Goal: Task Accomplishment & Management: Complete application form

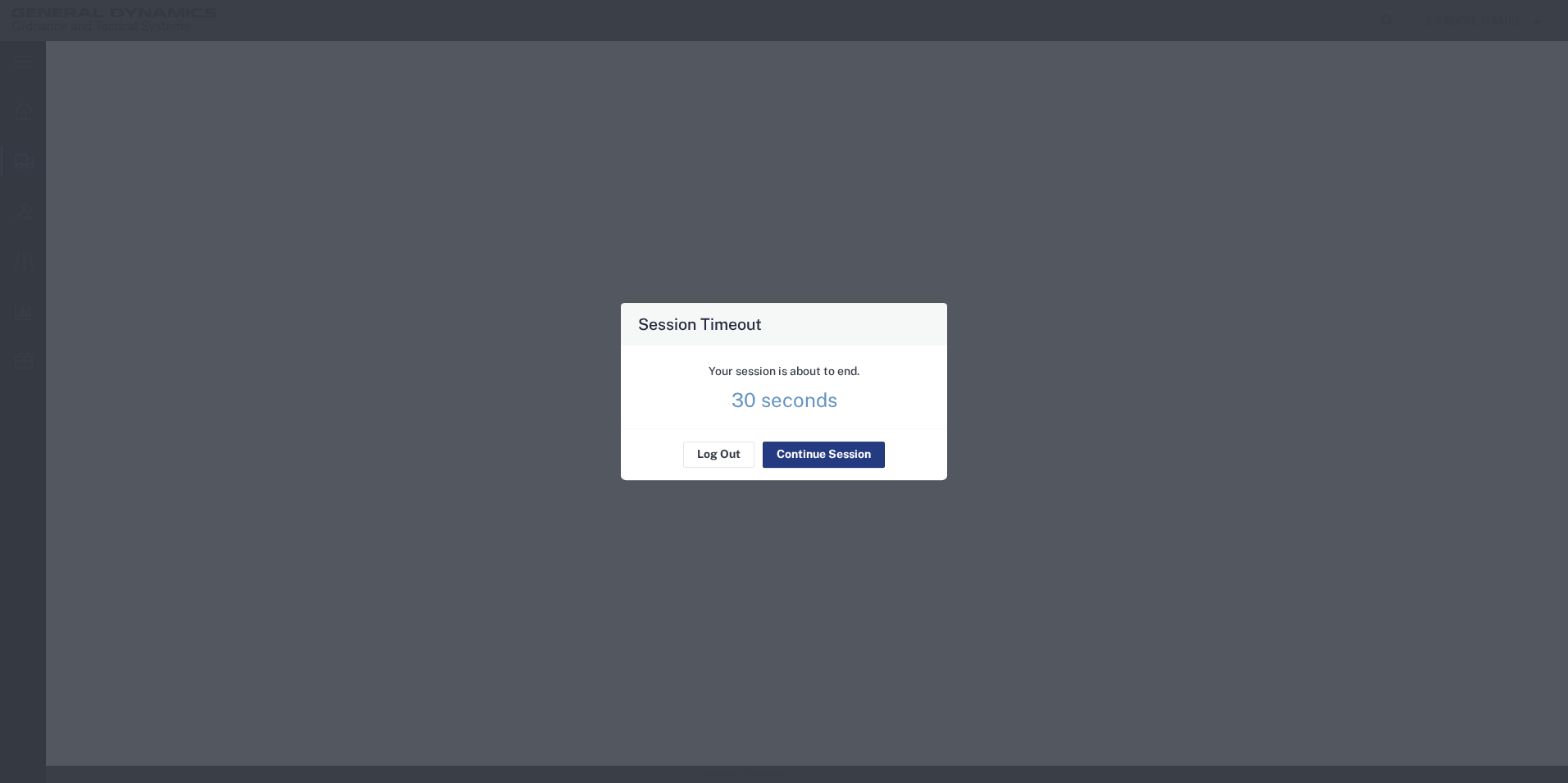
select select "CBOX"
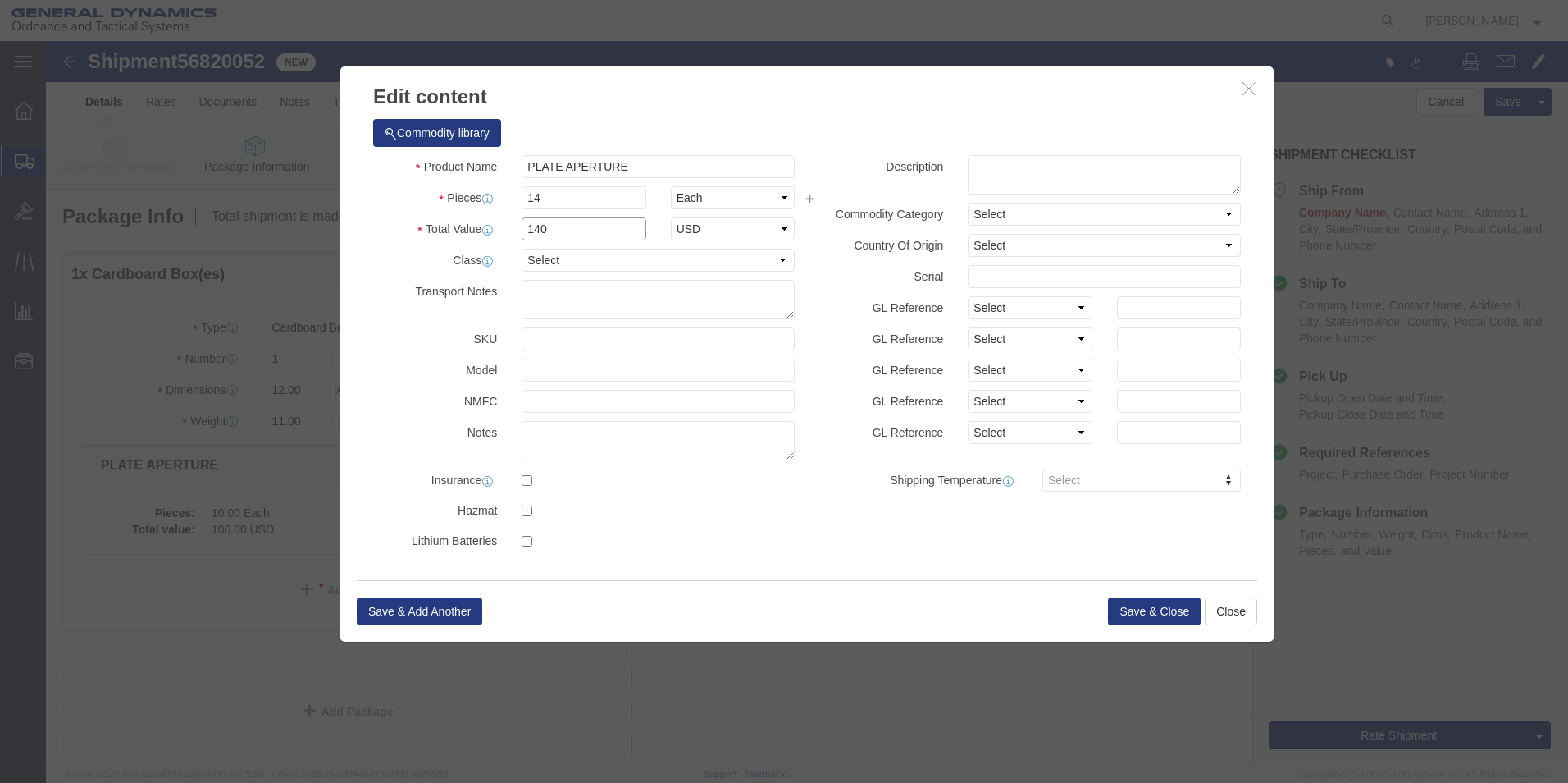
drag, startPoint x: 518, startPoint y: 192, endPoint x: 356, endPoint y: 189, distance: 162.0
click div "Total Value 140 Select ADP AED AFN ALL AMD AOA ARS ATS AUD AWG AZN BAM BBD BDT …"
type input "100"
click button "Save & Close"
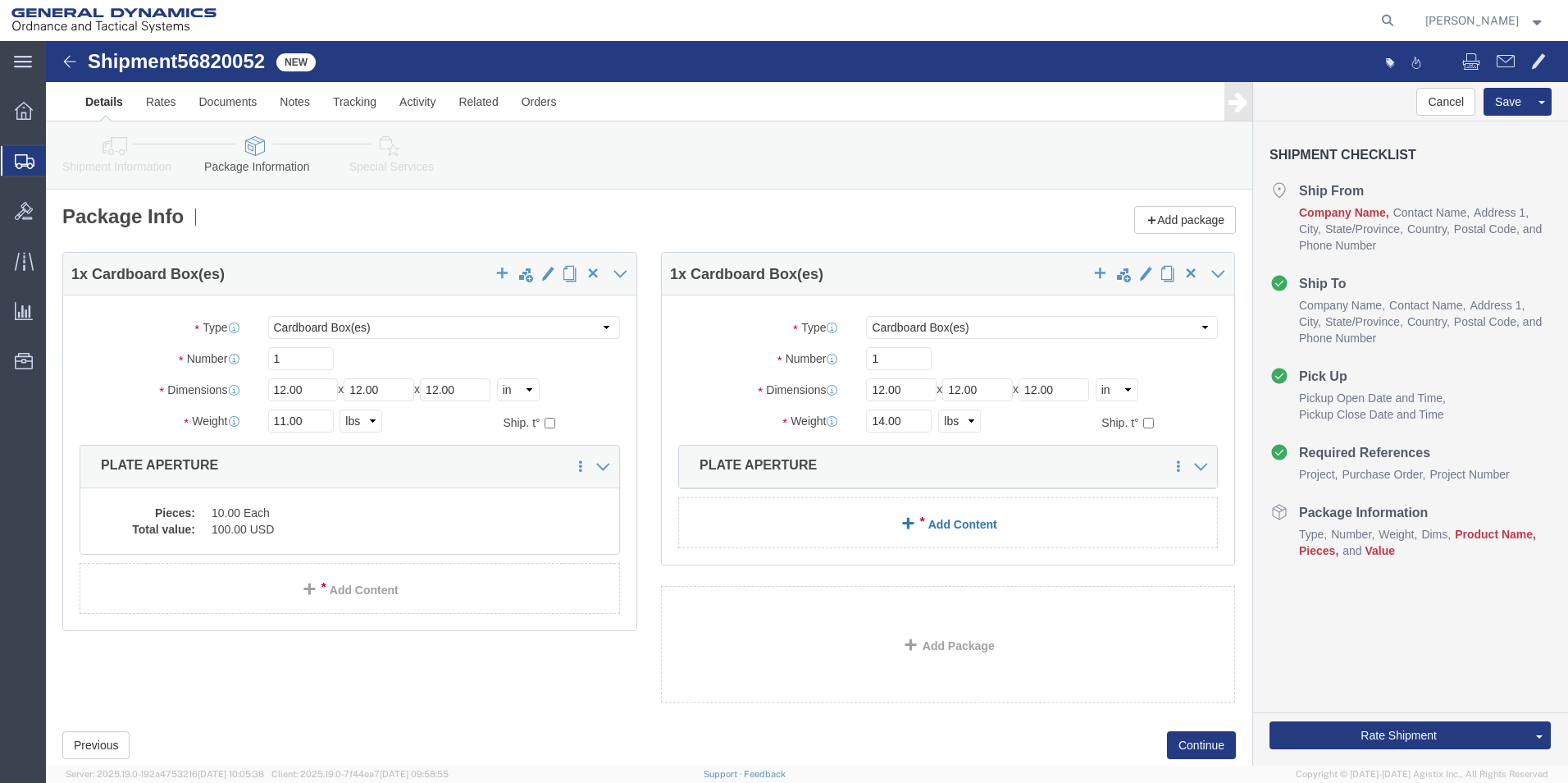
click span
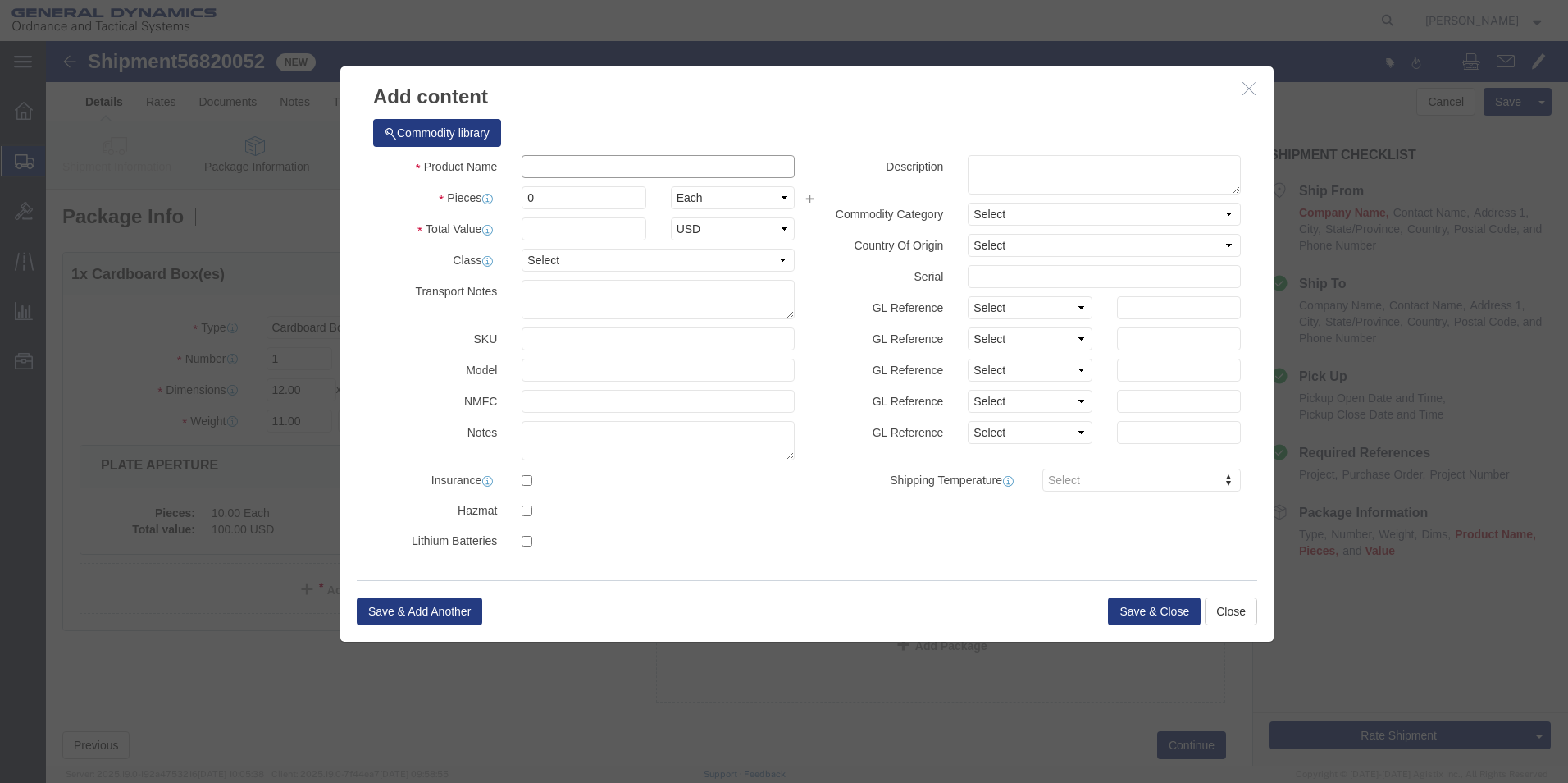
click input "text"
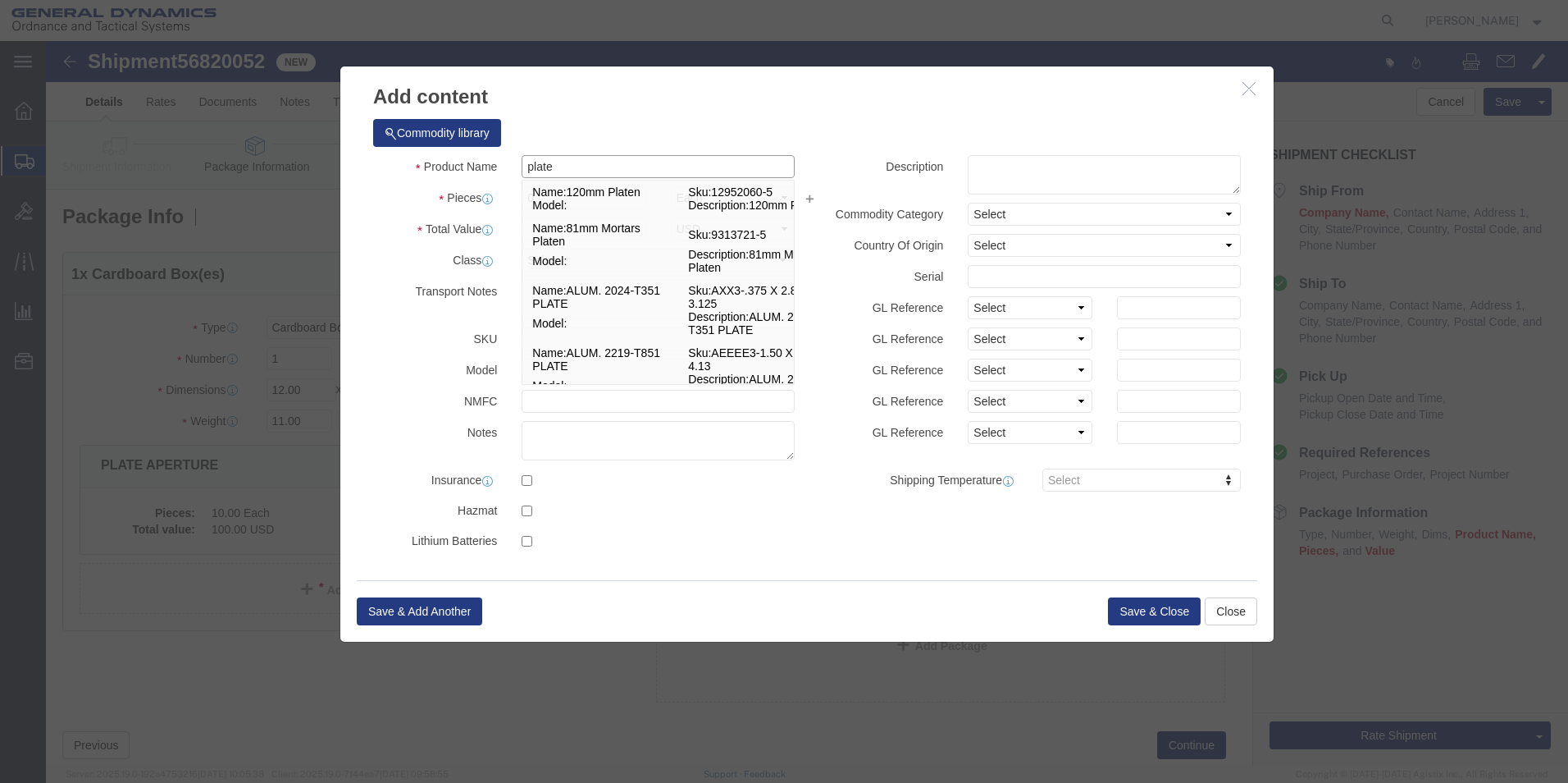
type input "PLATE APERTURE"
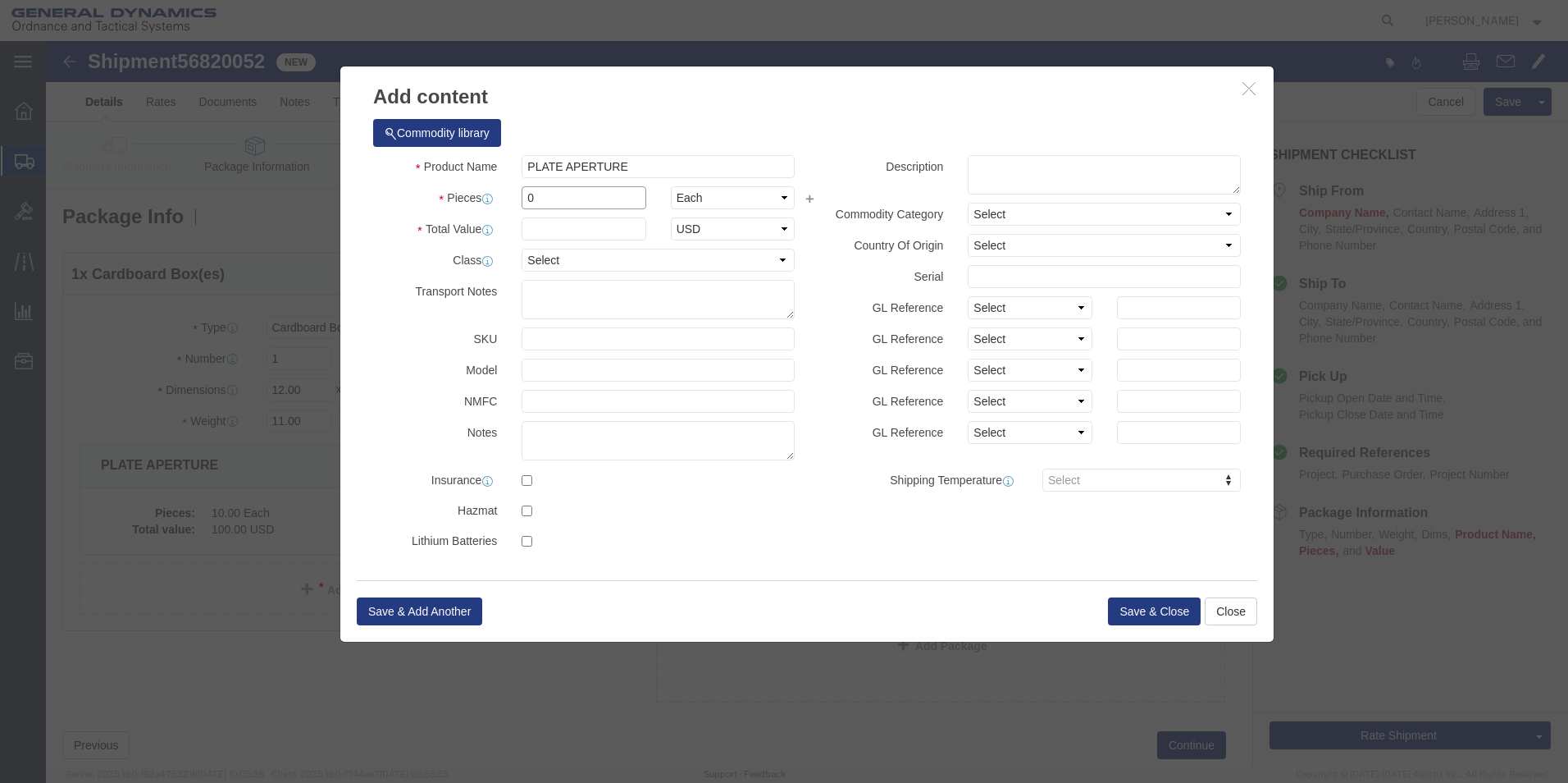
drag, startPoint x: 511, startPoint y: 157, endPoint x: 385, endPoint y: 171, distance: 126.8
click div "Product Name PLATE APERTURE plate Pieces 0 Select Bag Barrels 100Board Feet Bot…"
type input "14"
click input "text"
type input "100"
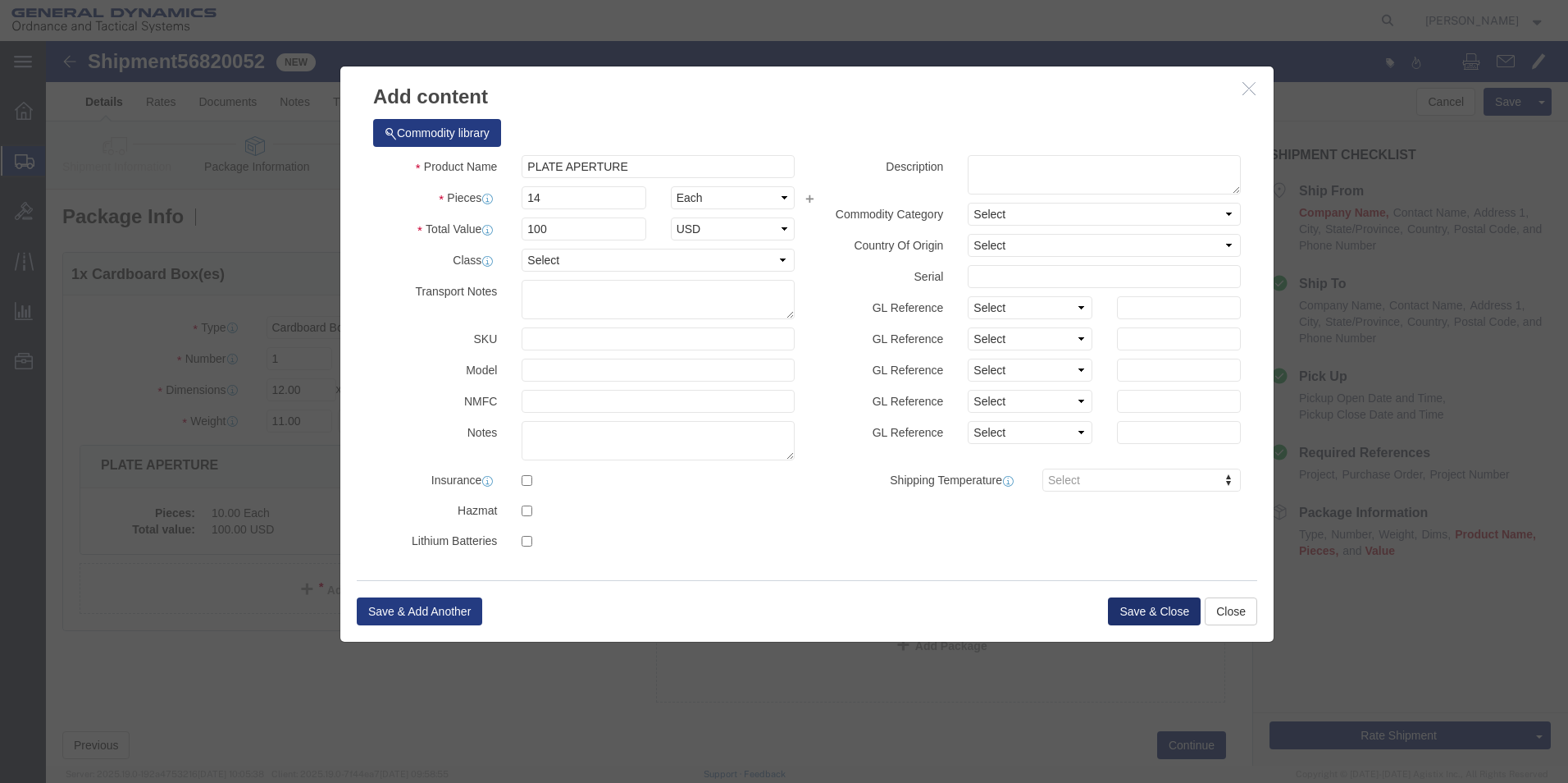
click button "Save & Close"
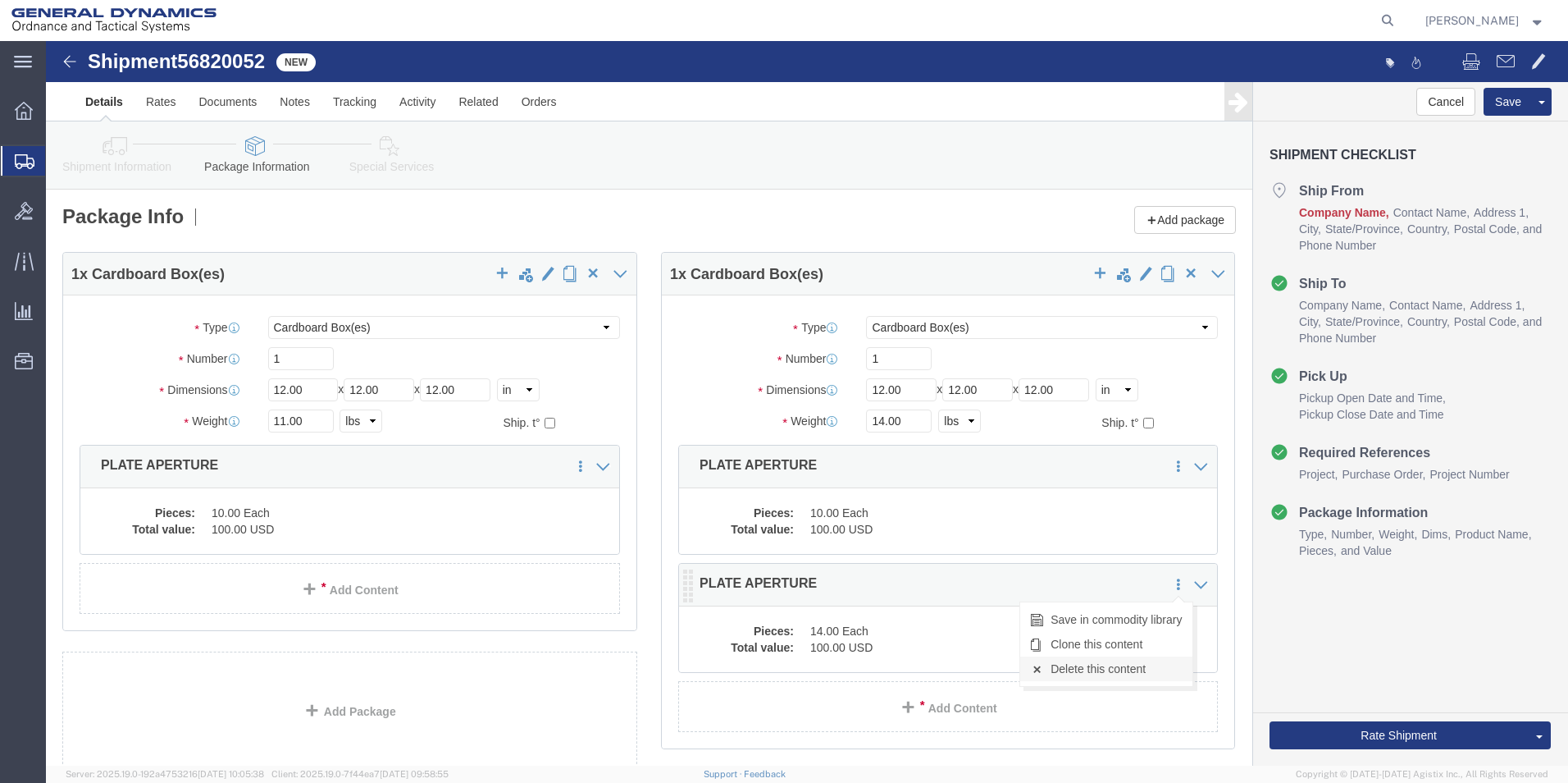
click link "Delete this content"
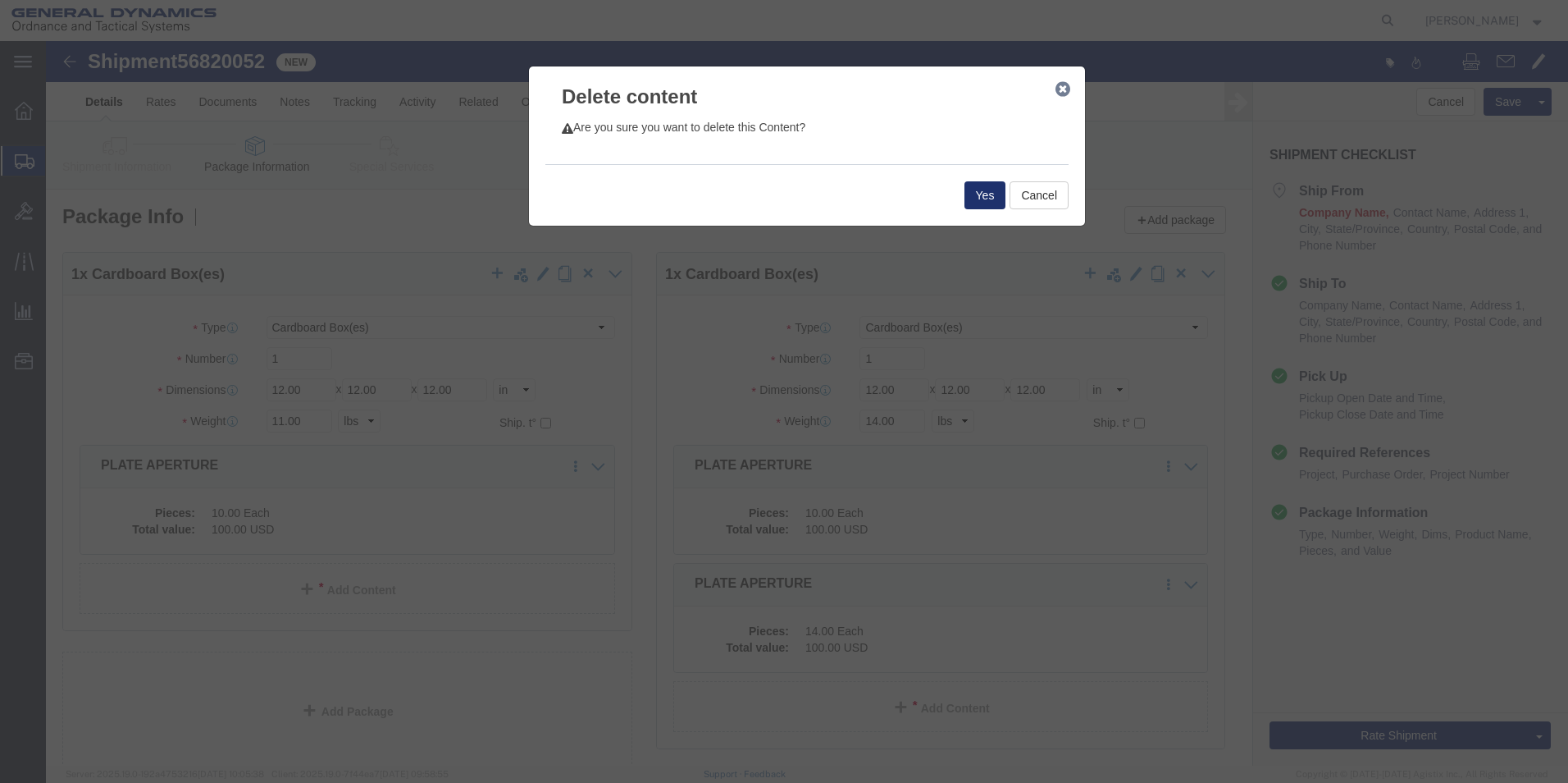
click button "Yes"
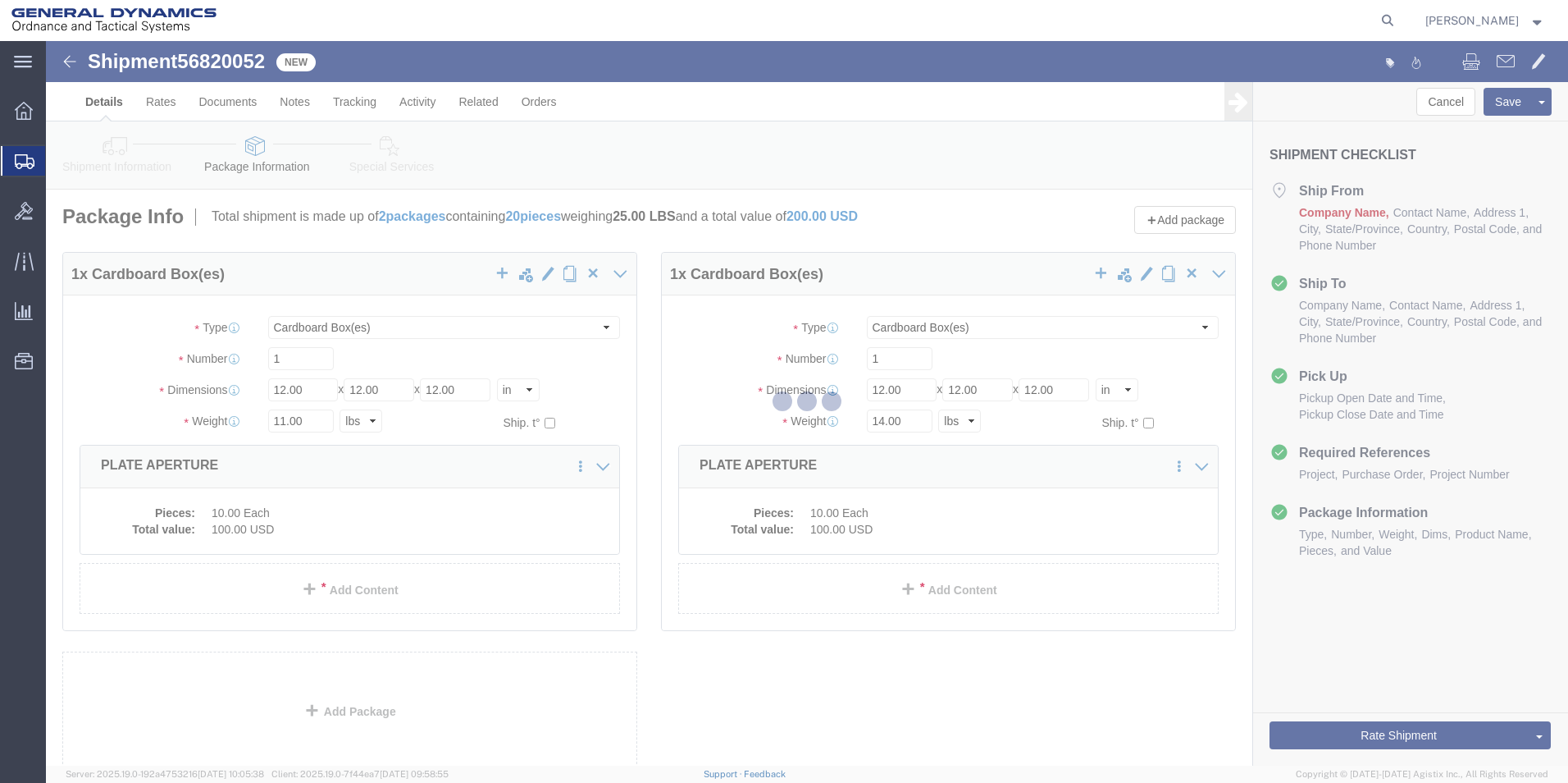
select select "CBOX"
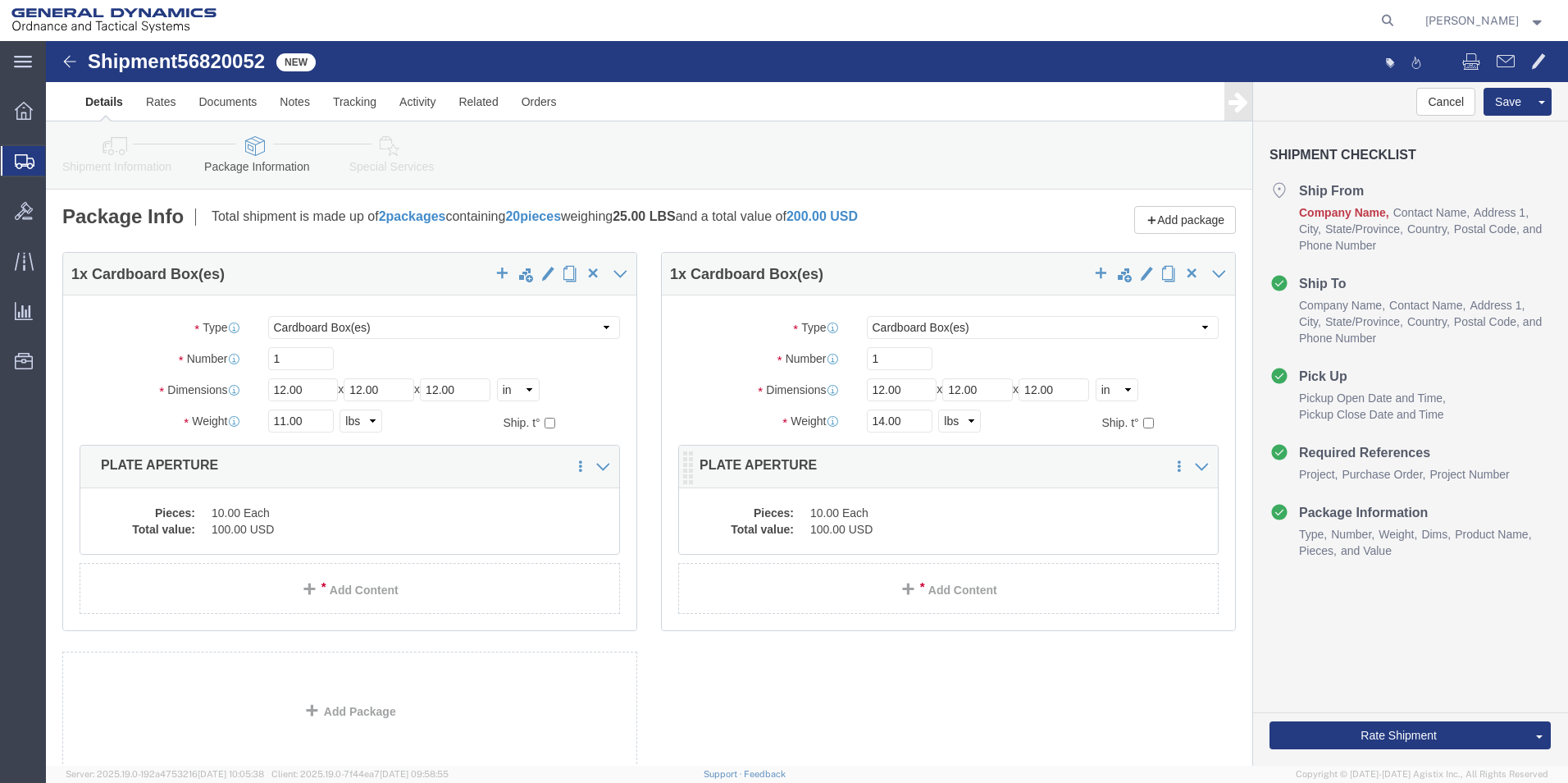
click dd "100.00 USD"
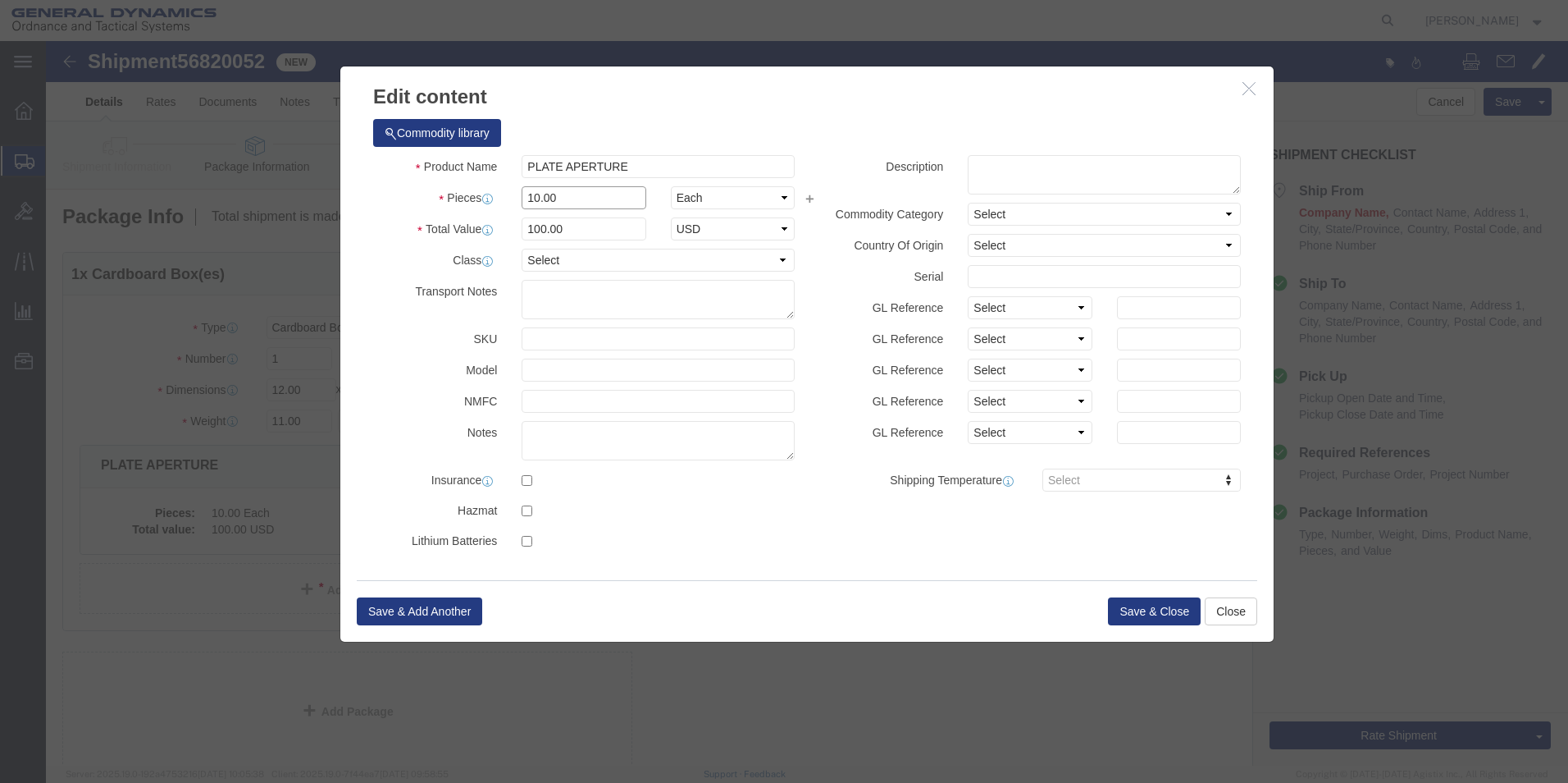
drag, startPoint x: 275, startPoint y: 141, endPoint x: 260, endPoint y: 142, distance: 15.0
click div "Edit content Commodity library Product Name PLATE APERTURE Pieces 10.00 Select …"
type input "14"
drag, startPoint x: 578, startPoint y: 82, endPoint x: 568, endPoint y: 150, distance: 68.7
click div "Commodity library"
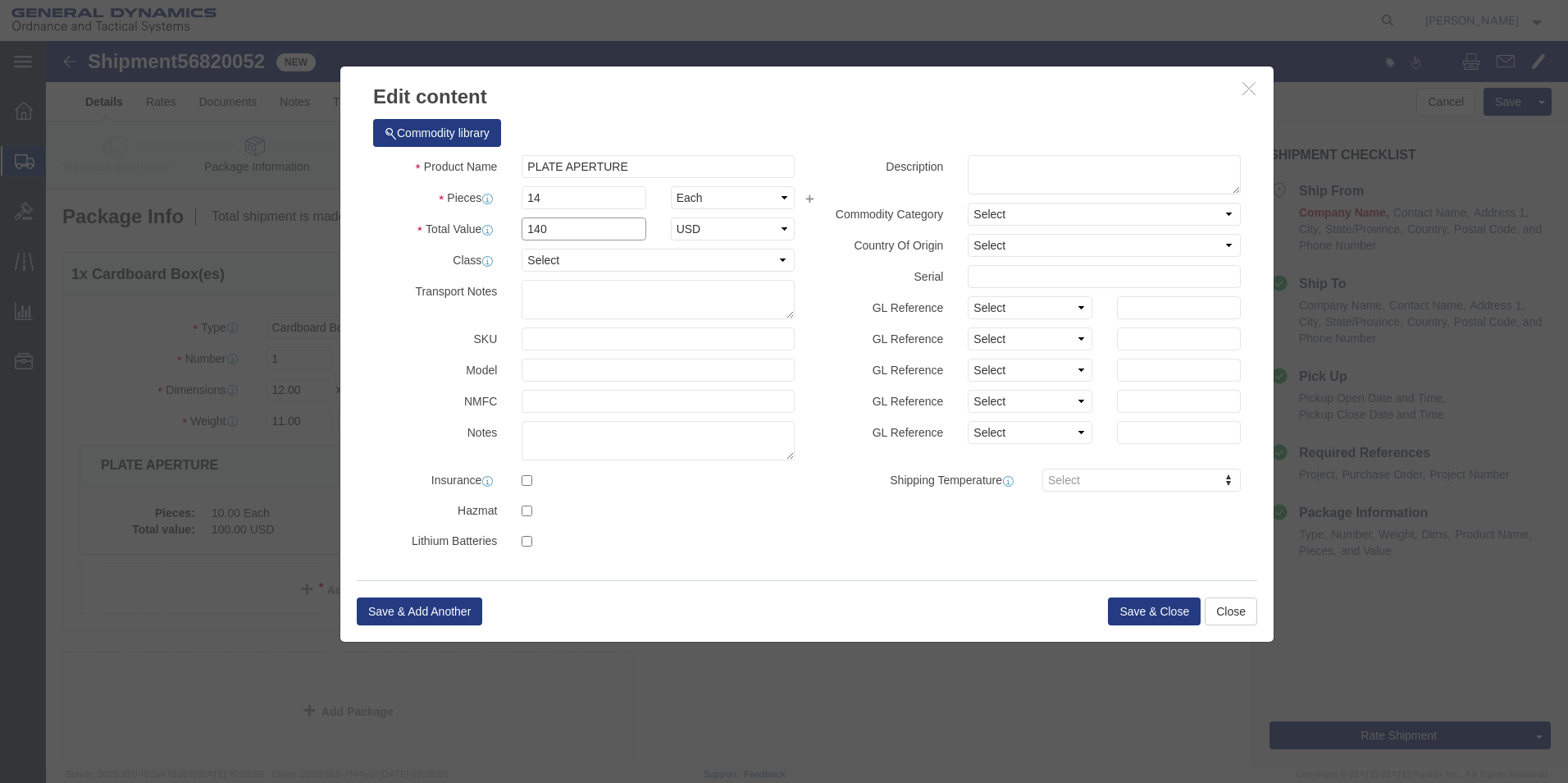
drag, startPoint x: 291, startPoint y: 167, endPoint x: 86, endPoint y: 149, distance: 205.8
click div "Edit content Commodity library Product Name PLATE APERTURE Pieces 14 Select Bag…"
type input "100"
click div "Commodity library"
click button "Save & Close"
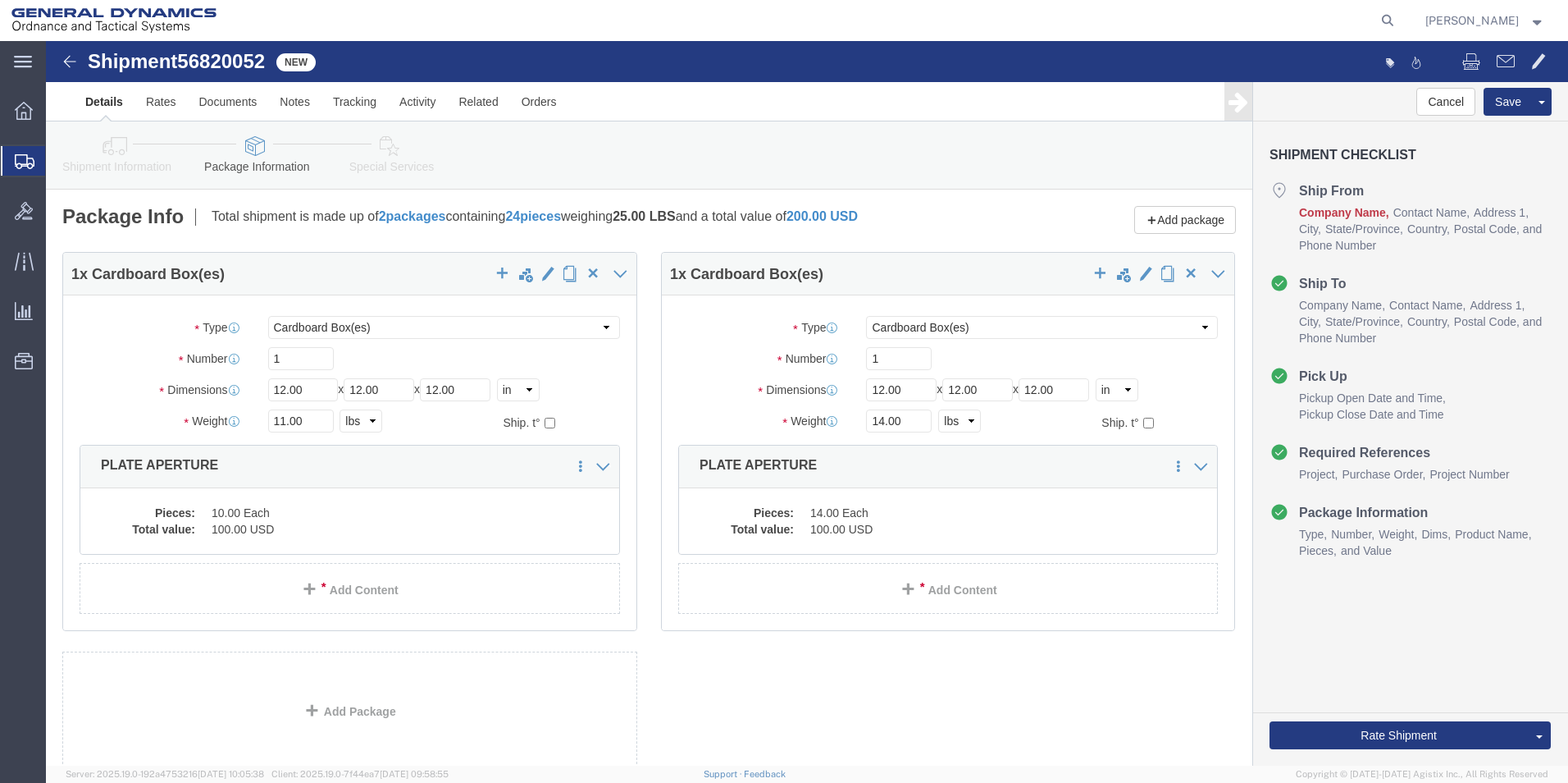
scroll to position [109, 0]
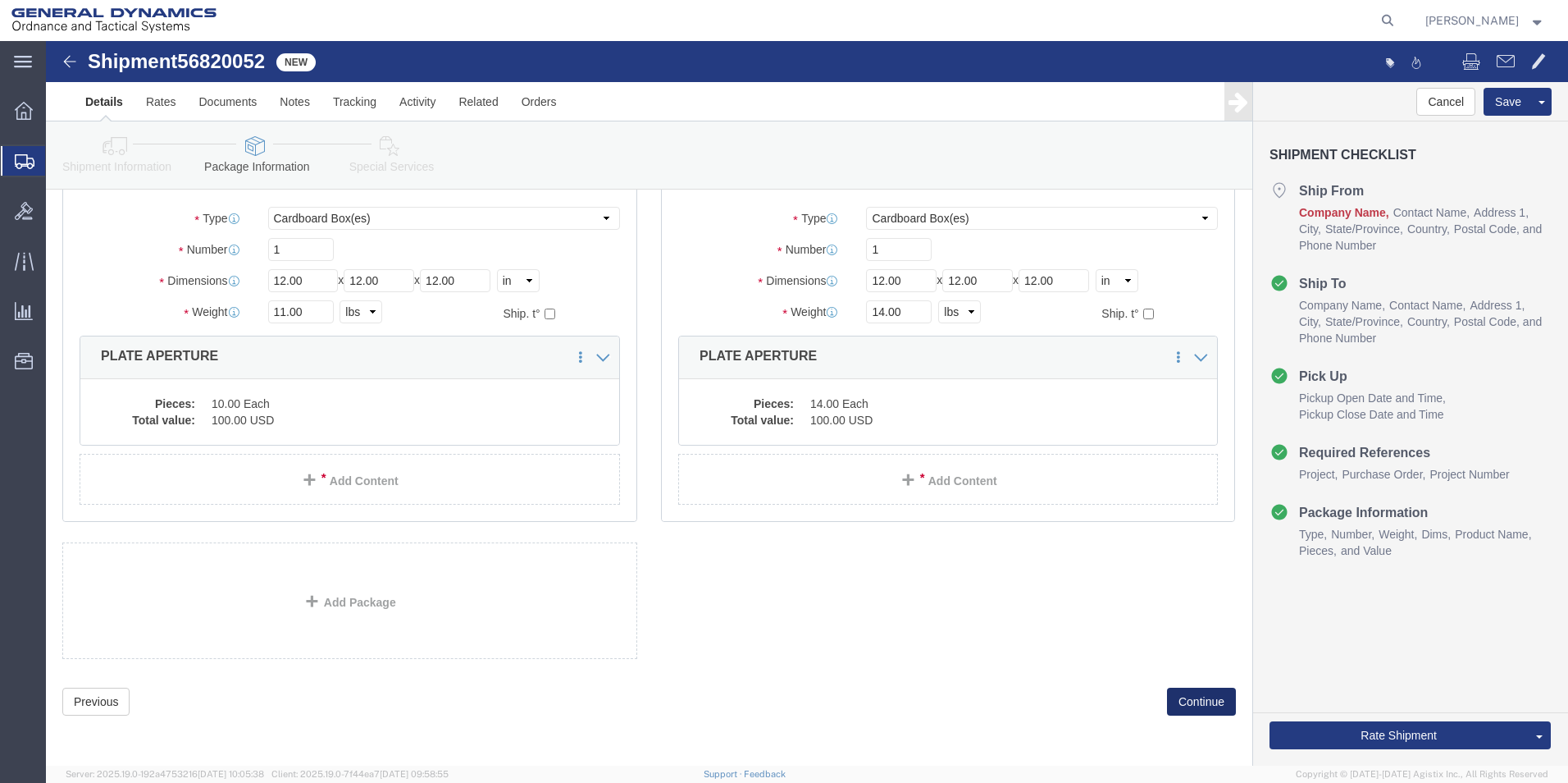
click button "Continue"
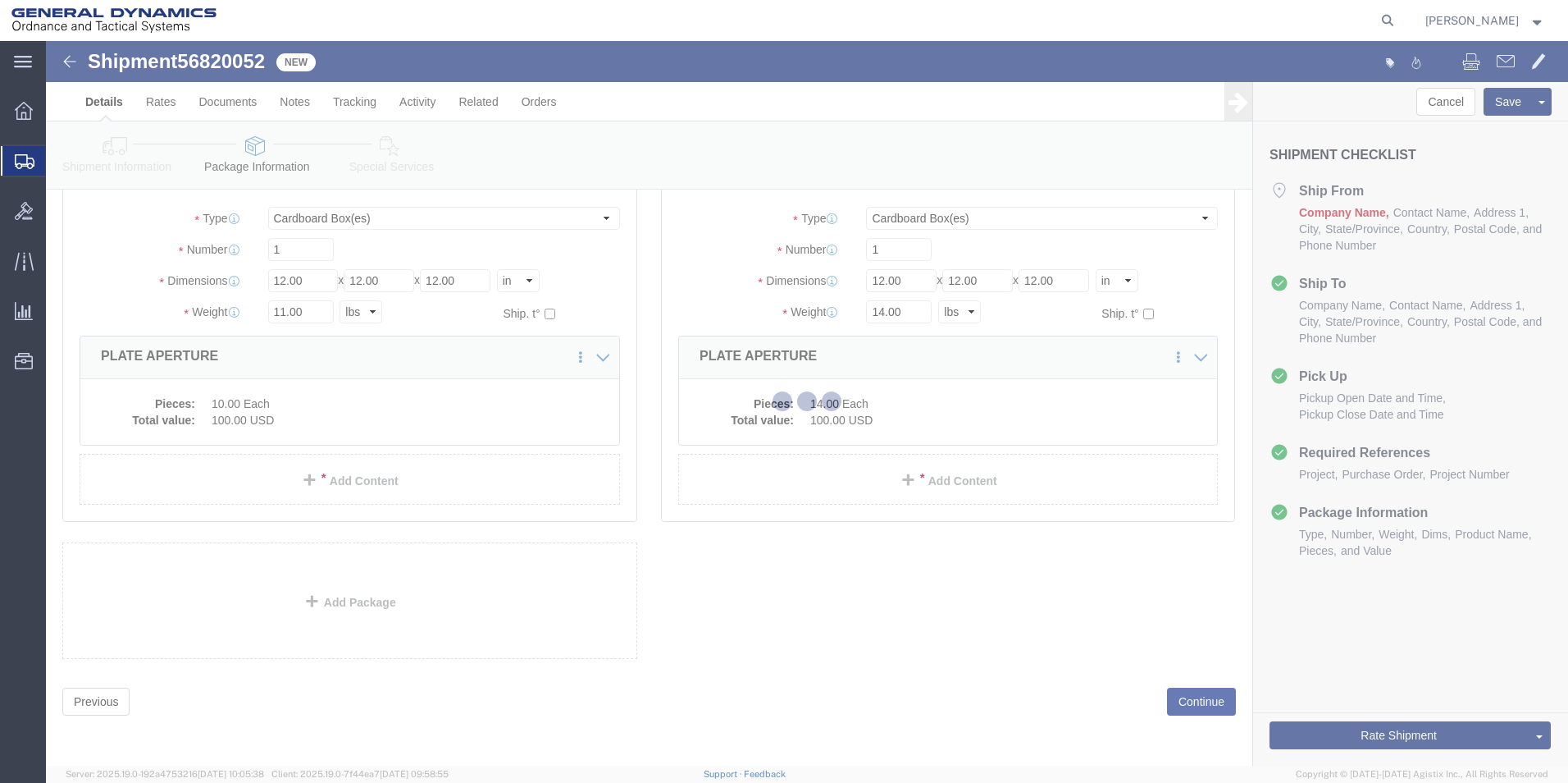
select select
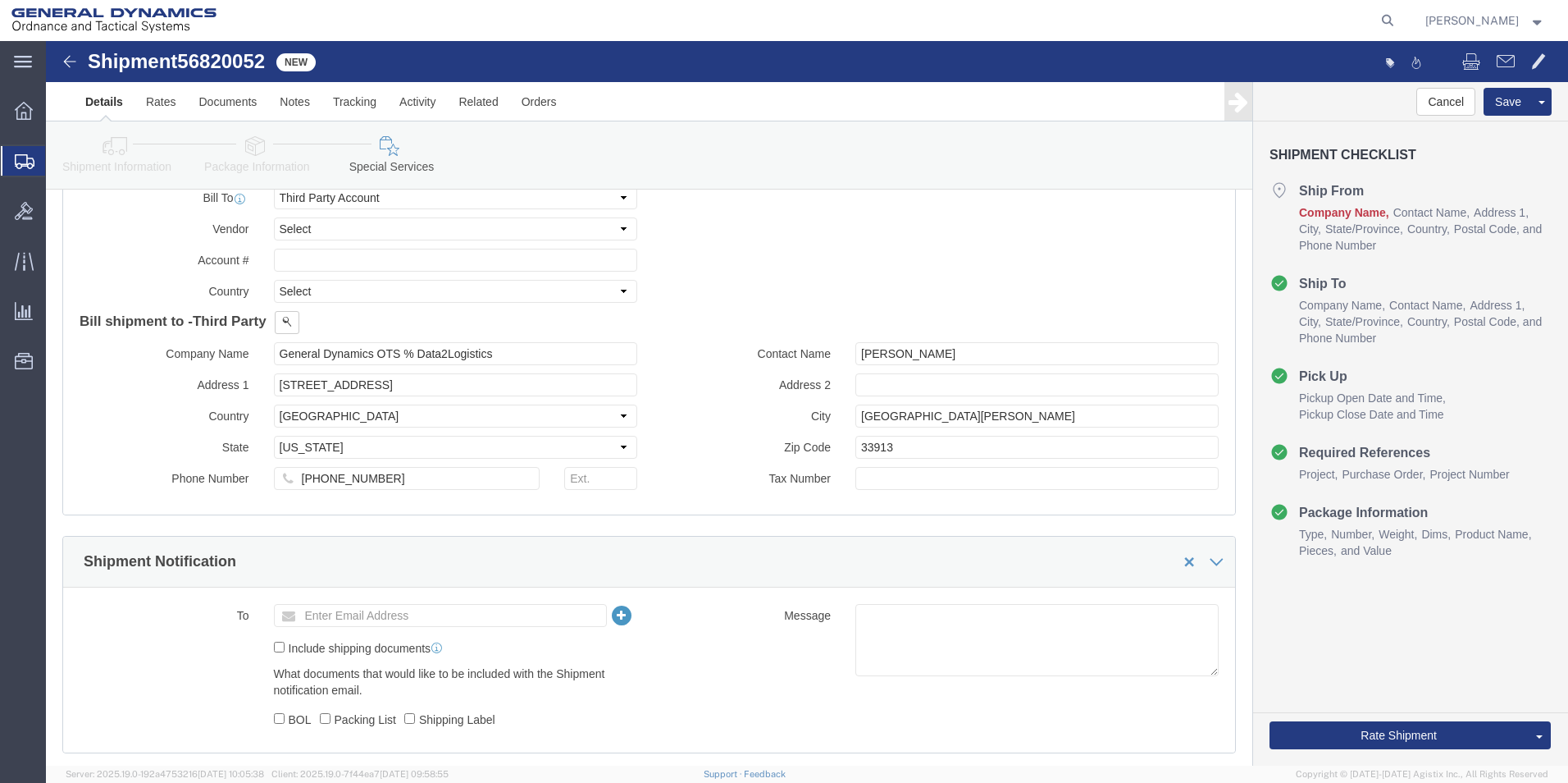
scroll to position [1011, 0]
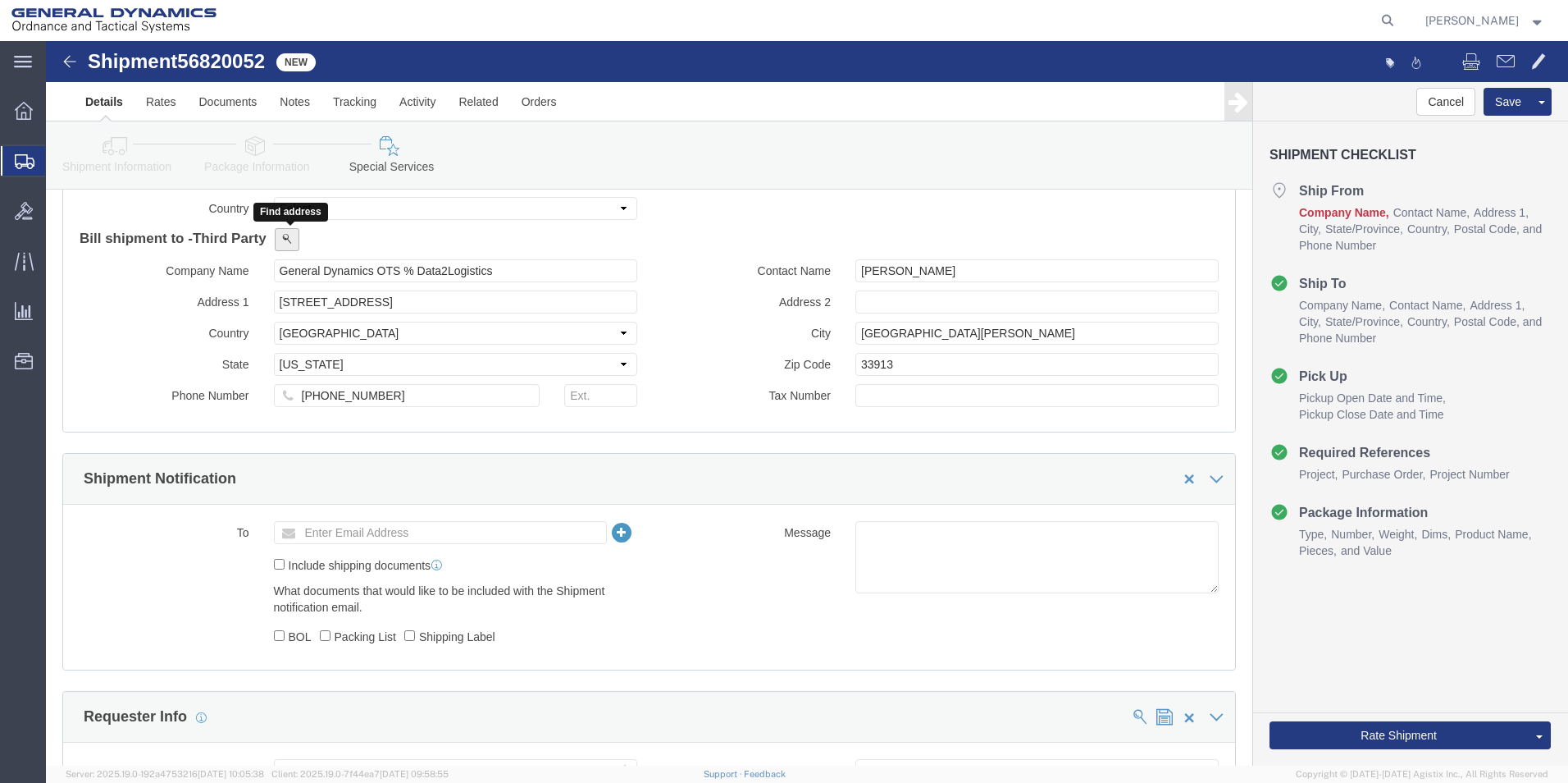
click span
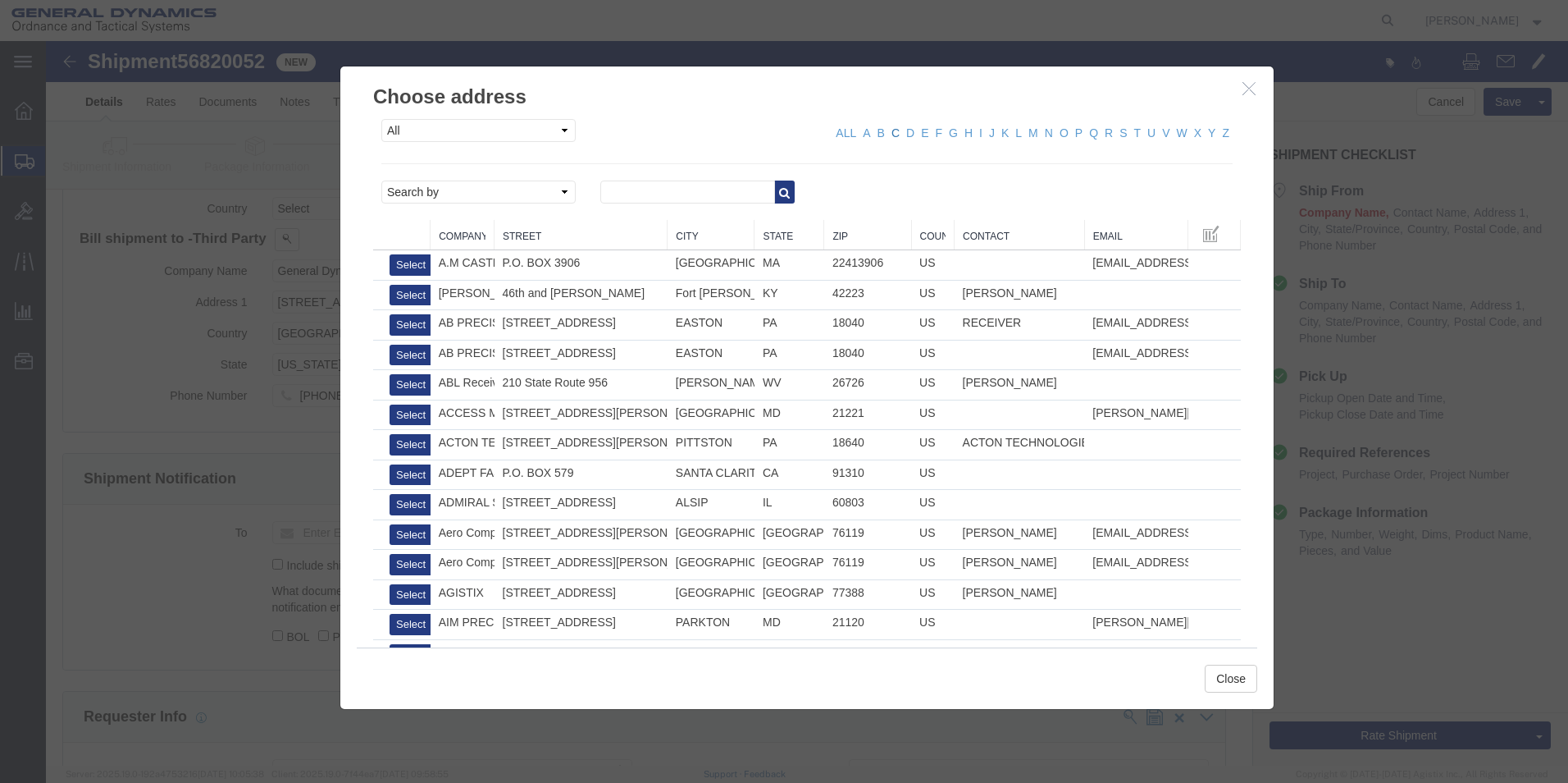
click link "C"
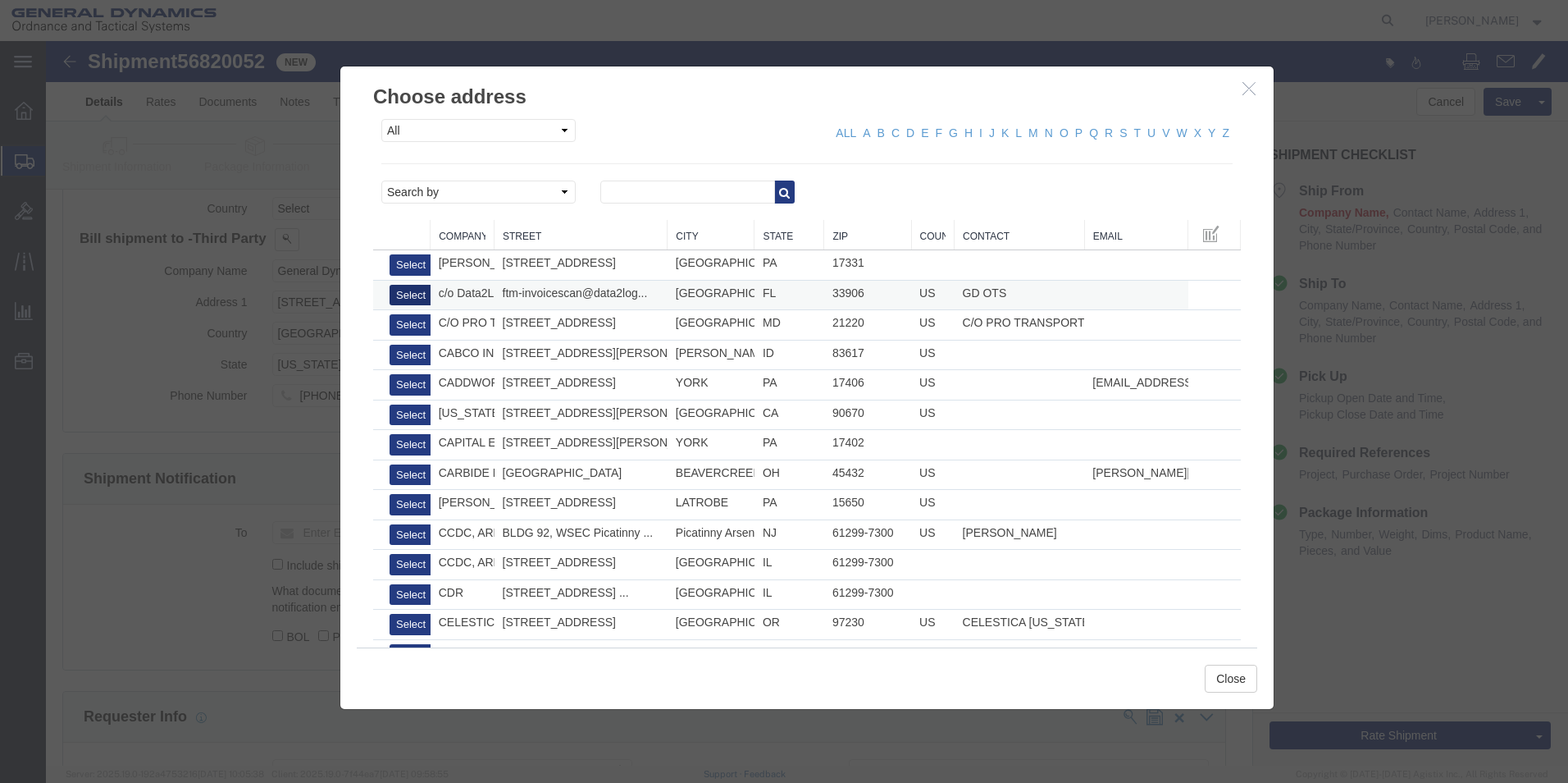
click button "Select"
type input "c/o Data2Logistics"
type input "[EMAIL_ADDRESS][DOMAIN_NAME]"
type input "[PHONE_NUMBER]"
type input "GD OTS"
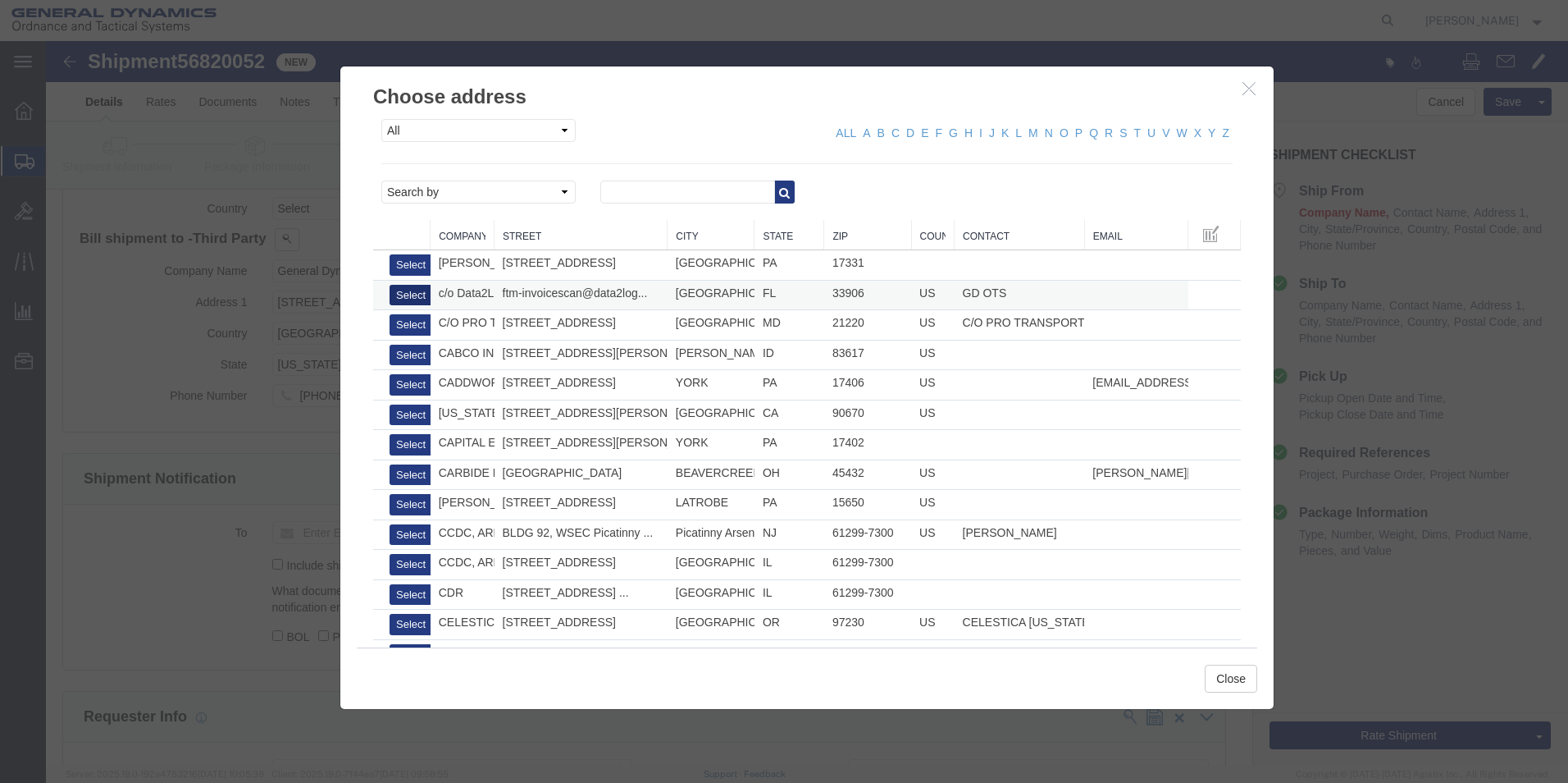
type input "P.O. Box 61050"
type input "33906"
select select "FL"
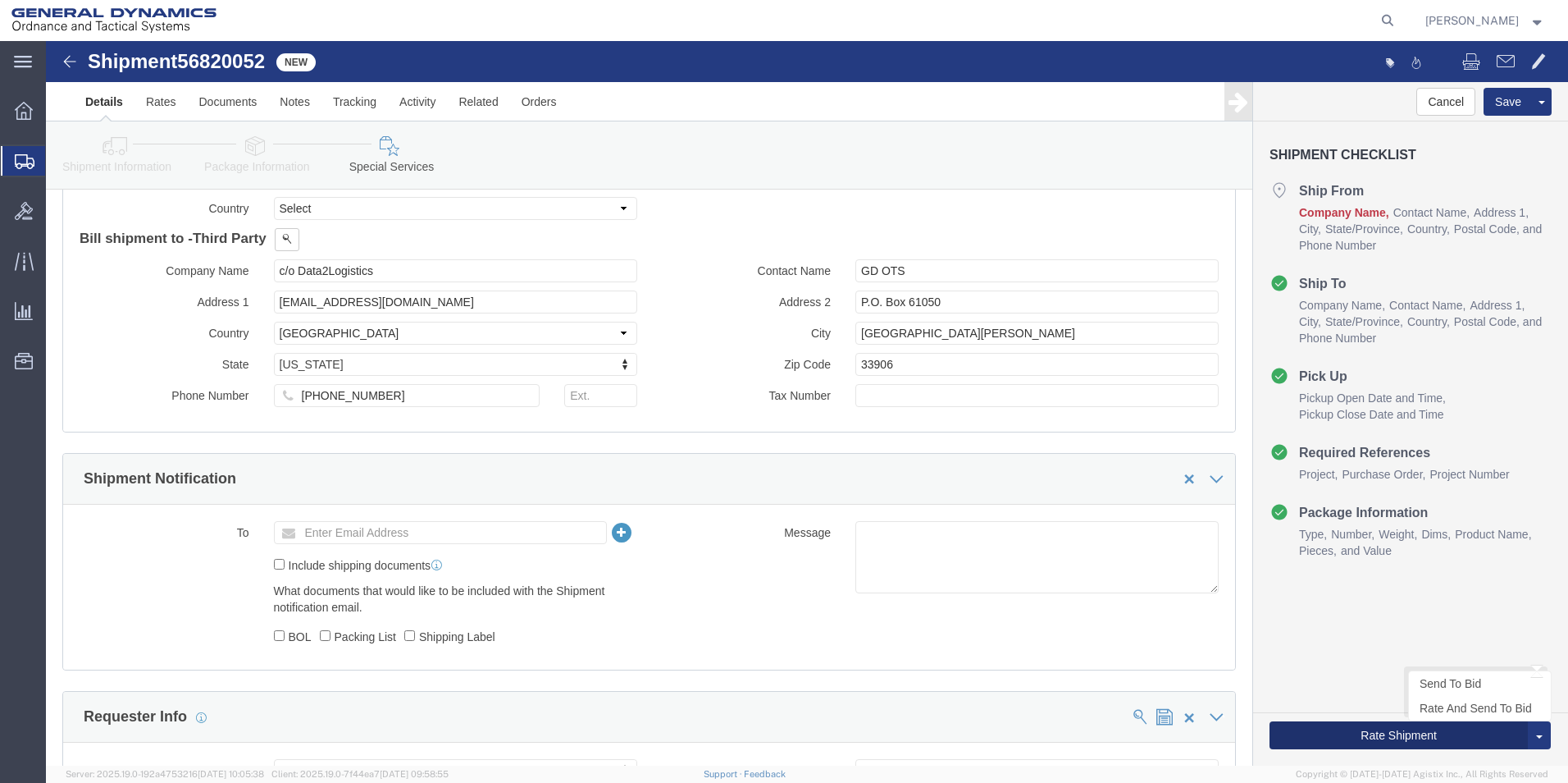
click button "Rate Shipment"
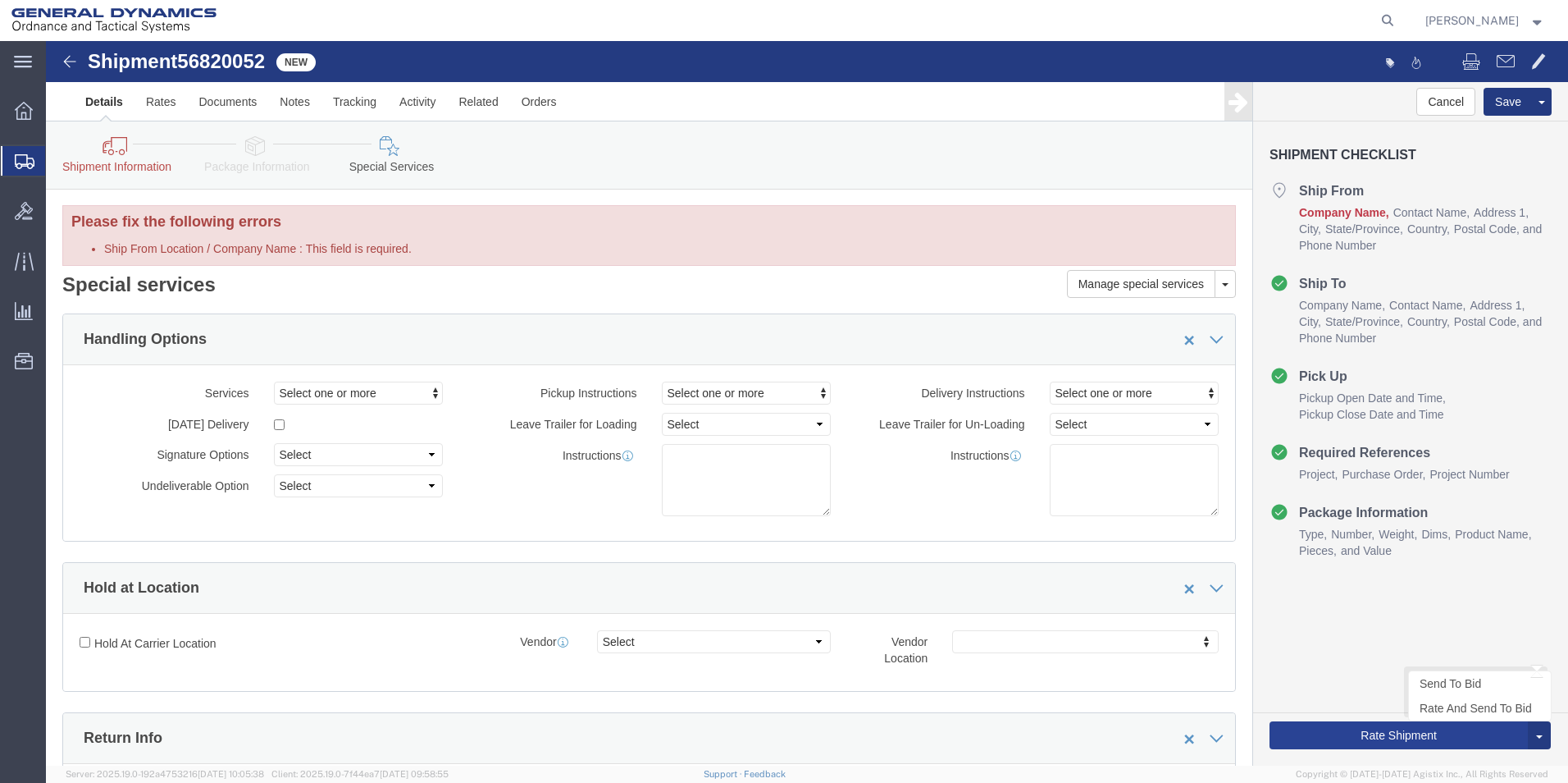
scroll to position [0, 0]
click icon
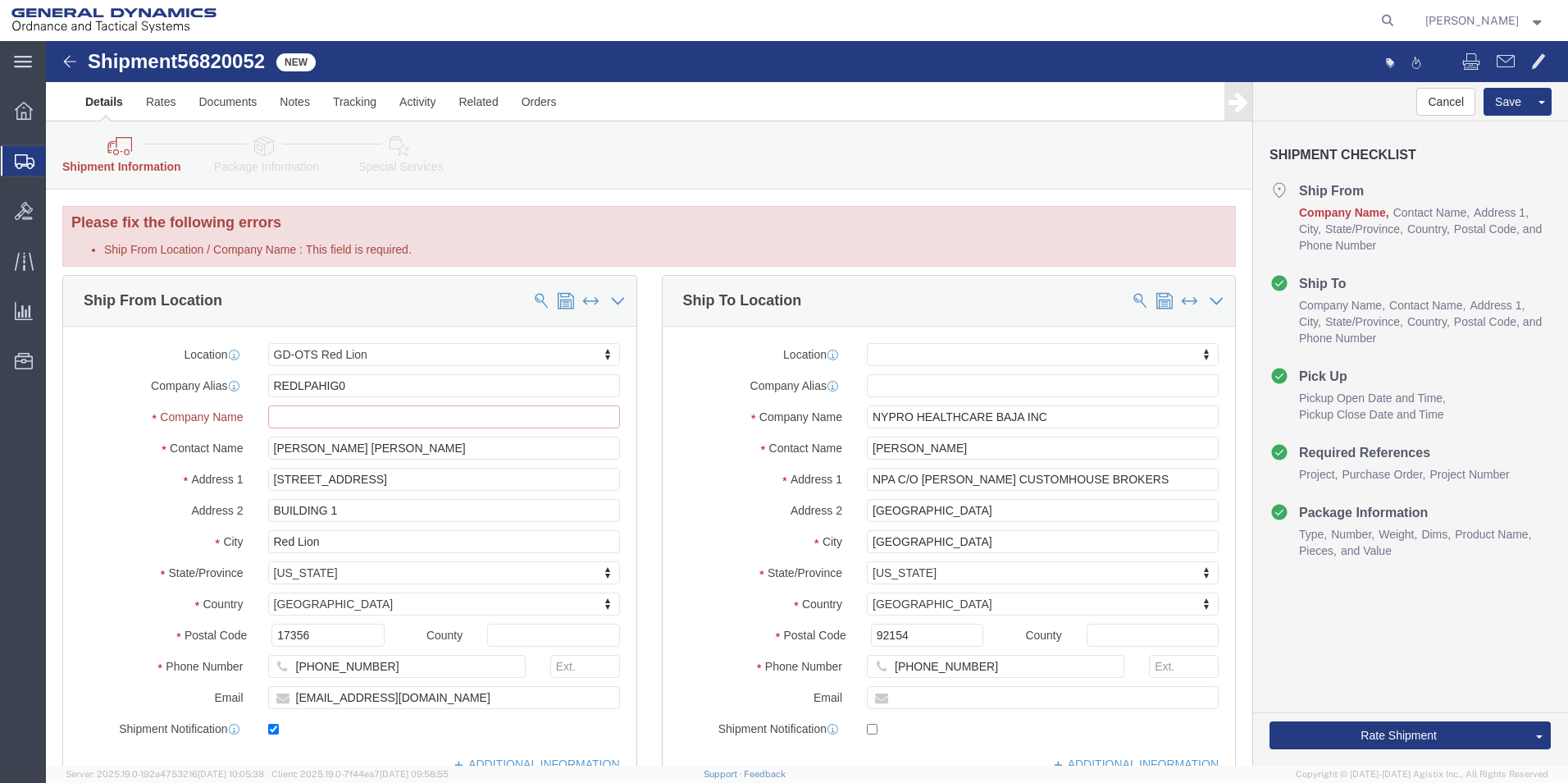
click input "Ship From Location / Company Name : This field is required."
drag, startPoint x: 308, startPoint y: 342, endPoint x: 73, endPoint y: 344, distance: 235.0
click div "Company Alias REDLPAHIG0"
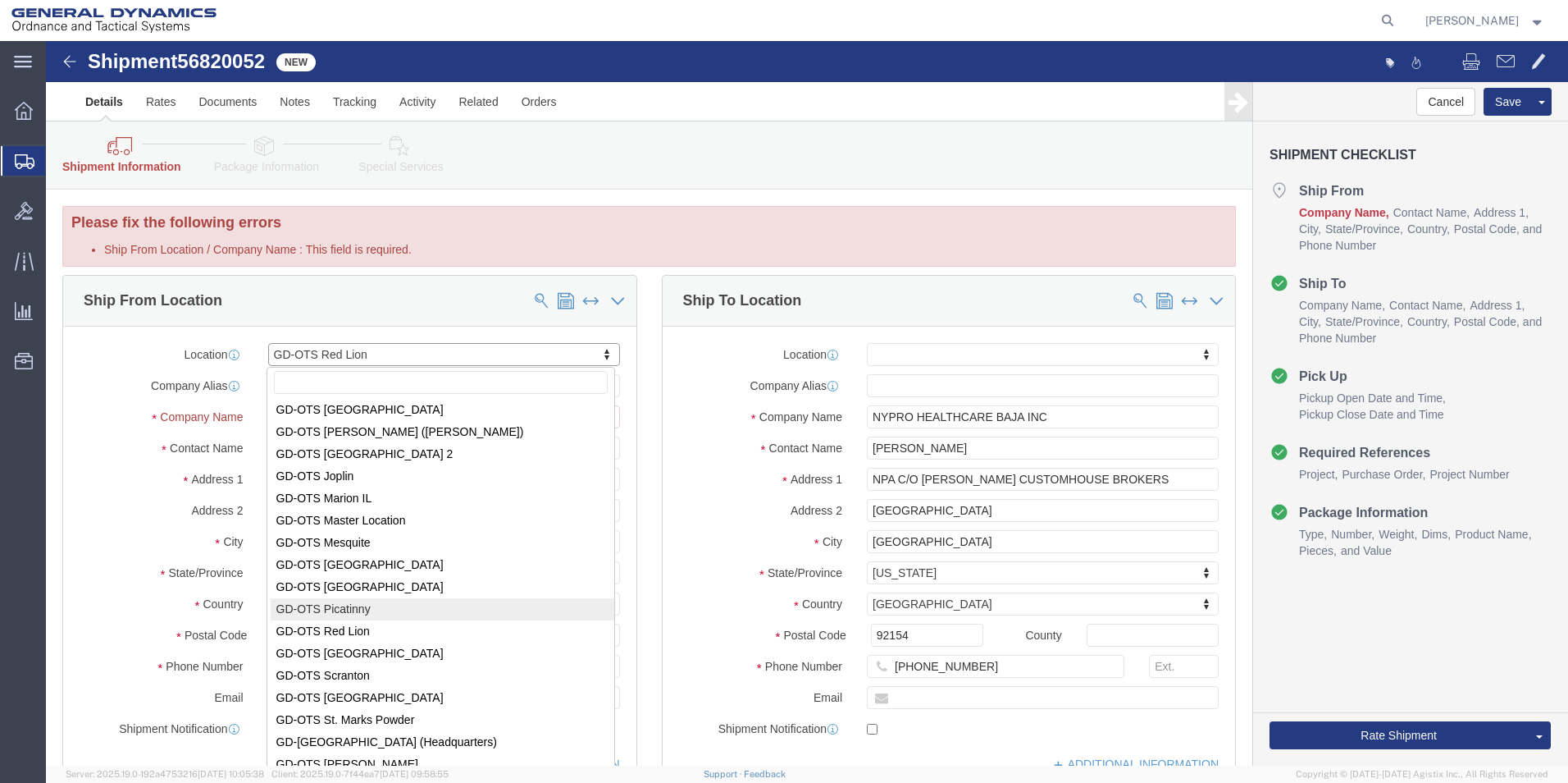
scroll to position [164, 0]
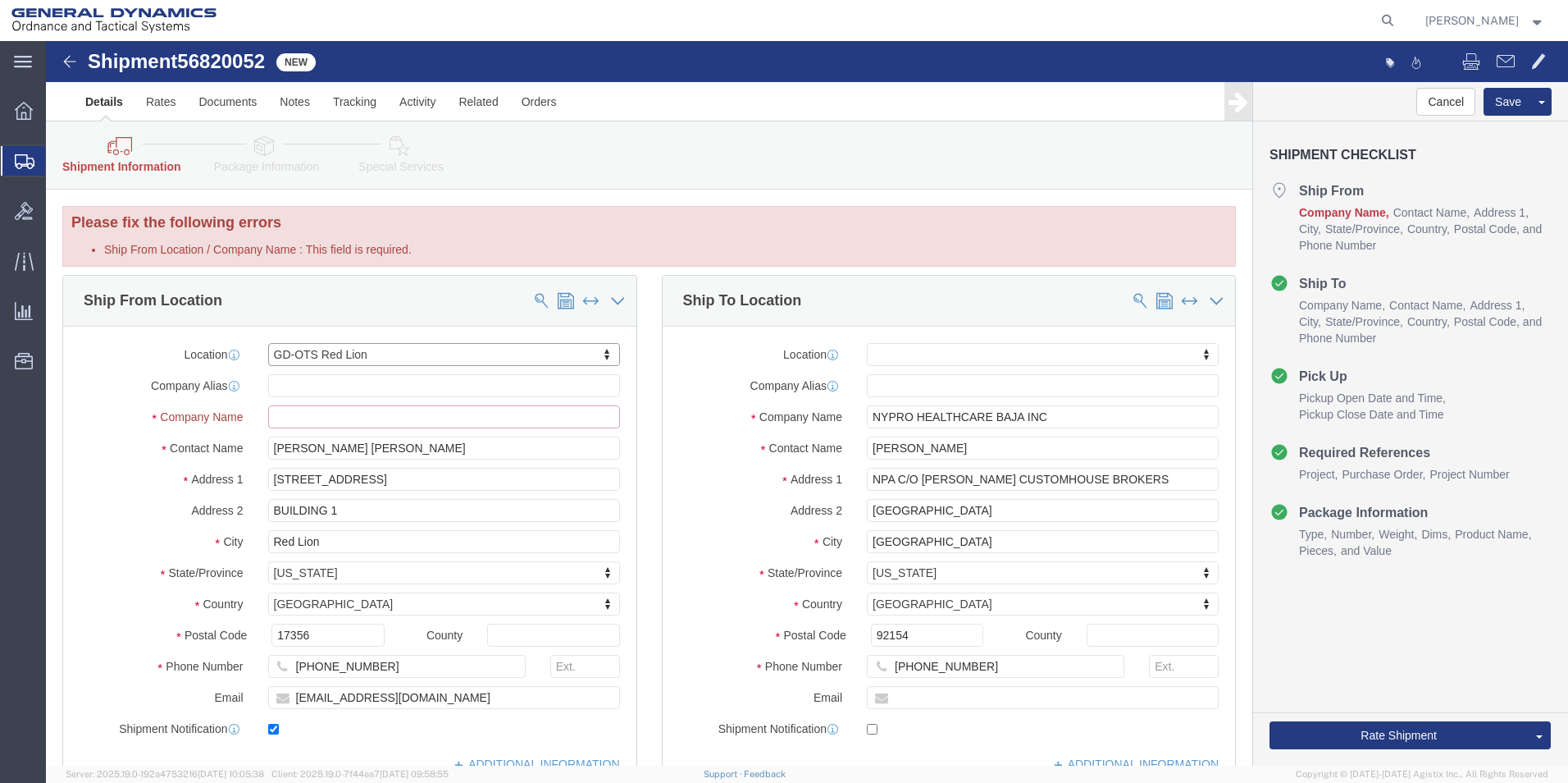
click input "Ship From Location / Company Name : This field is required."
type input "g"
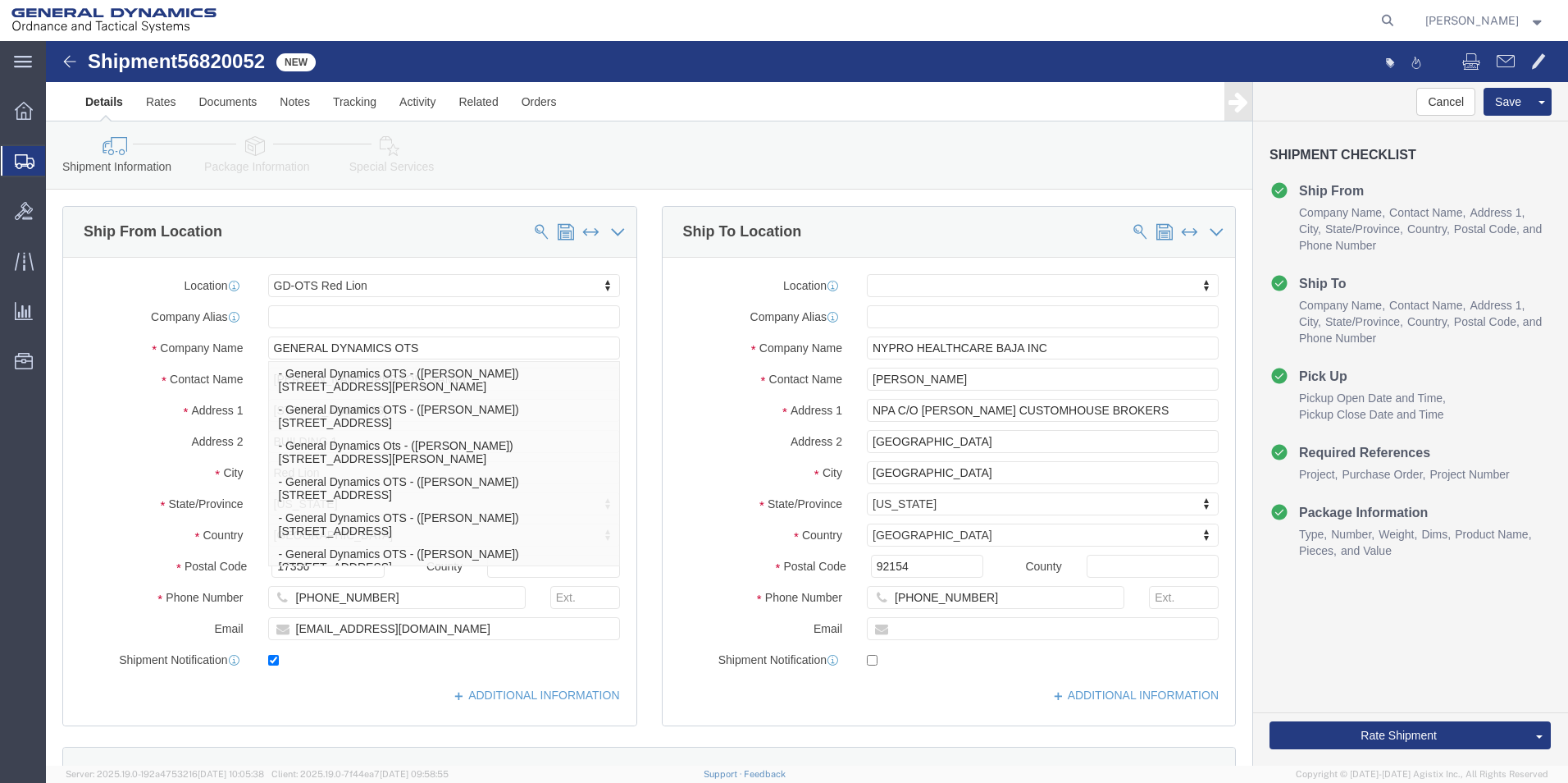
click div "Ship From Location Location GD-OTS Red Lion My Profile Location GD-OTS [GEOGRAP…"
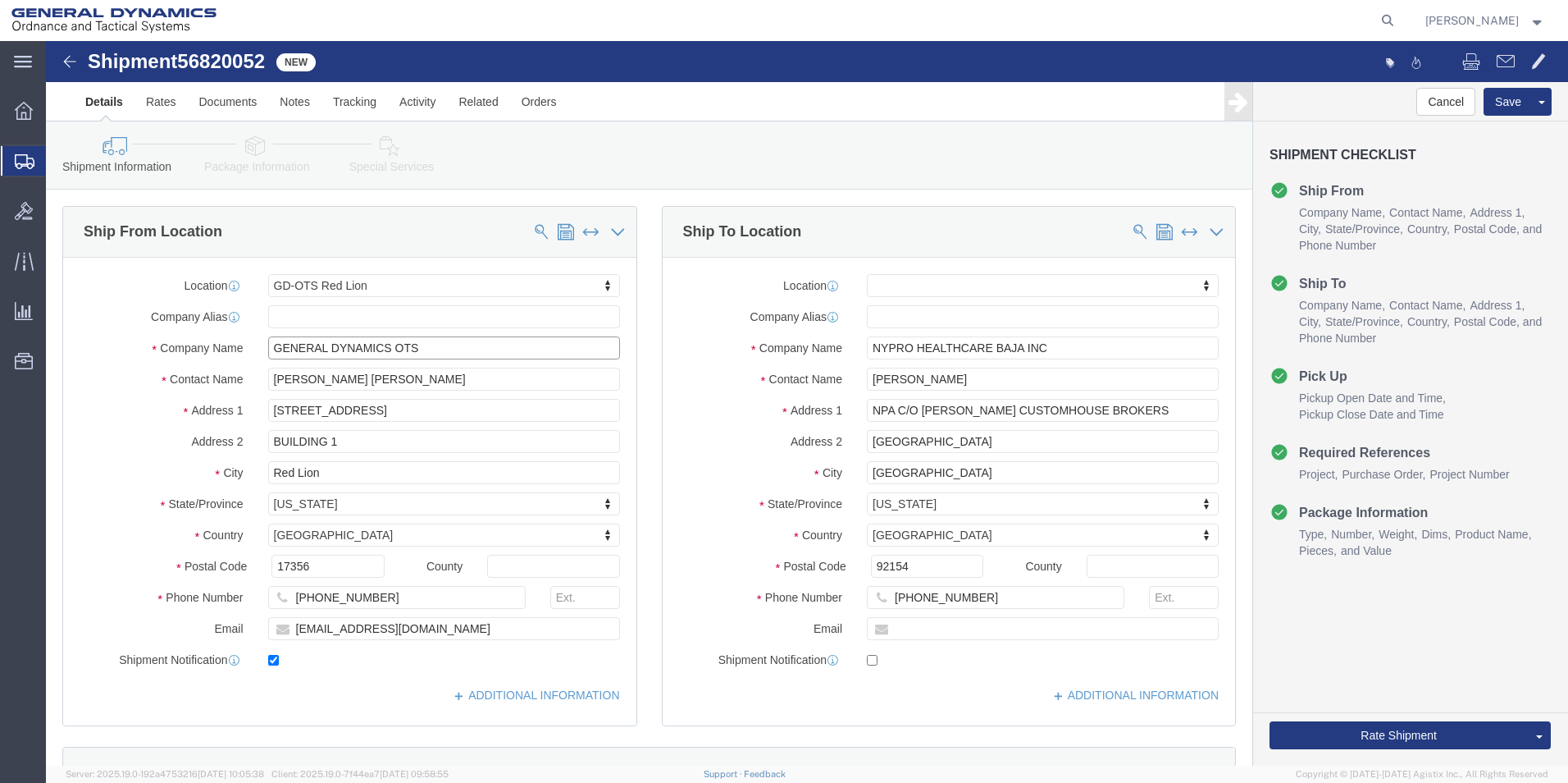
click input "GENERAL DYNAMICS OTS"
type input "GENERAL DYNAMICS-OTS"
click div "Location My Profile Location GD-OTS [GEOGRAPHIC_DATA] (Commerce) GD-OTS [GEOGRA…"
click button "Rate Shipment"
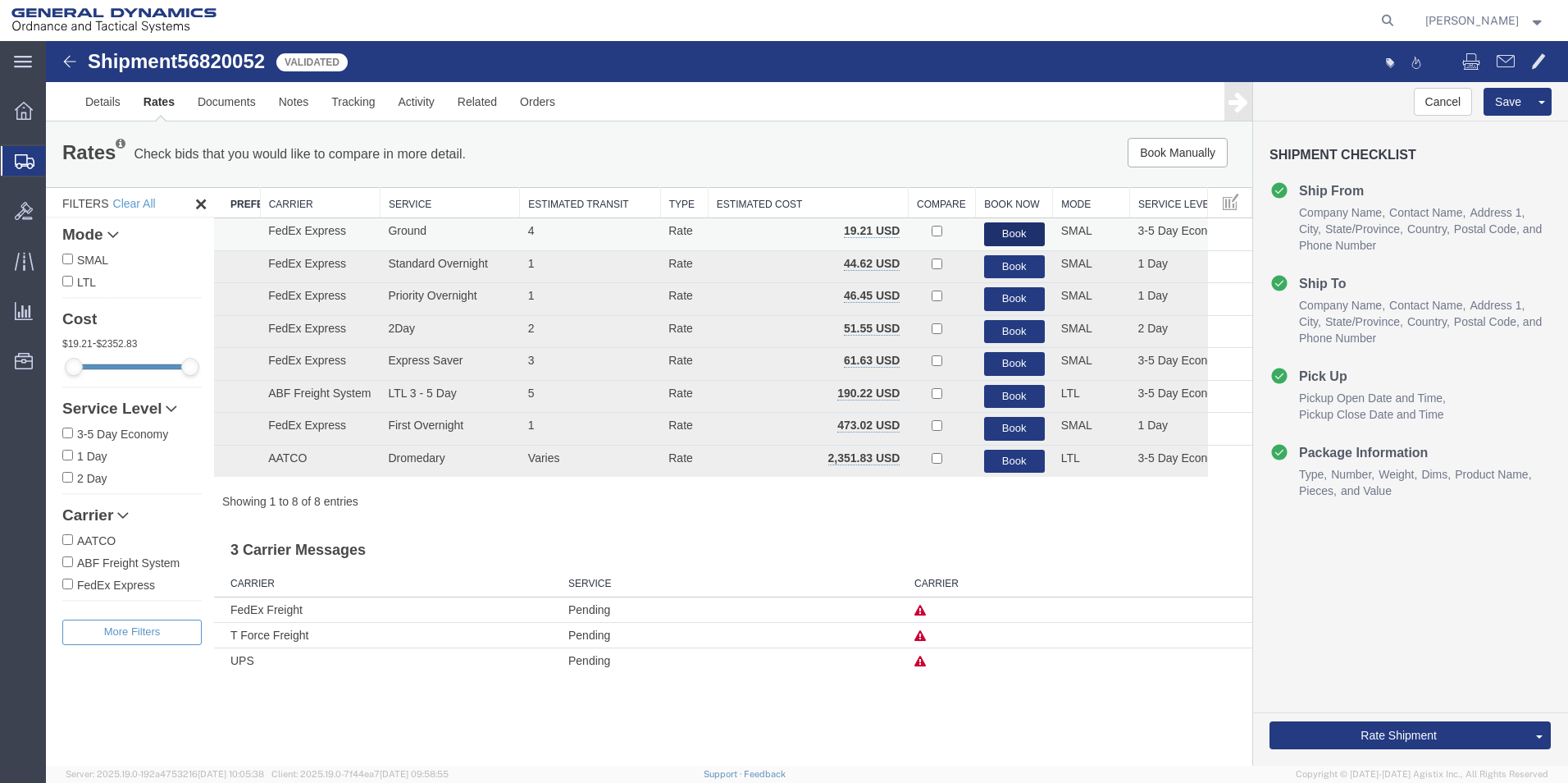
click at [1007, 226] on button "Book" at bounding box center [1015, 234] width 61 height 24
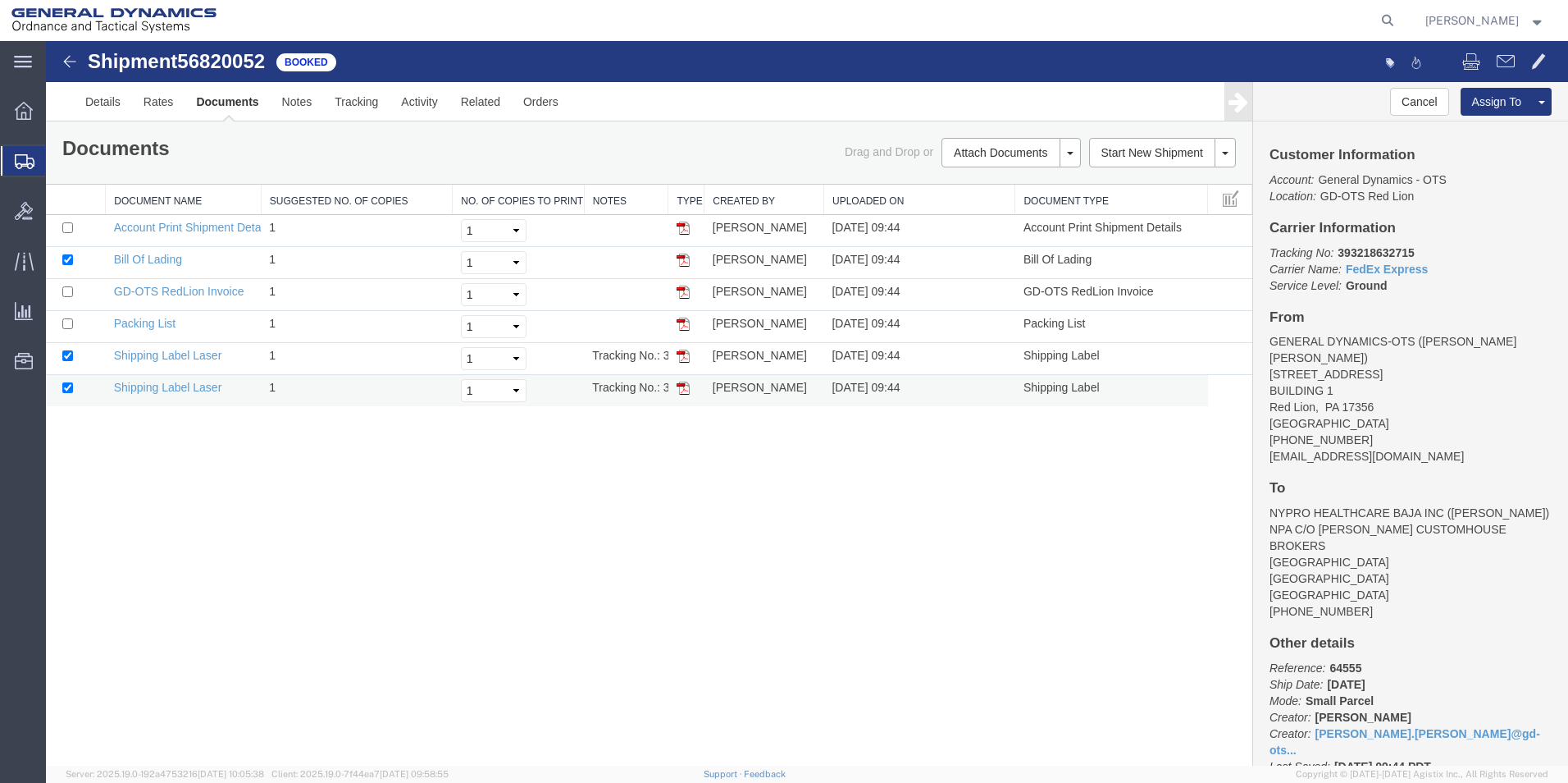
click at [682, 391] on img at bounding box center [683, 387] width 13 height 13
click at [682, 357] on img at bounding box center [683, 356] width 13 height 13
click at [0, 0] on span "Create Shipment" at bounding box center [0, 0] width 0 height 0
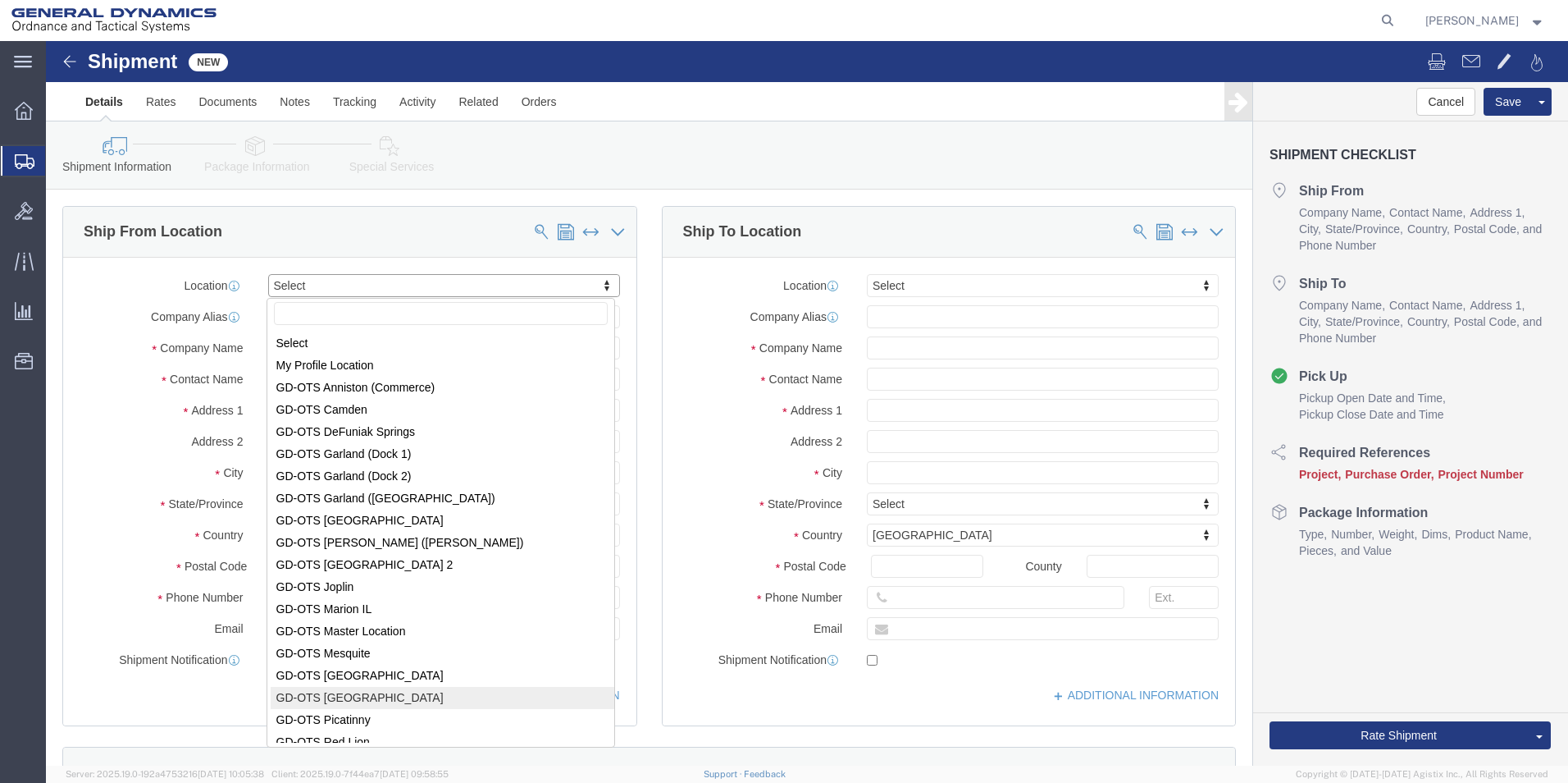
scroll to position [3, 0]
select select "310"
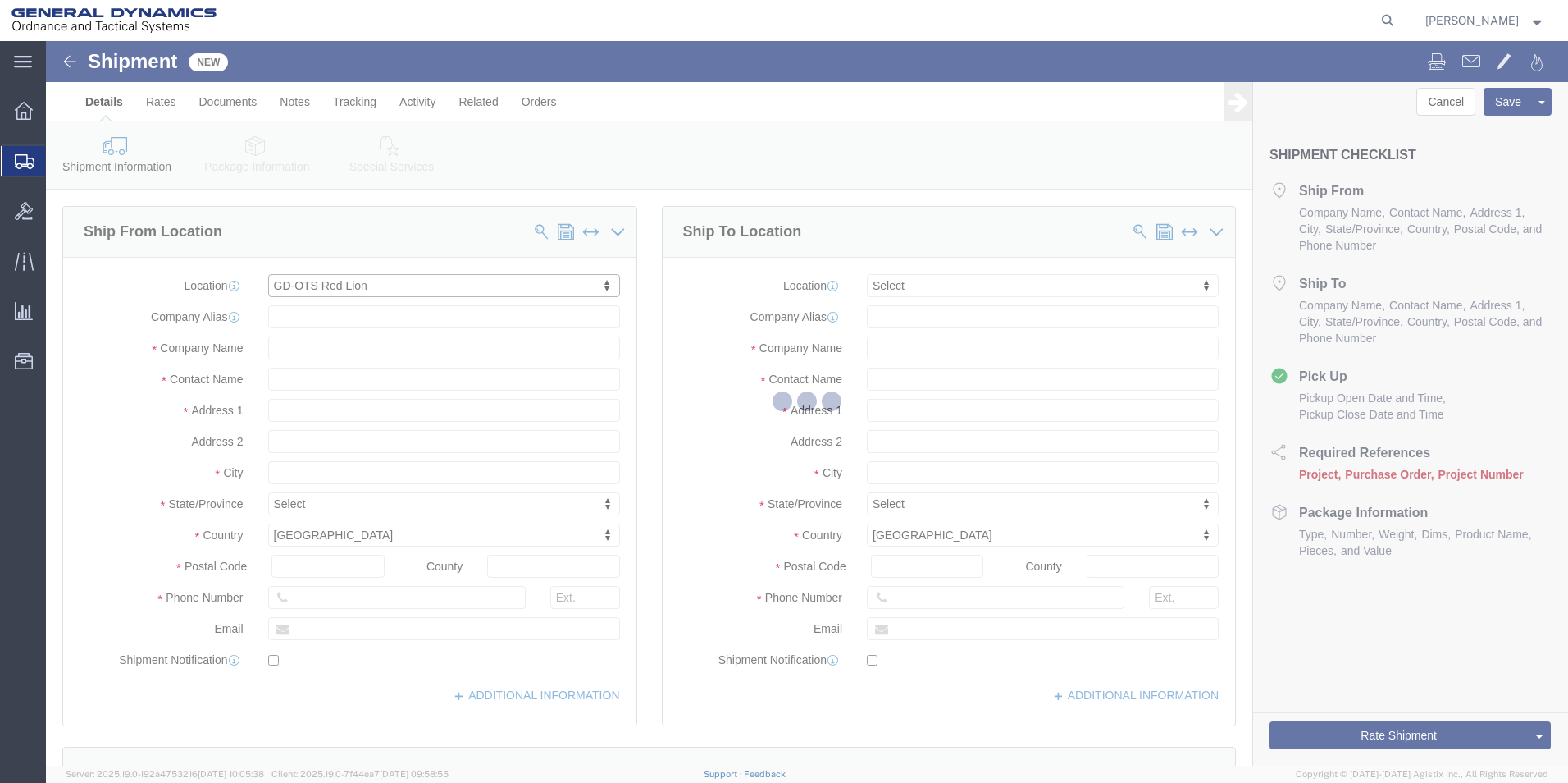
type input "[STREET_ADDRESS]"
type input "17356"
type input "[PHONE_NUMBER]"
type input "REDLPAHIG0"
type input "General Dynamics - OTS"
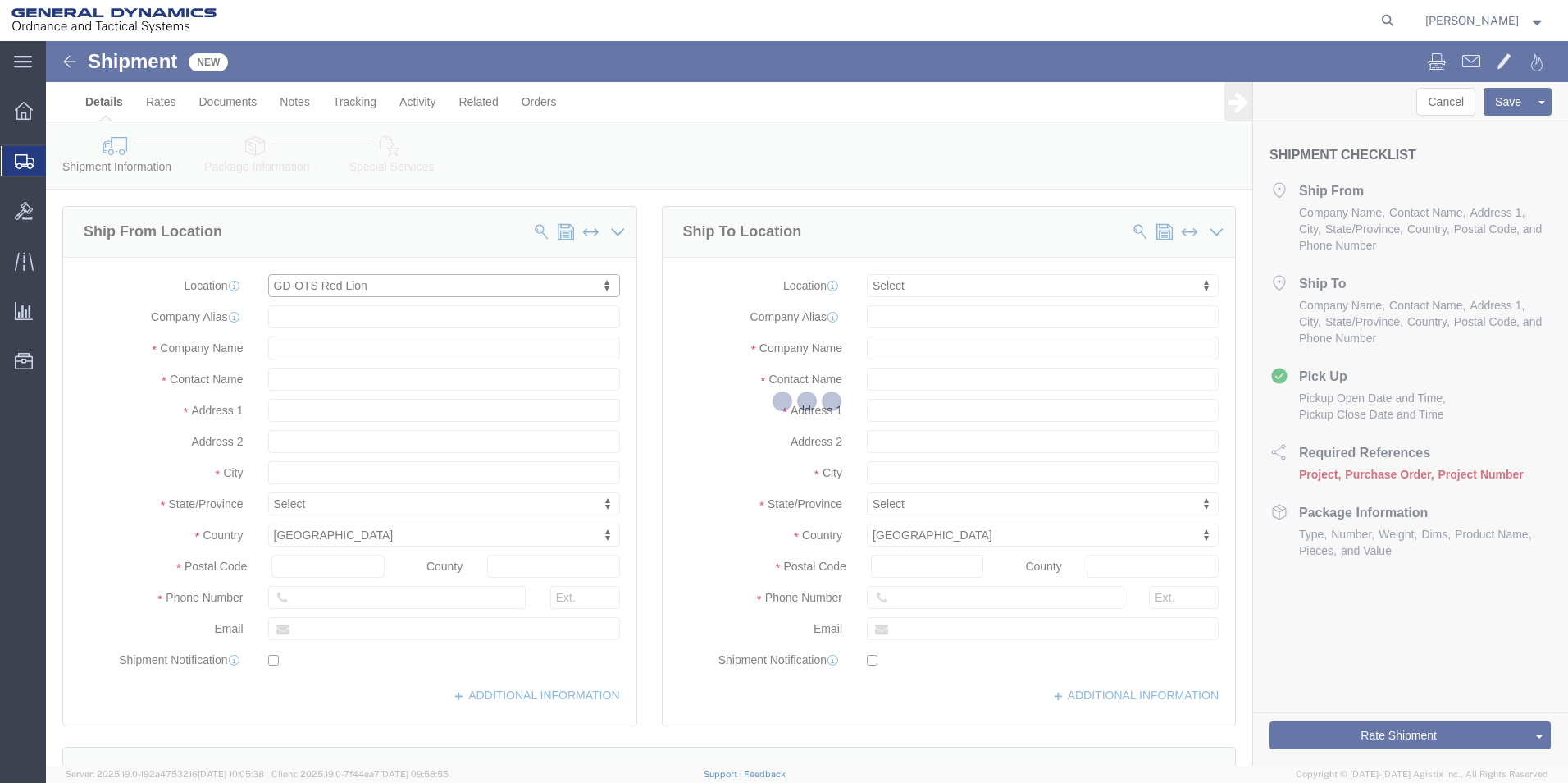
type input "Red Lion"
select select "PA"
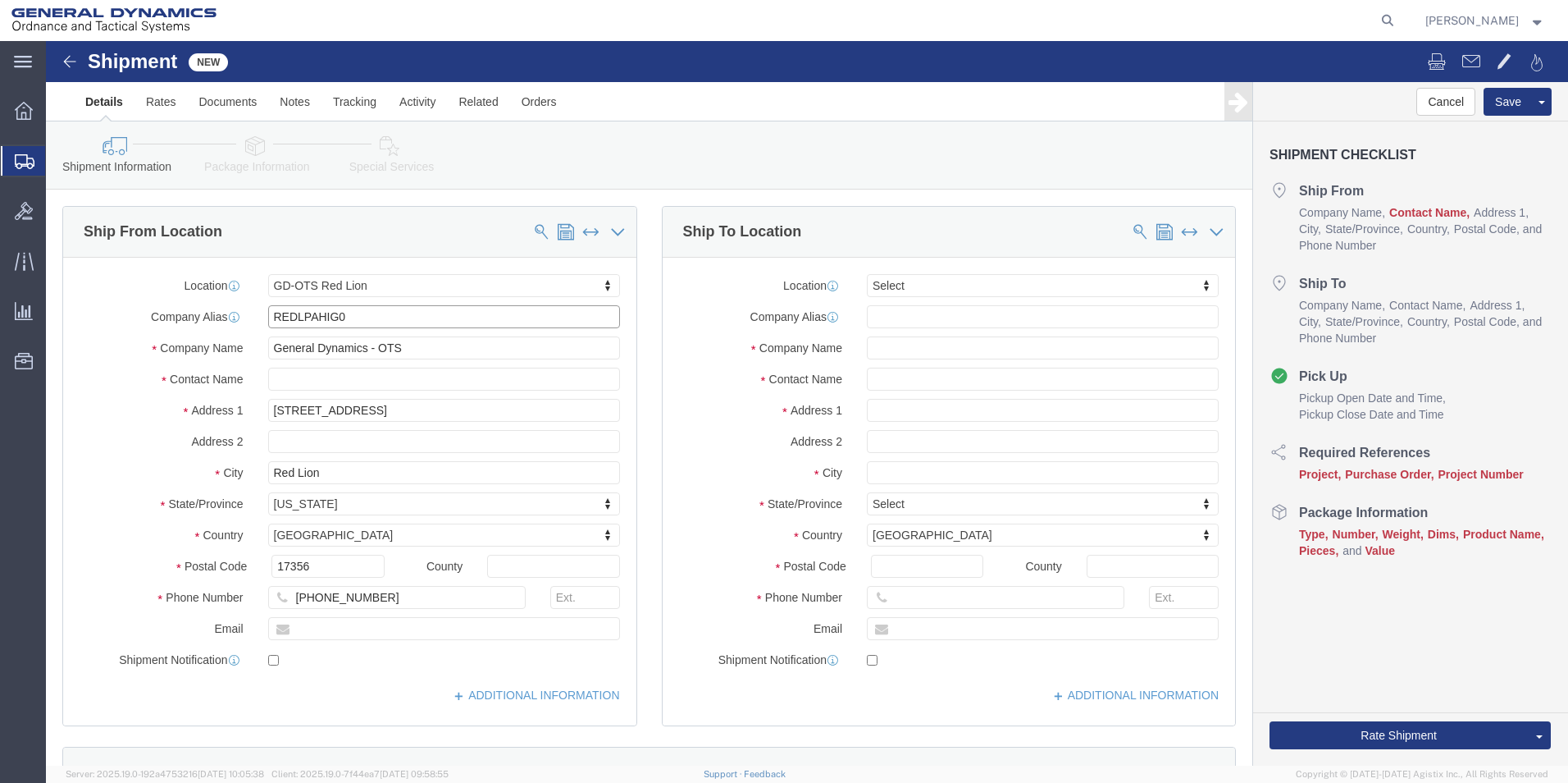
drag, startPoint x: 323, startPoint y: 274, endPoint x: -48, endPoint y: 286, distance: 371.2
click html "Shipment New Details Rates Documents Notes Tracking Activity Related Orders Can…"
click input "text"
type input "[PERSON_NAME]"
click input "text"
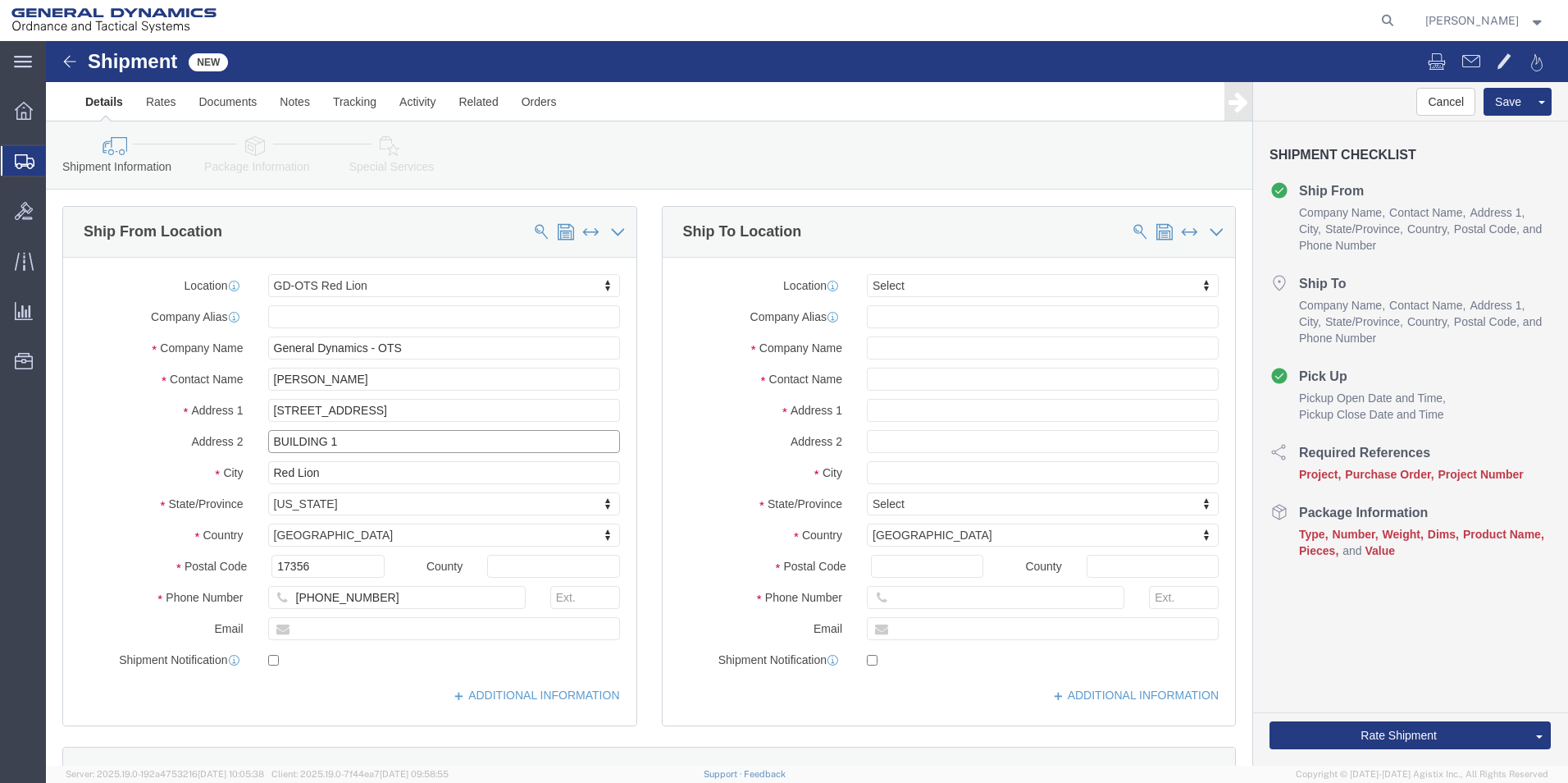
type input "BUILDING 1"
drag, startPoint x: 339, startPoint y: 584, endPoint x: 328, endPoint y: 585, distance: 11.0
click input "text"
type input "[EMAIL_ADDRESS][DOMAIN_NAME]"
checkbox input "true"
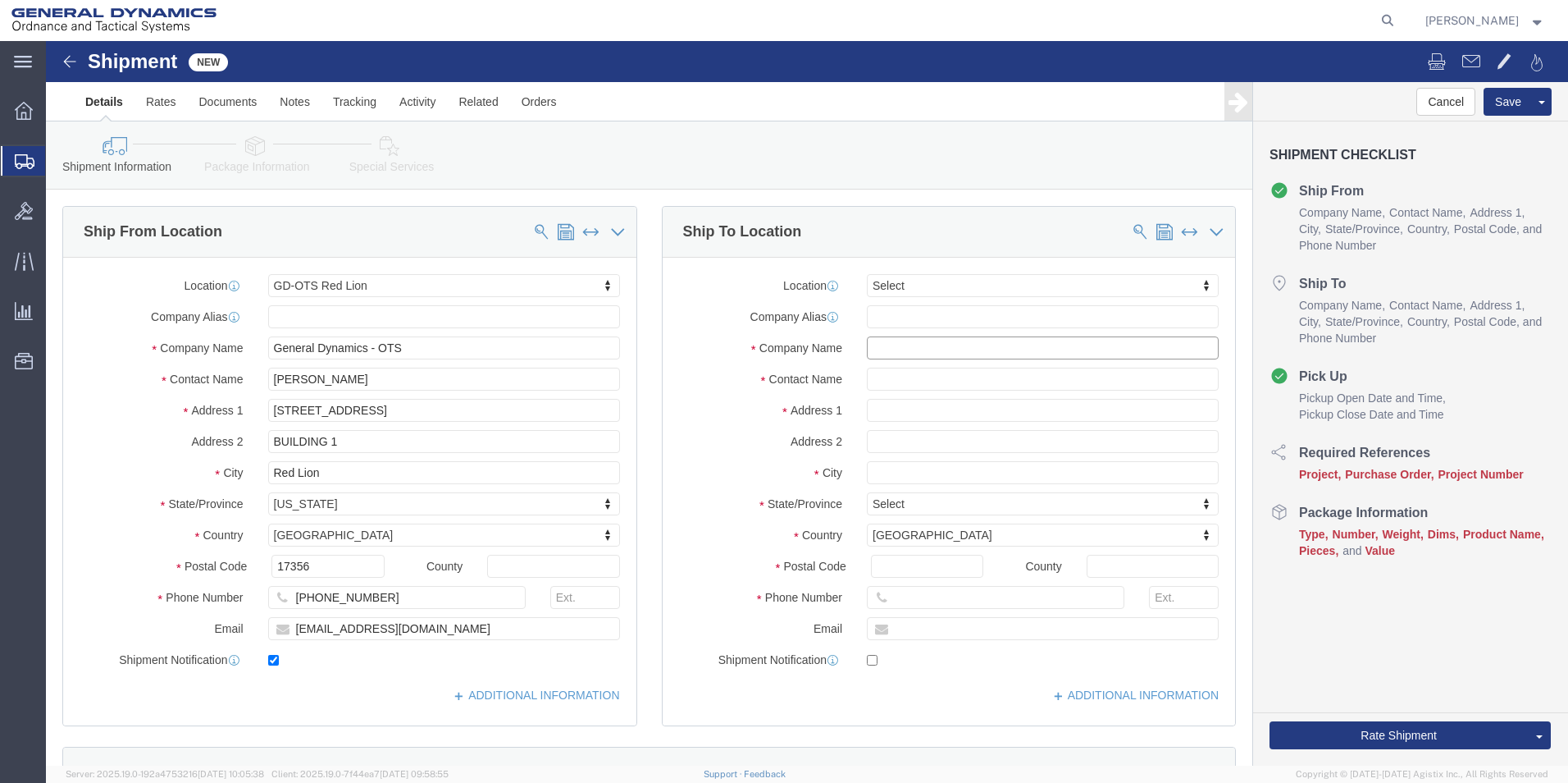
click input "text"
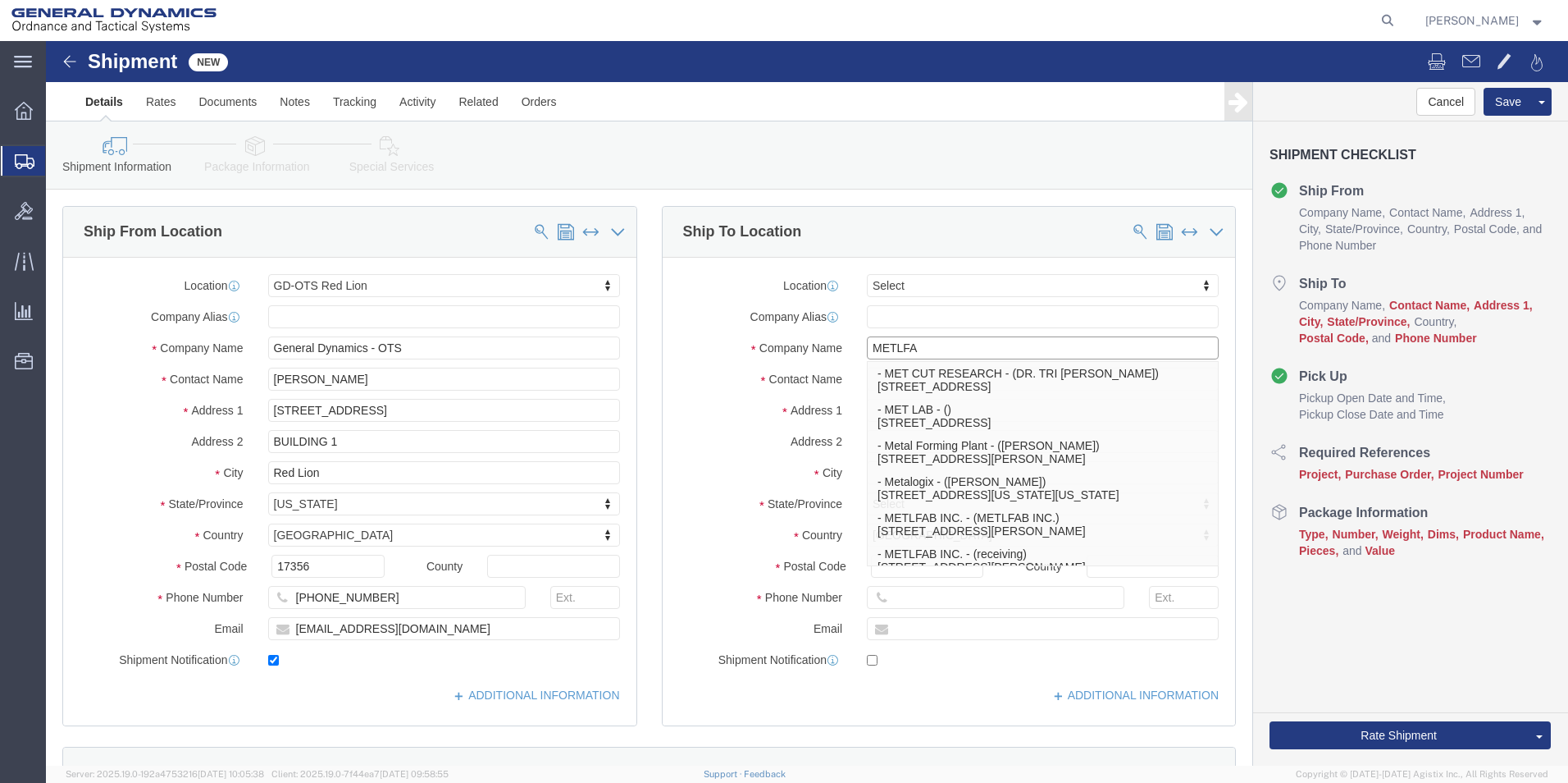
type input "METLFAB"
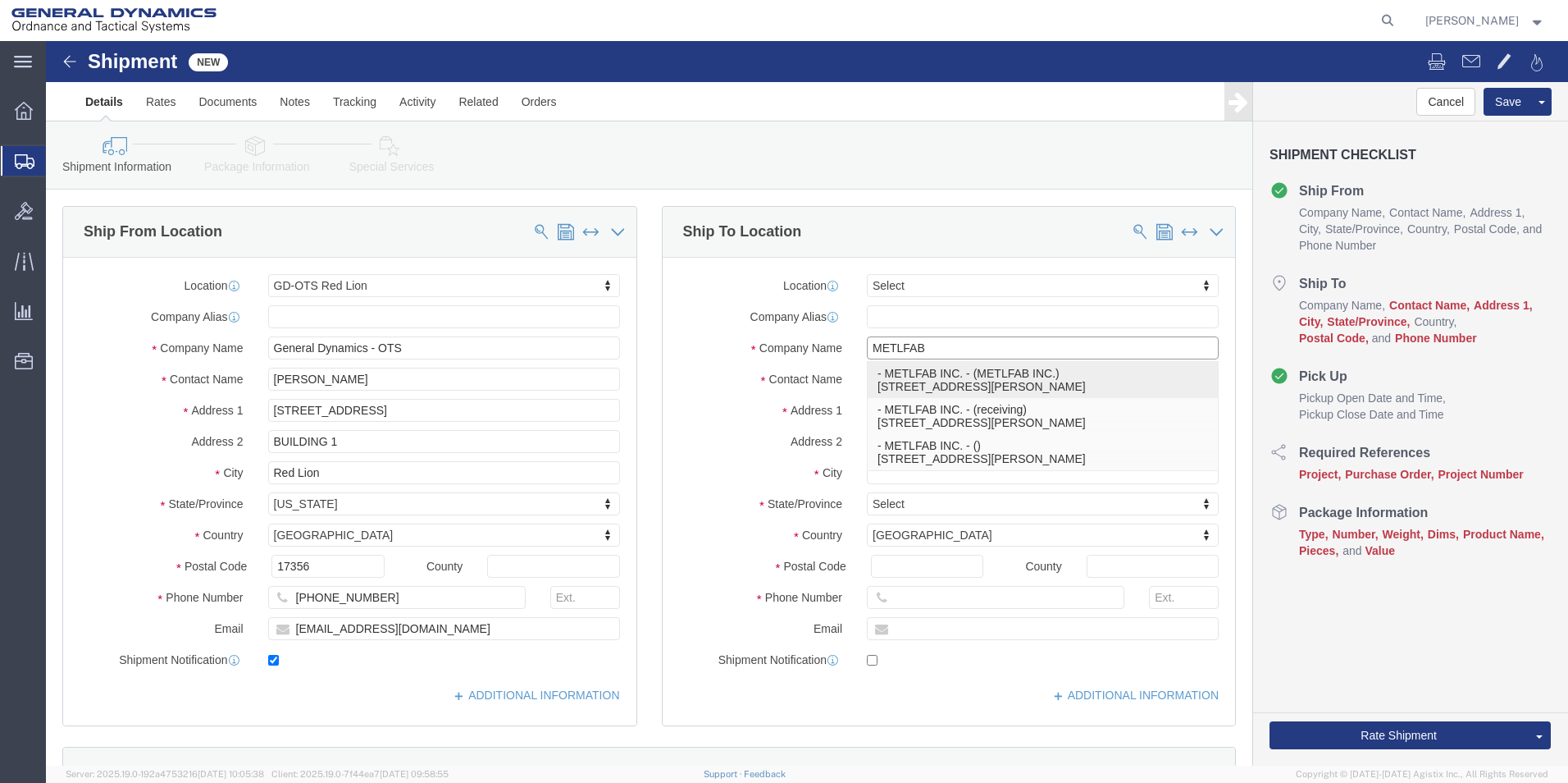
click p "- METLFAB INC. - (METLFAB INC.) [STREET_ADDRESS][PERSON_NAME]"
type input "7340-D EXECUTIVE WAY"
type input "21704"
type input "3016958814"
type input "METLFAB INC."
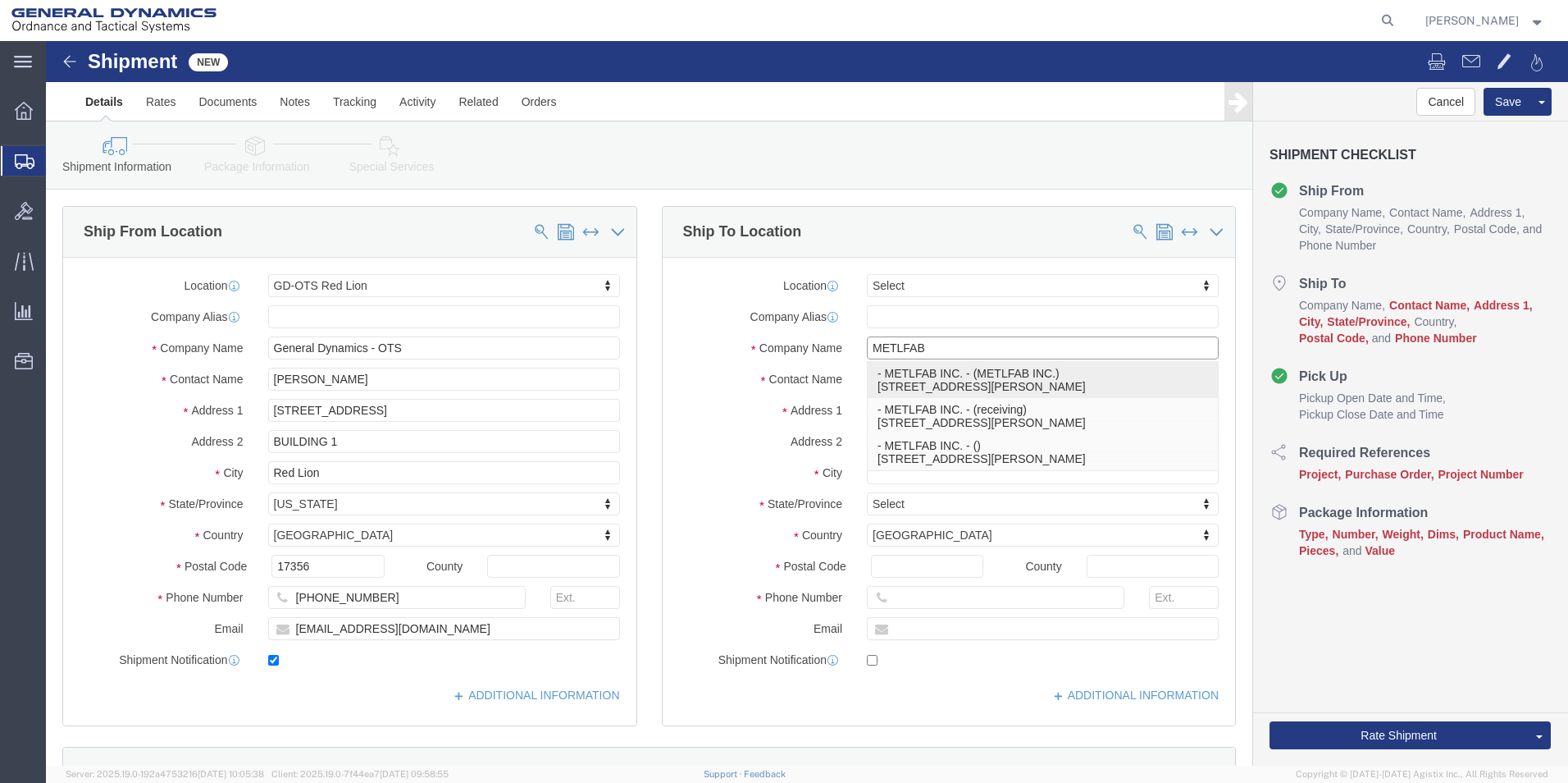
type input "METLFAB INC."
type input "[PERSON_NAME]"
select select "MD"
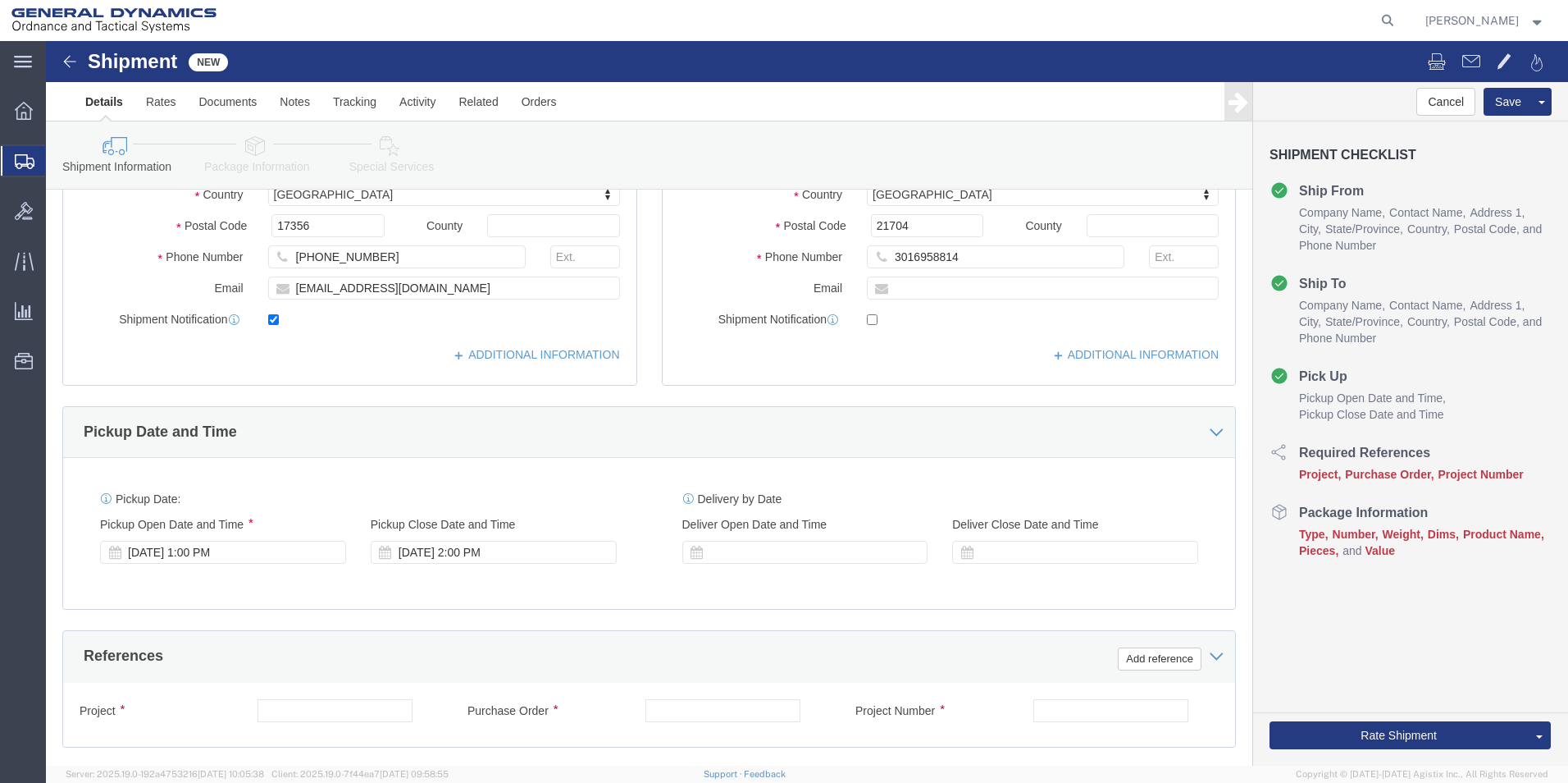
scroll to position [492, 0]
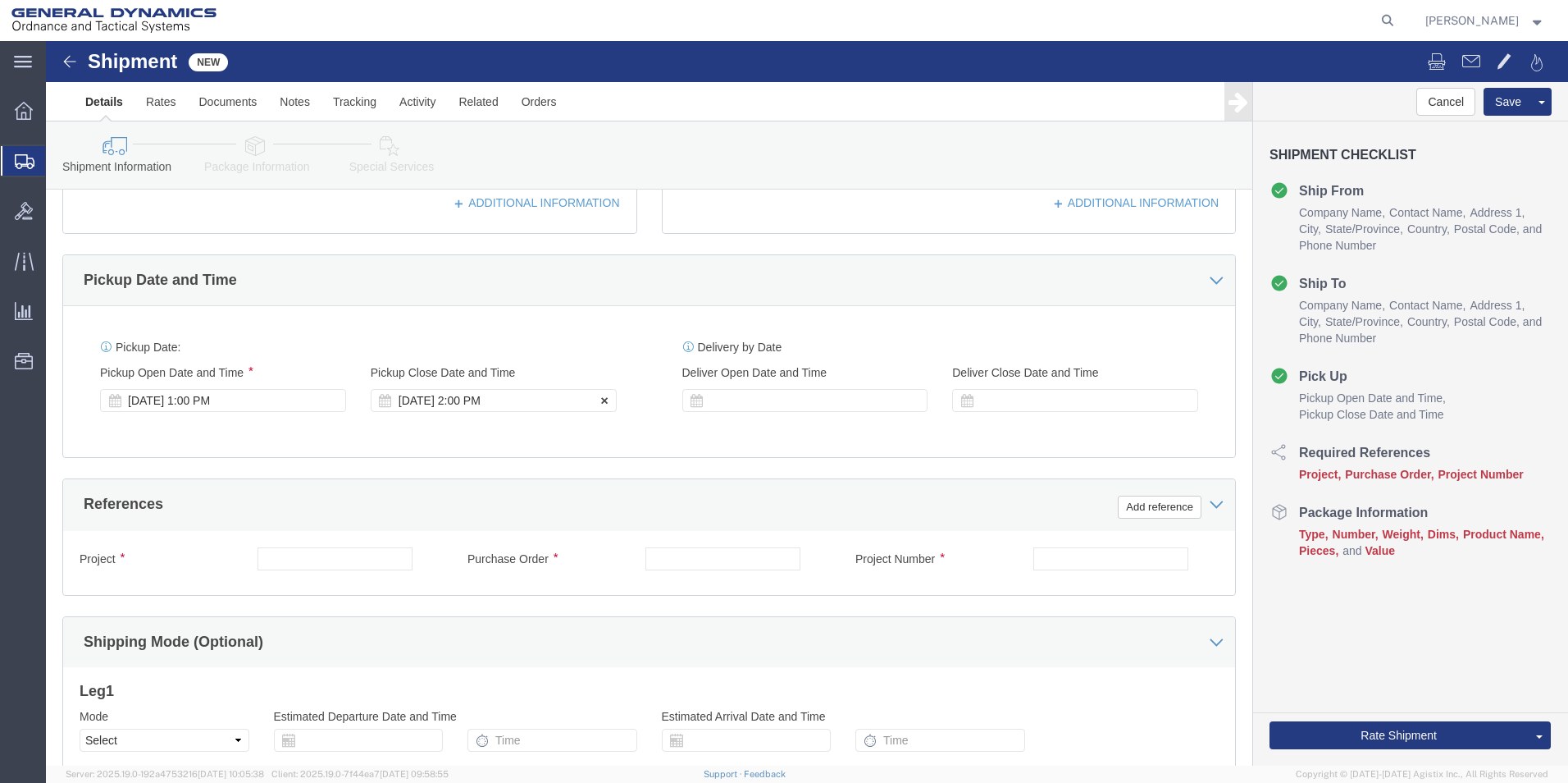
type input "METLFAB INC."
click div "[DATE] 2:00 PM"
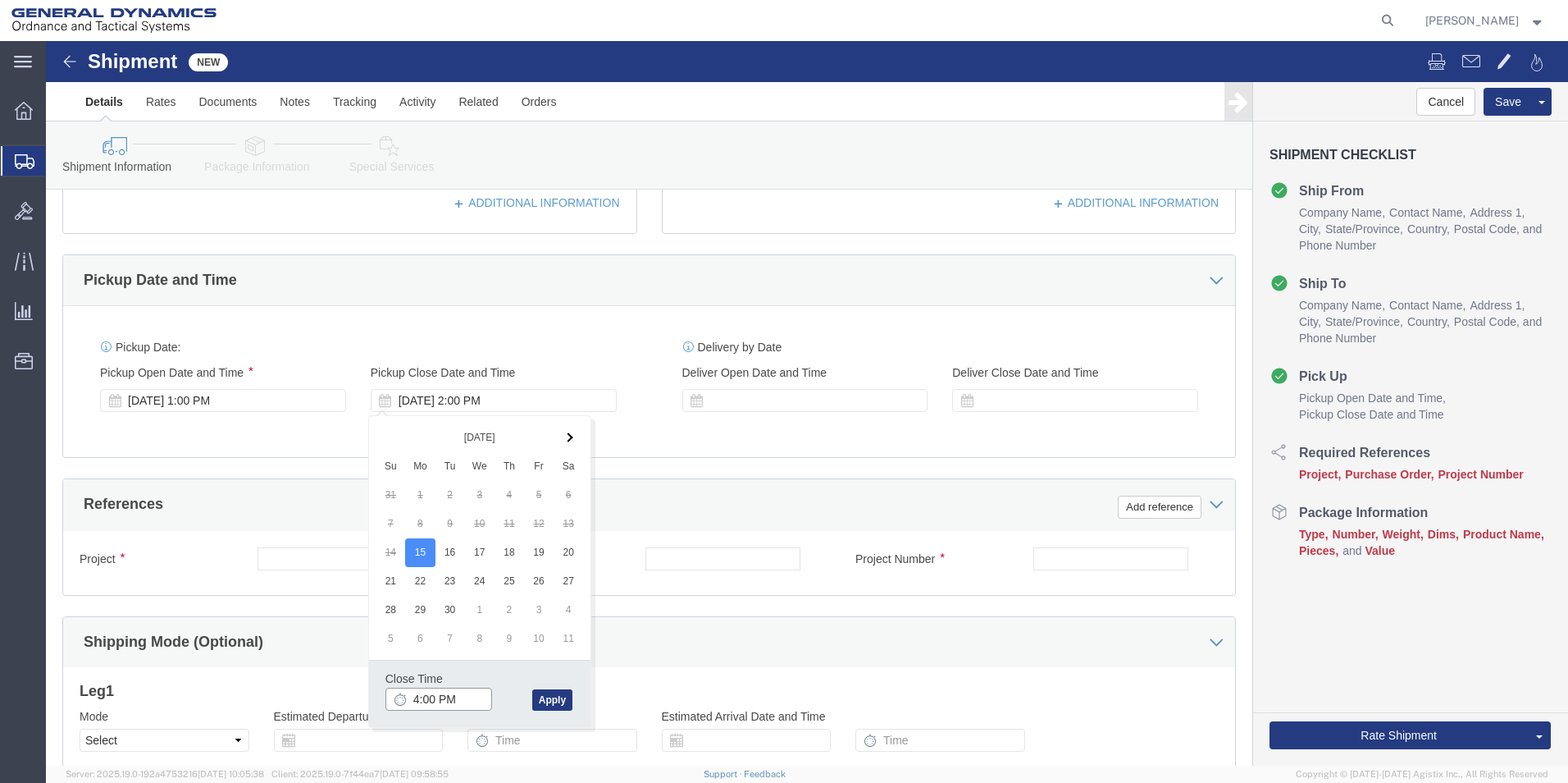
click input "4:00 PM"
type input "4:30 PM"
click button "Apply"
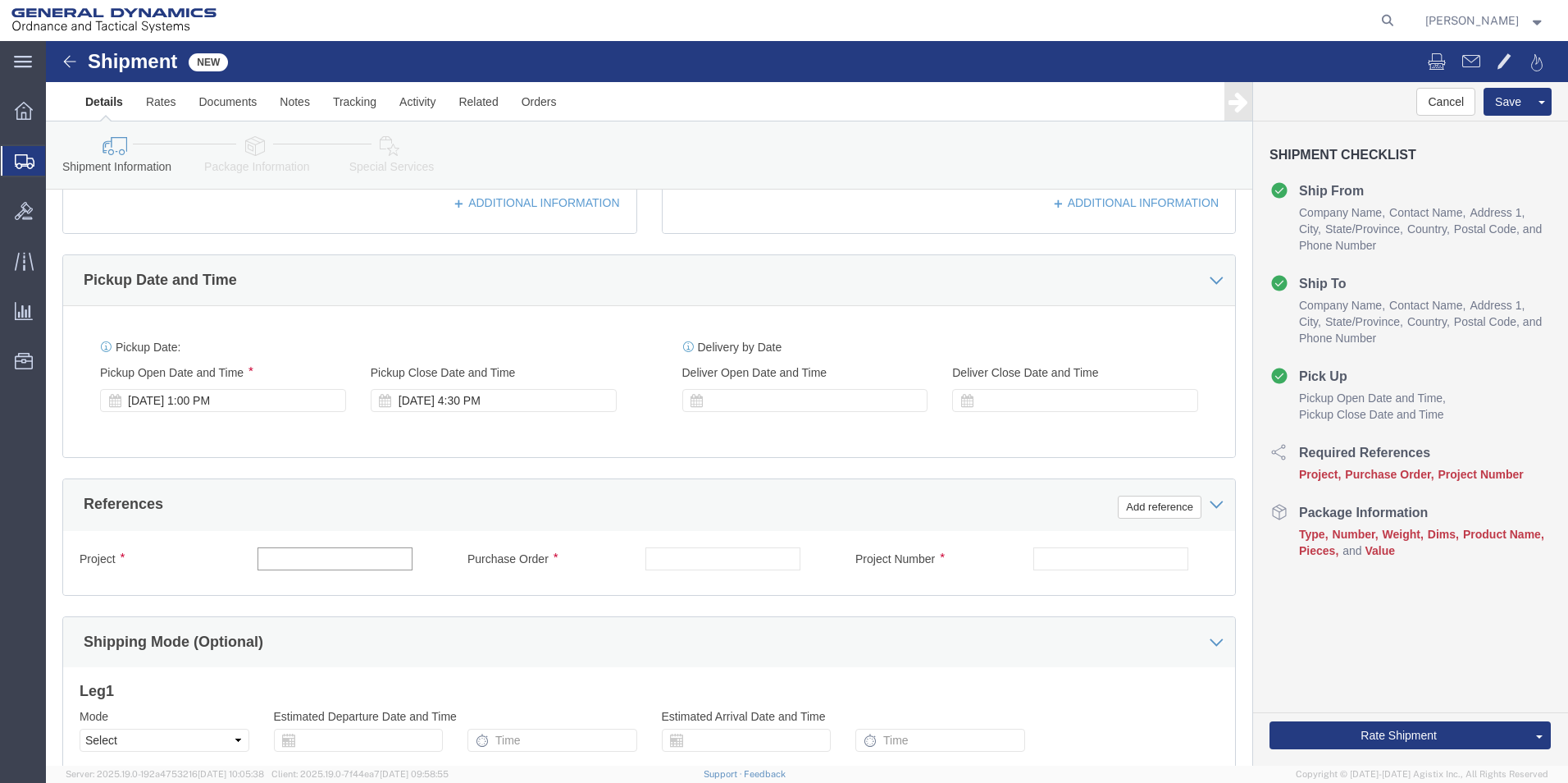
click input "text"
type input "64716"
click input "text"
type input "140832"
click input "text"
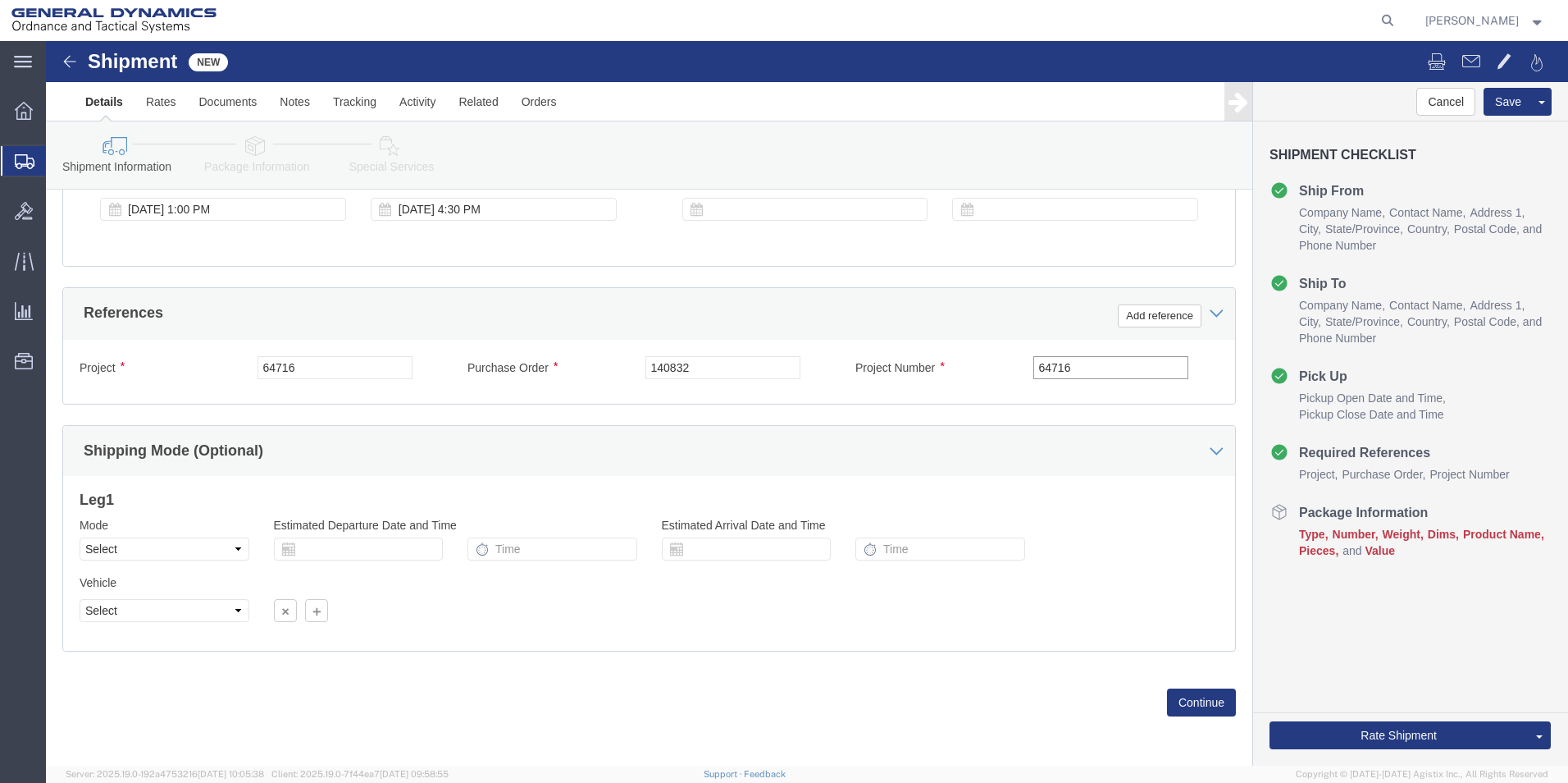
scroll to position [684, 0]
type input "64716"
click button "Continue"
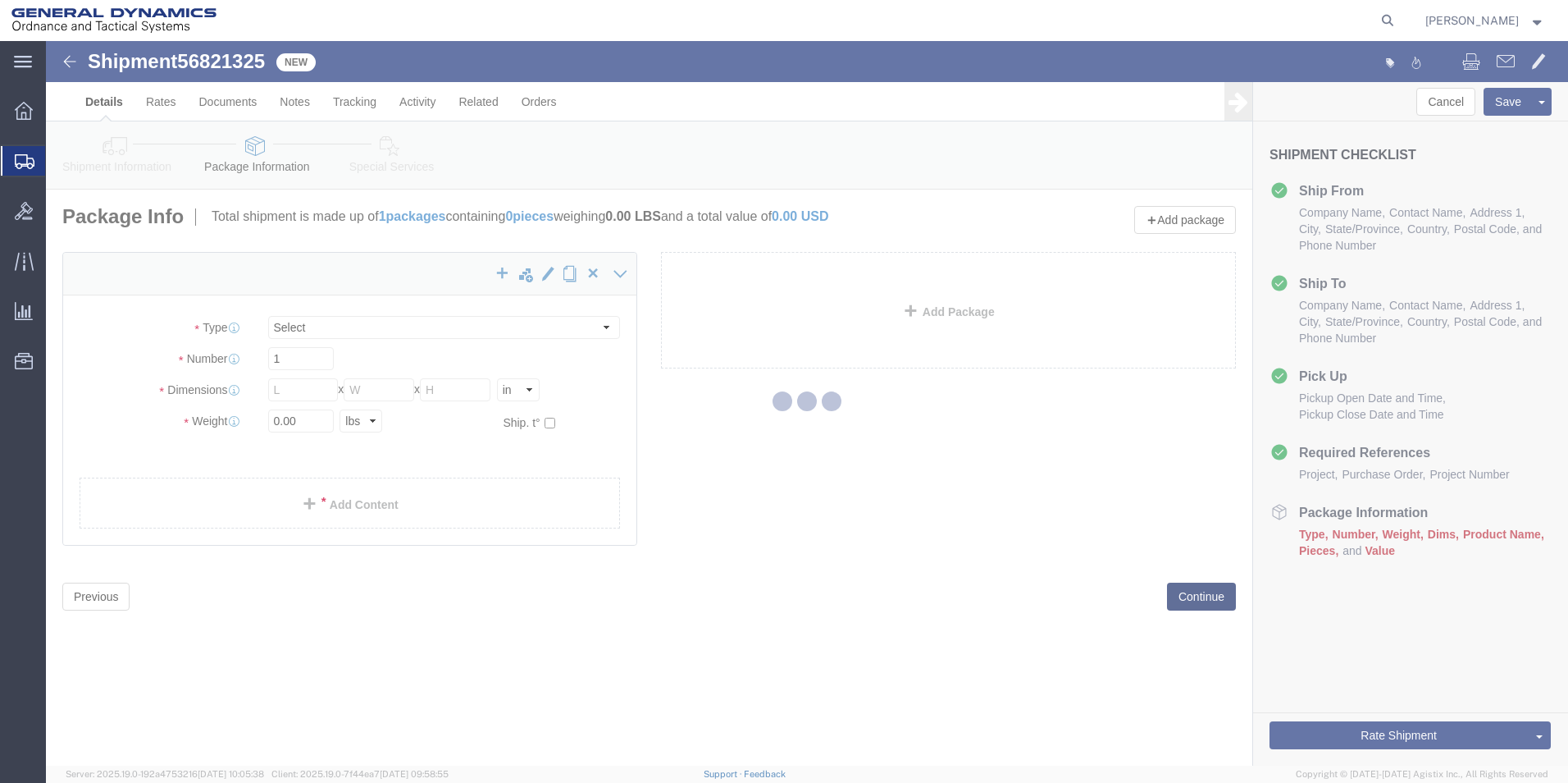
select select "CBOX"
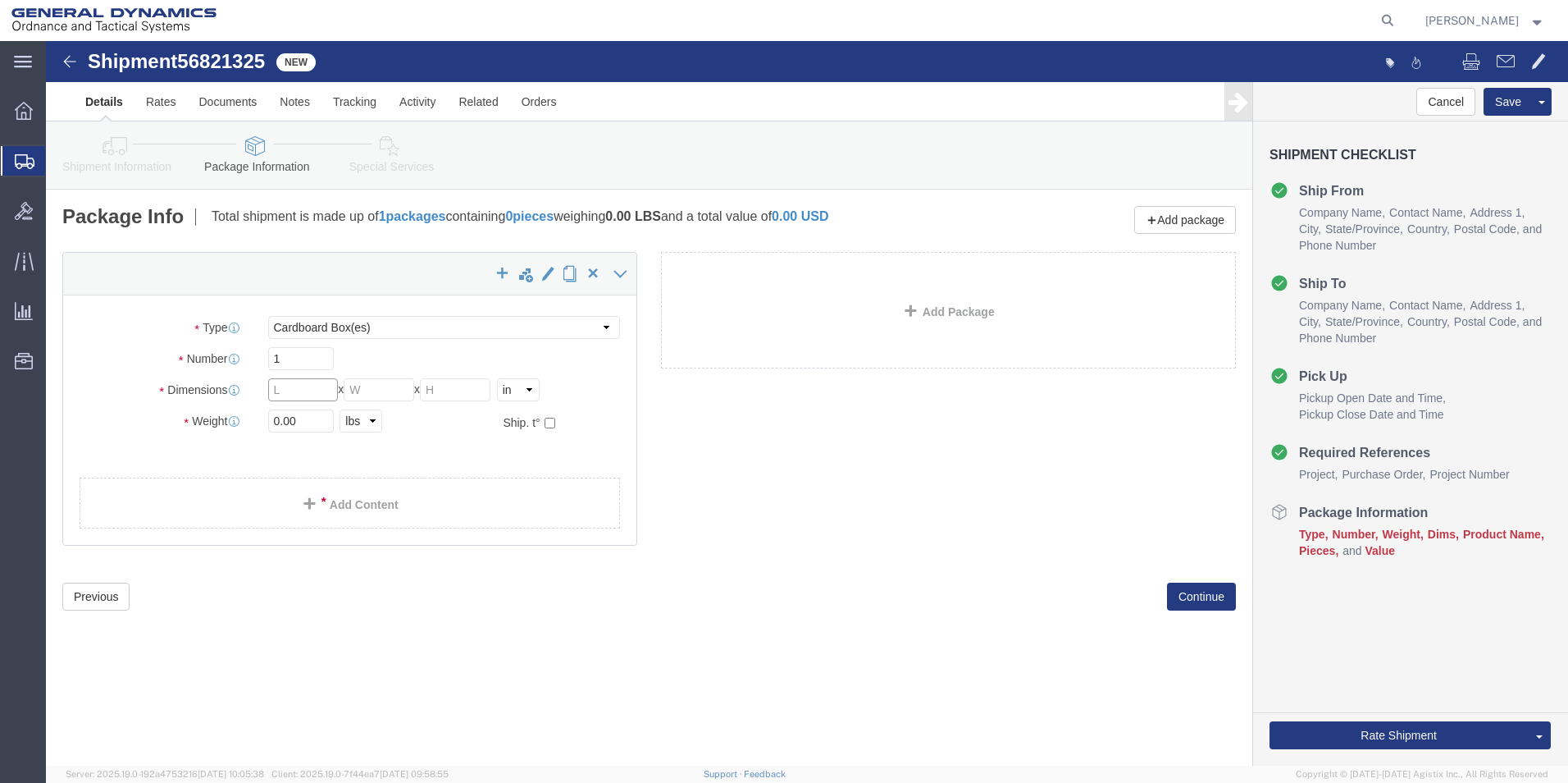
click input "text"
type input "36"
click input "text"
type input "16"
click input "text"
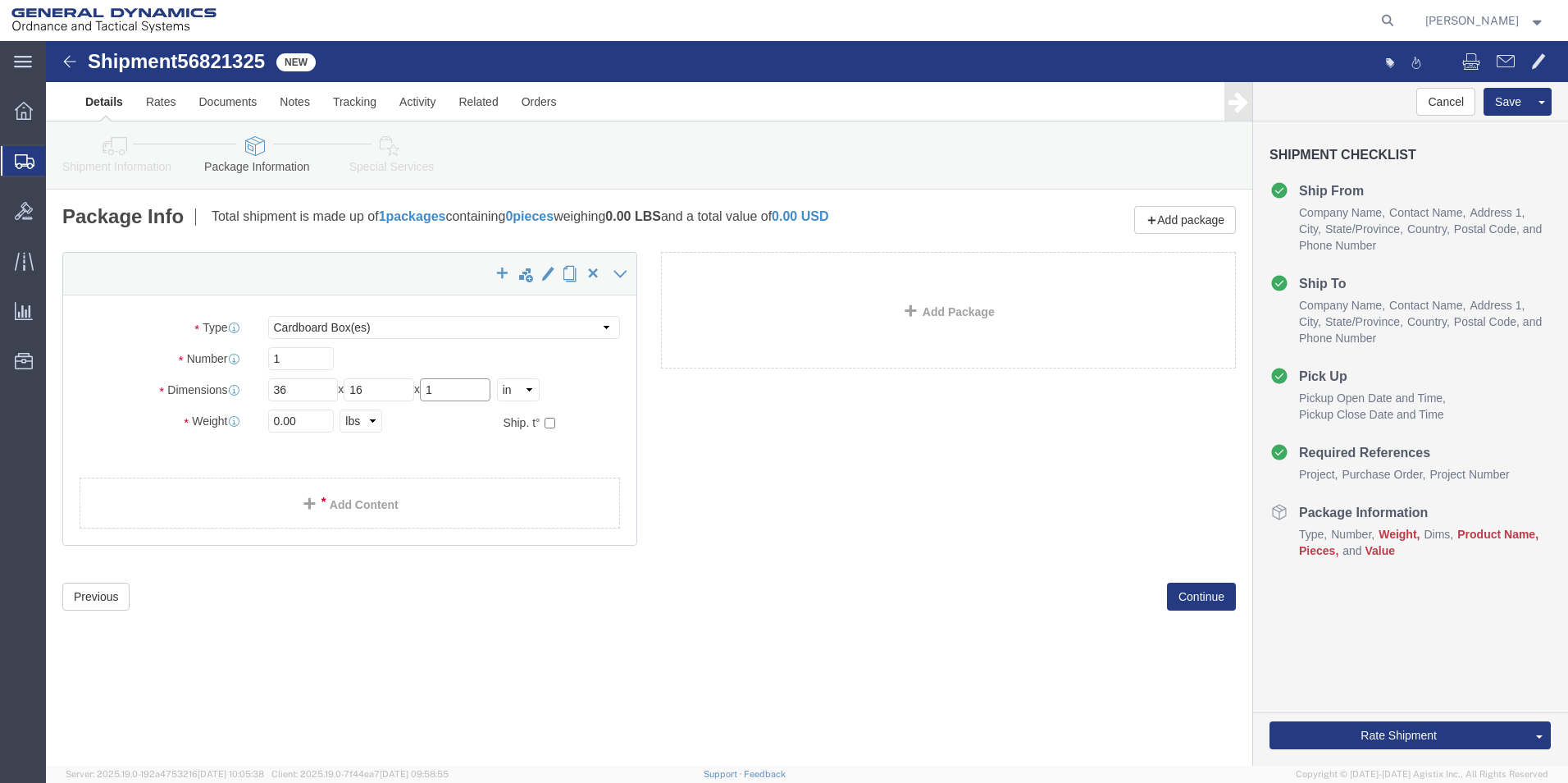
type input "1"
drag, startPoint x: 233, startPoint y: 378, endPoint x: 206, endPoint y: 389, distance: 29.2
click div "Weight 0.00 Select kgs lbs Ship. t°"
type input "6.00"
click link "Add Content"
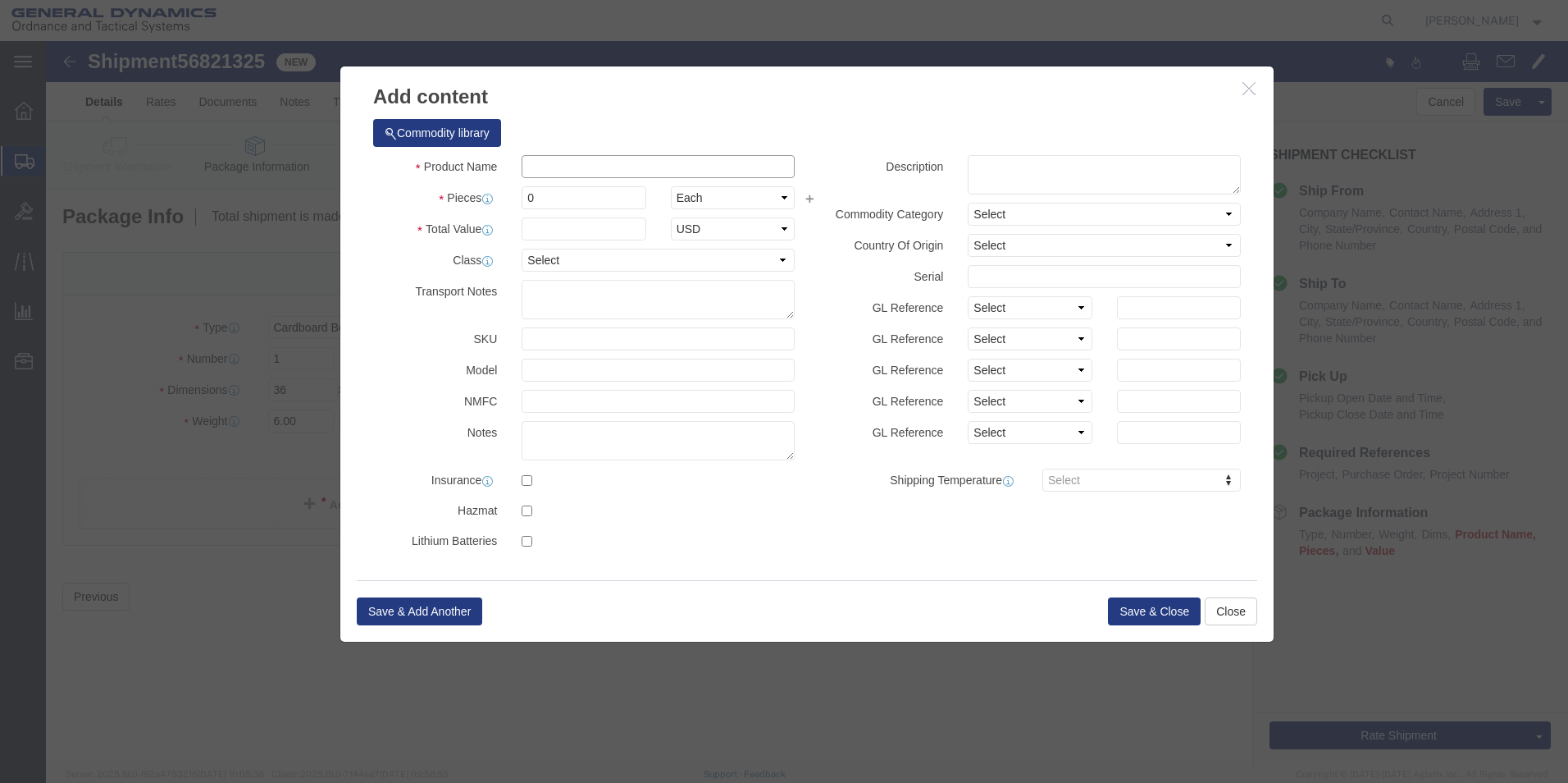
click input "text"
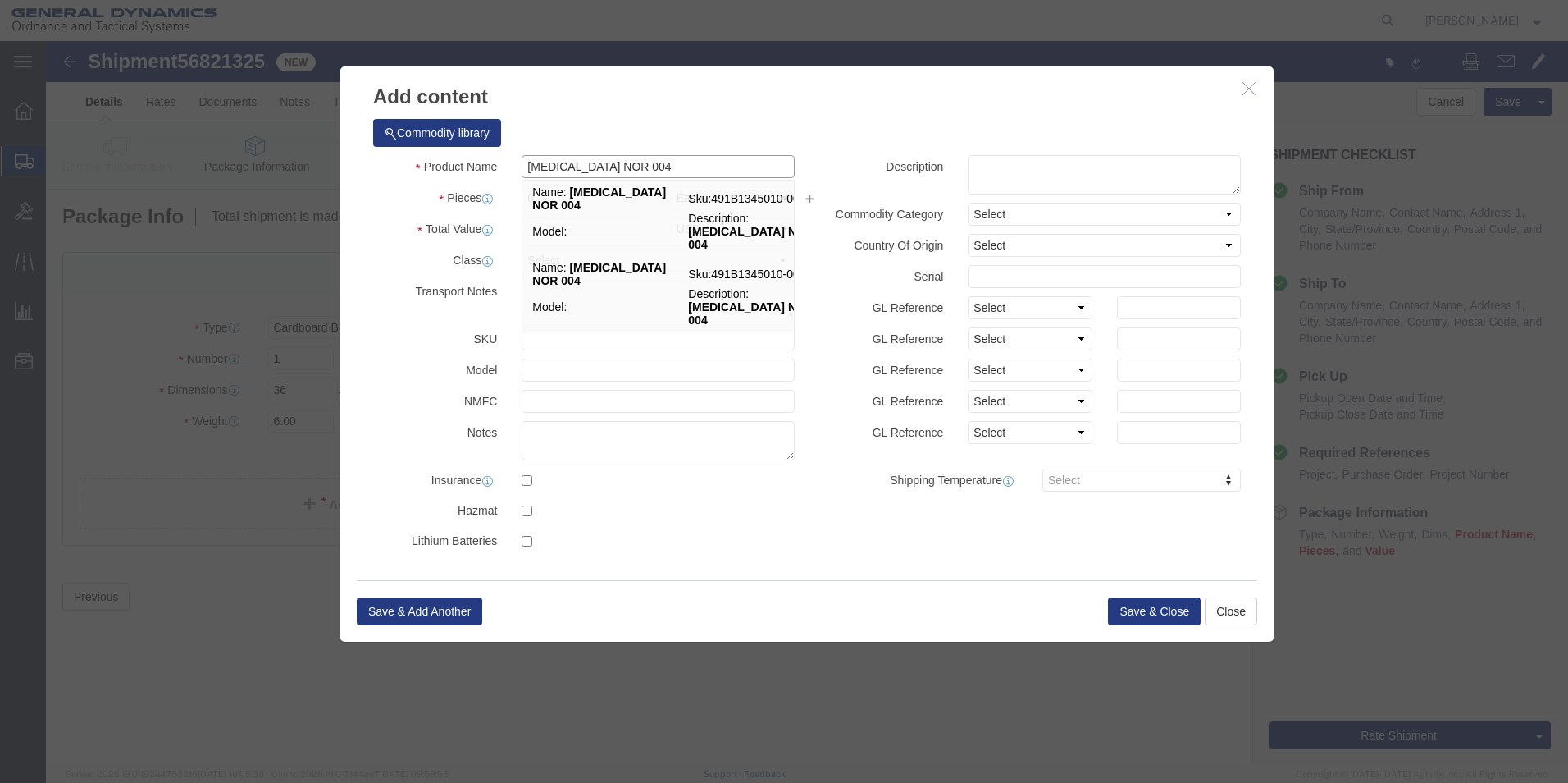
type input "[MEDICAL_DATA] NOR 004"
click h3 "Add content"
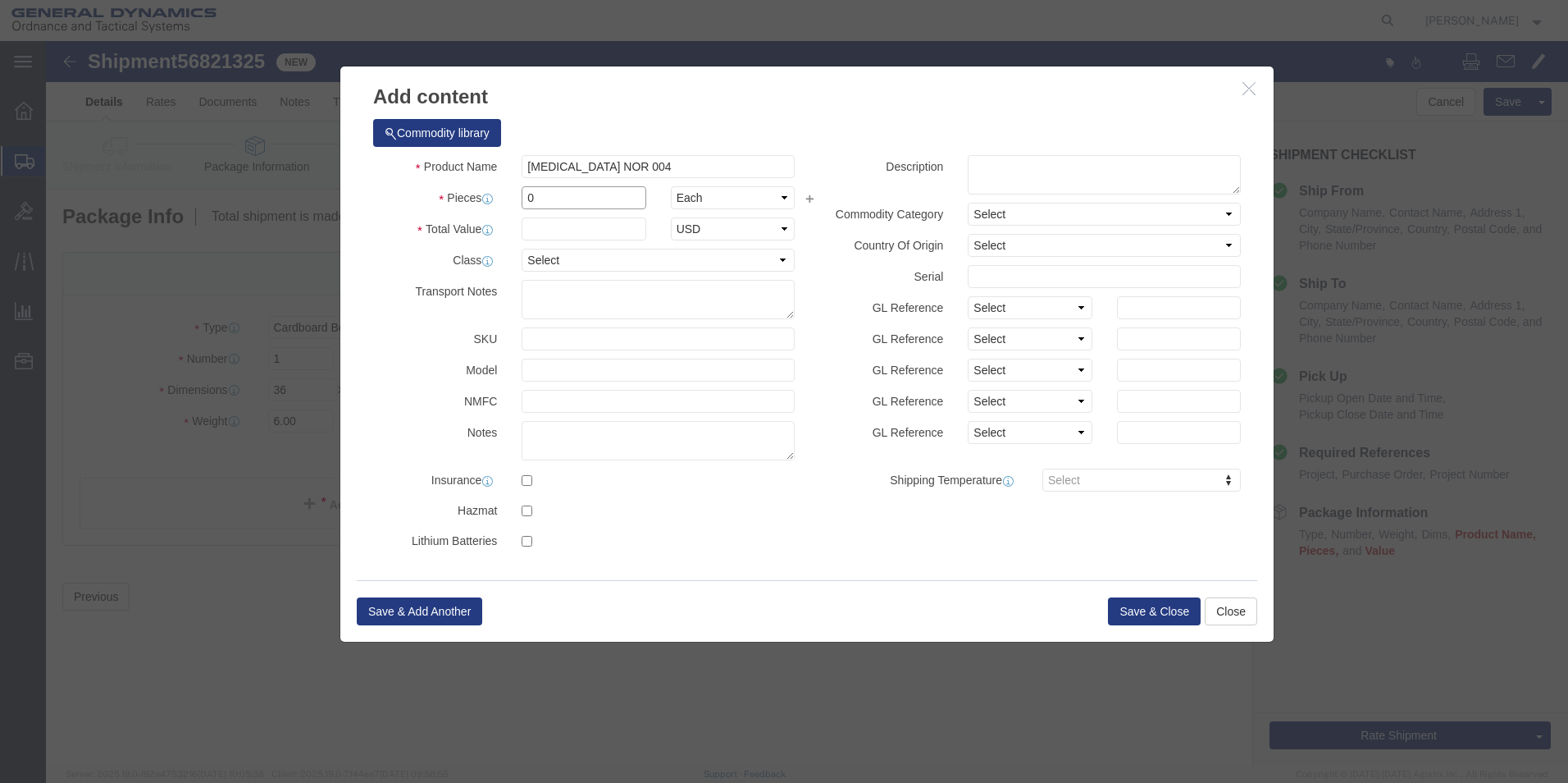
drag, startPoint x: 511, startPoint y: 155, endPoint x: 343, endPoint y: 169, distance: 168.6
click div "Product Name [MEDICAL_DATA] NOR 004 [MEDICAL_DATA] NOR 004 Pieces 0 Select Bag …"
type input "68"
click input "text"
type input "100"
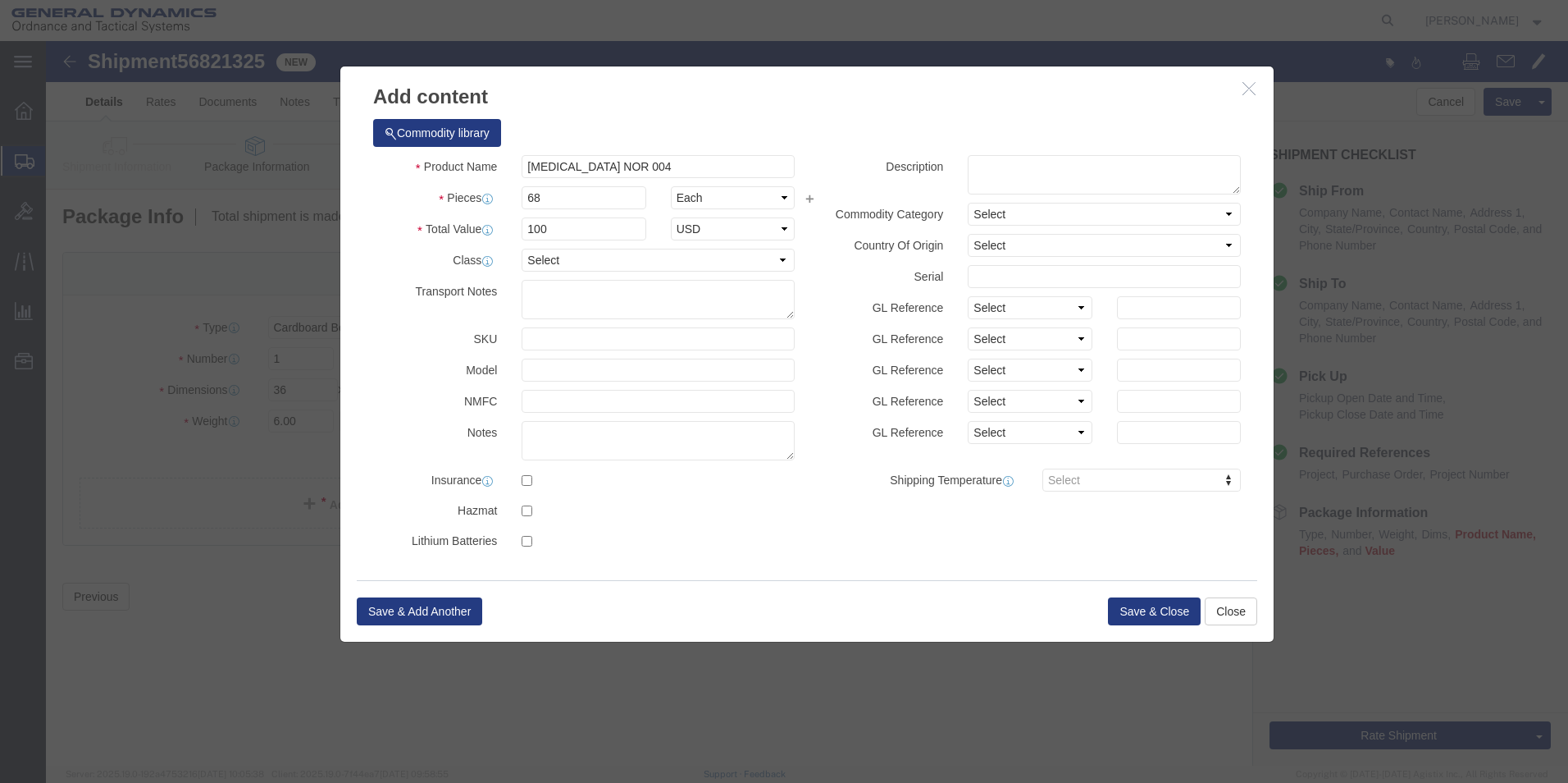
click h3 "Add content"
click button "Save & Close"
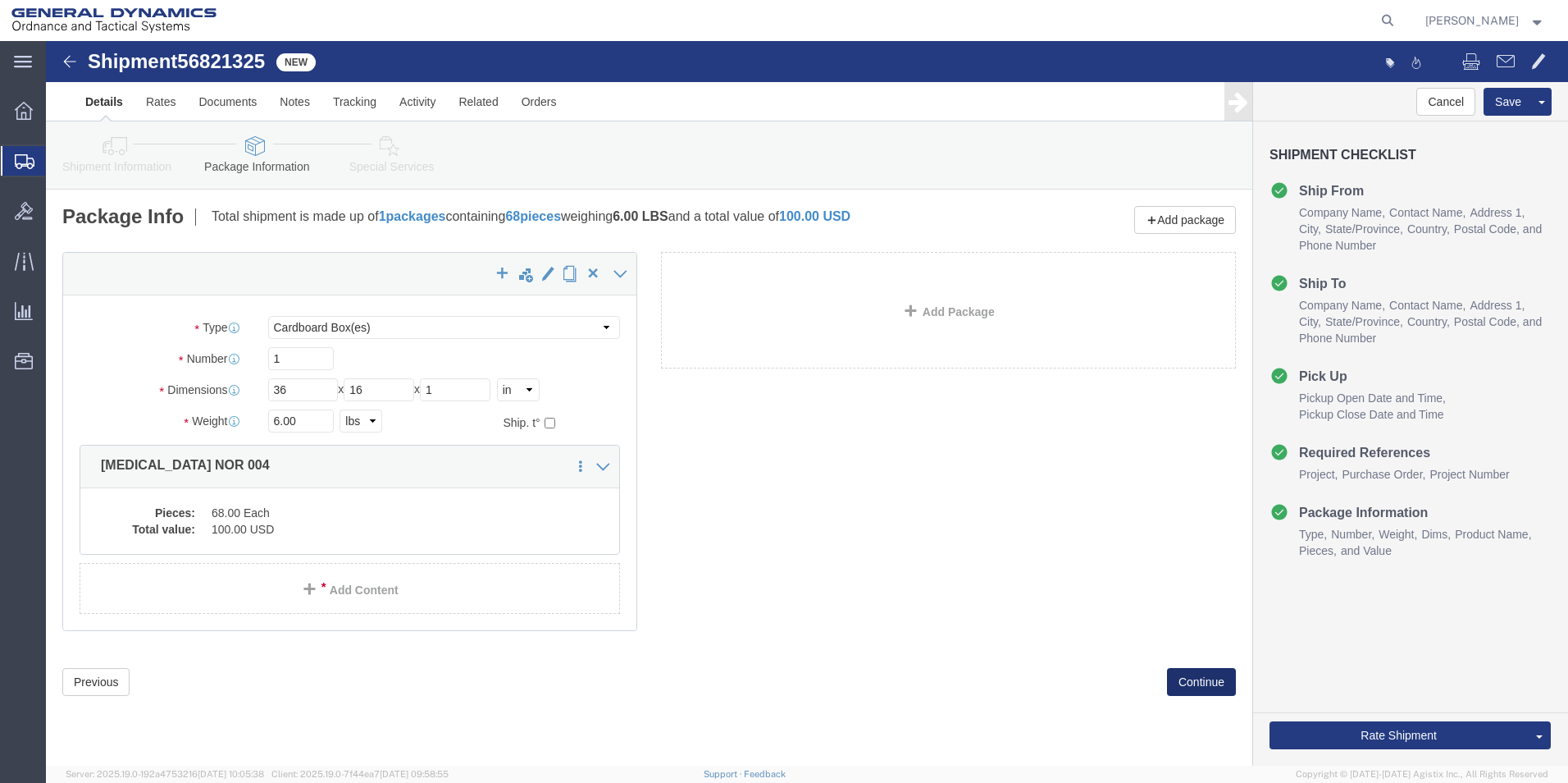
click button "Continue"
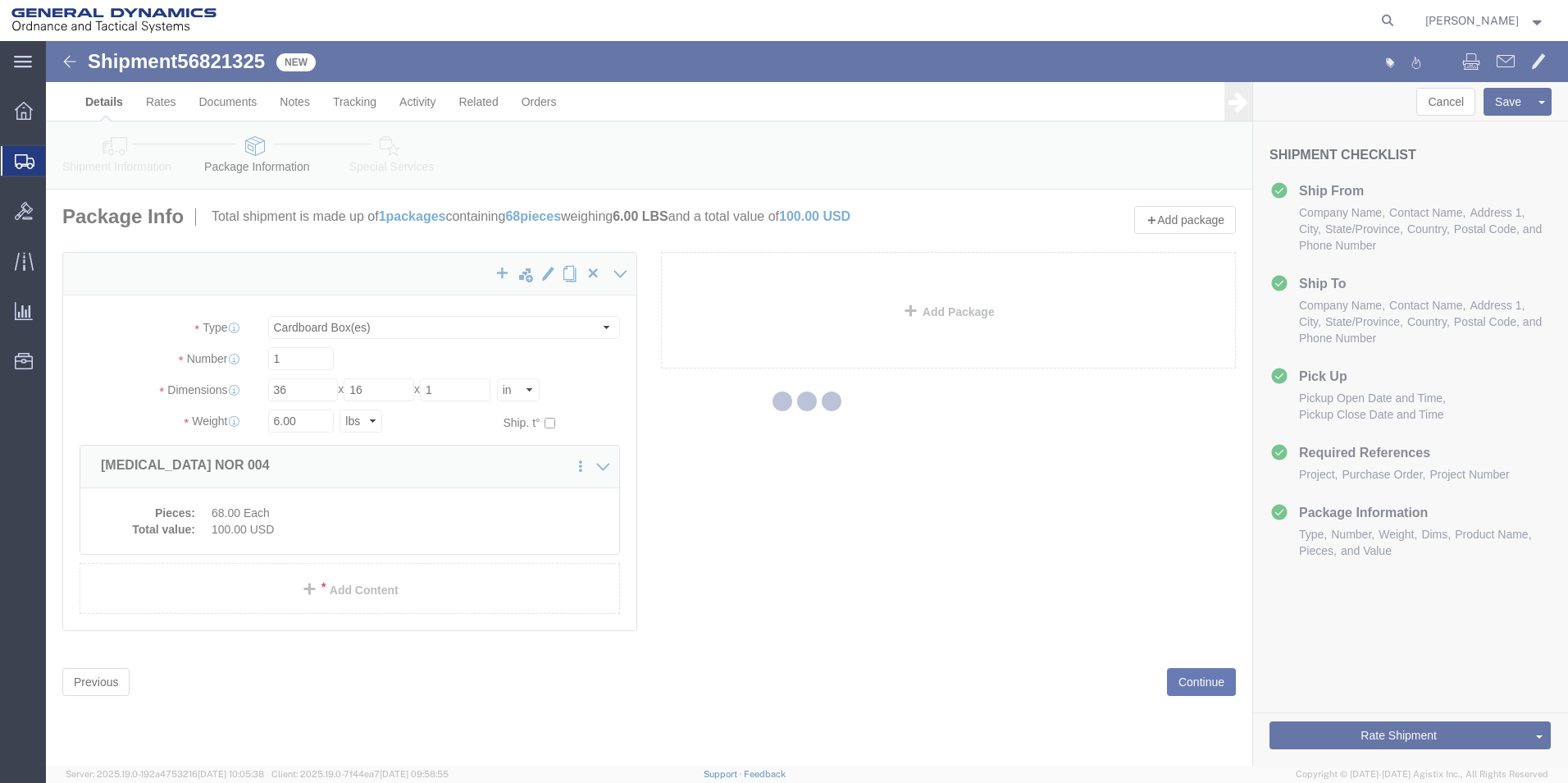
select select
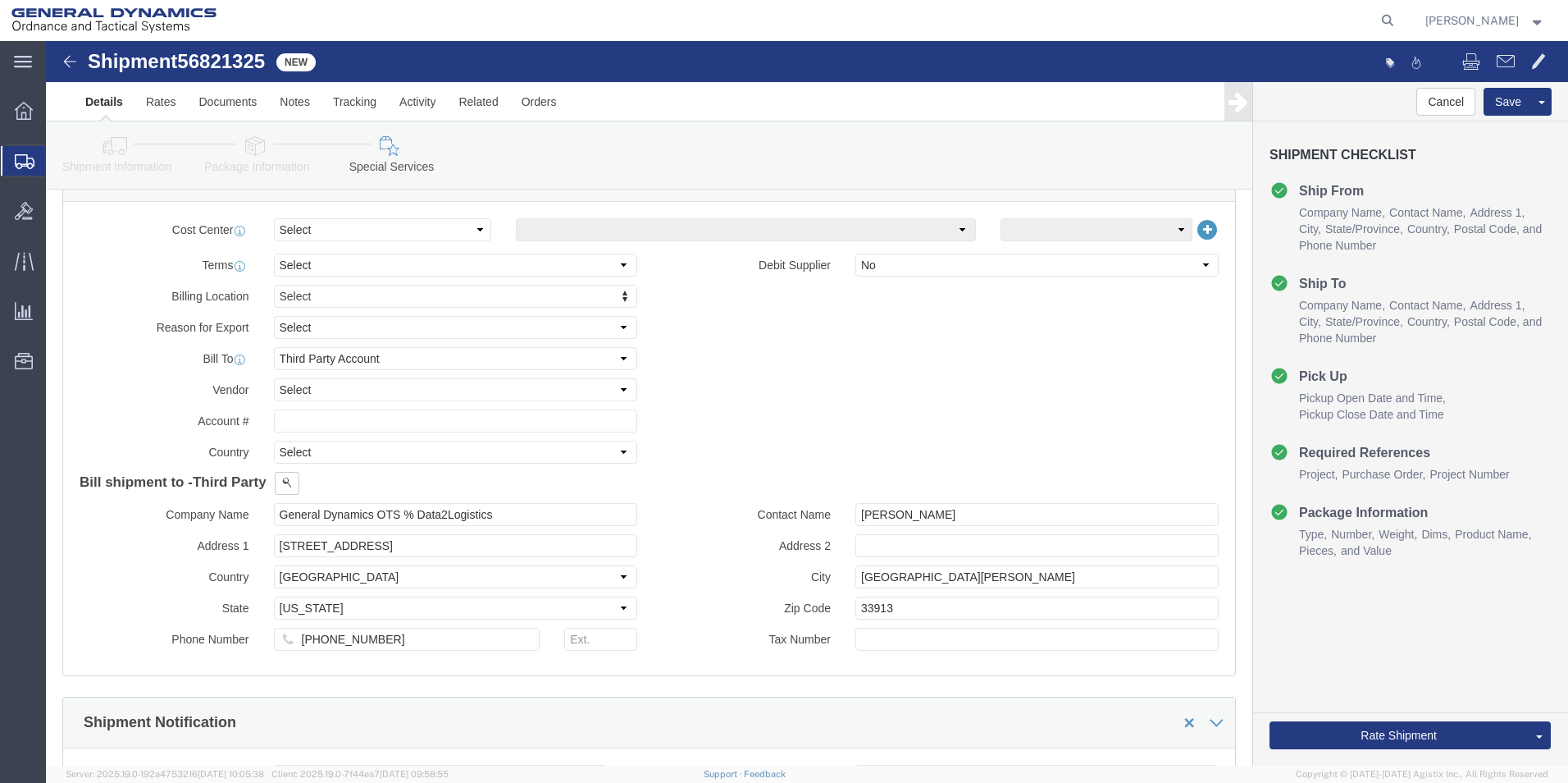
scroll to position [820, 0]
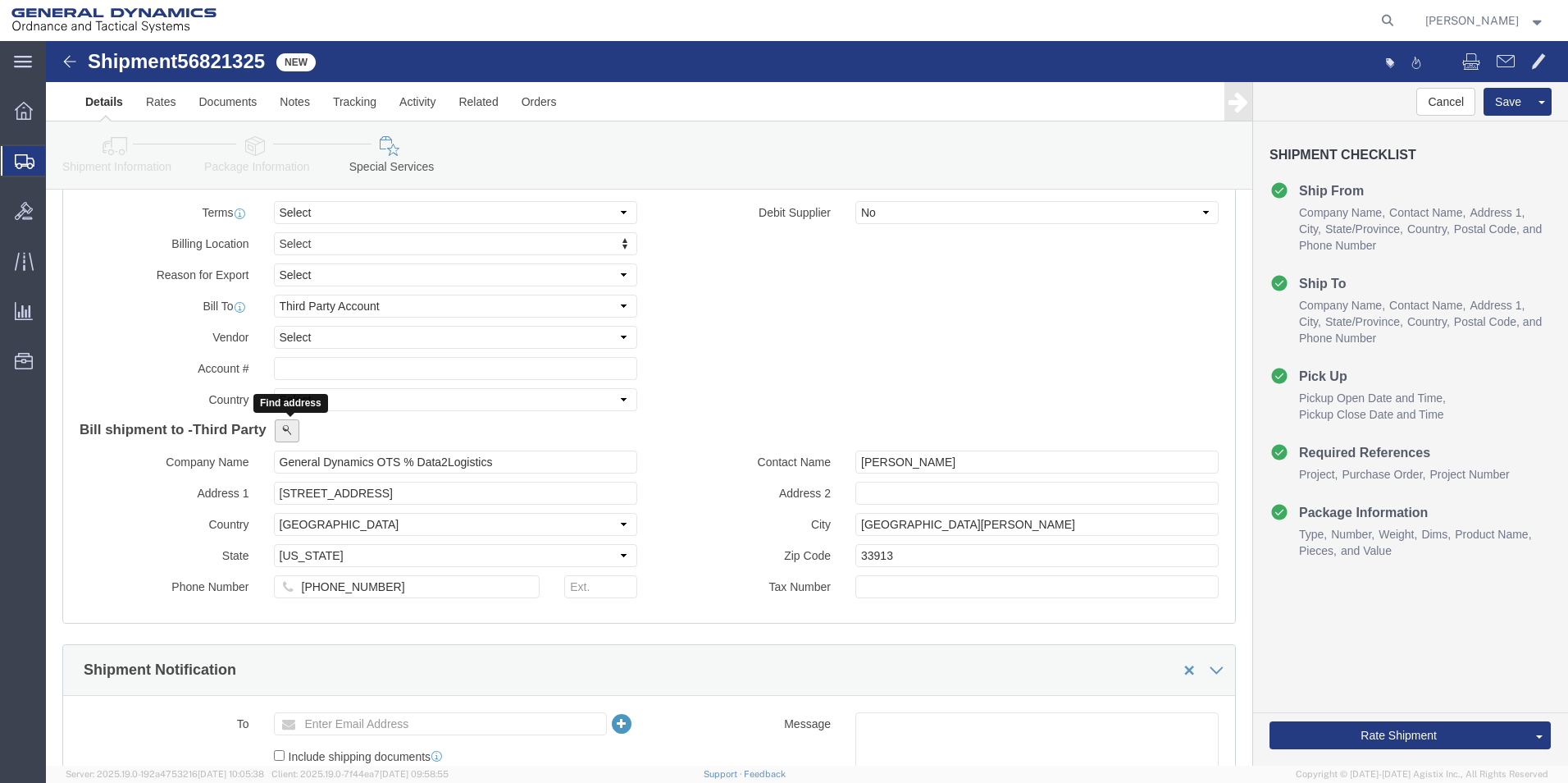
click span
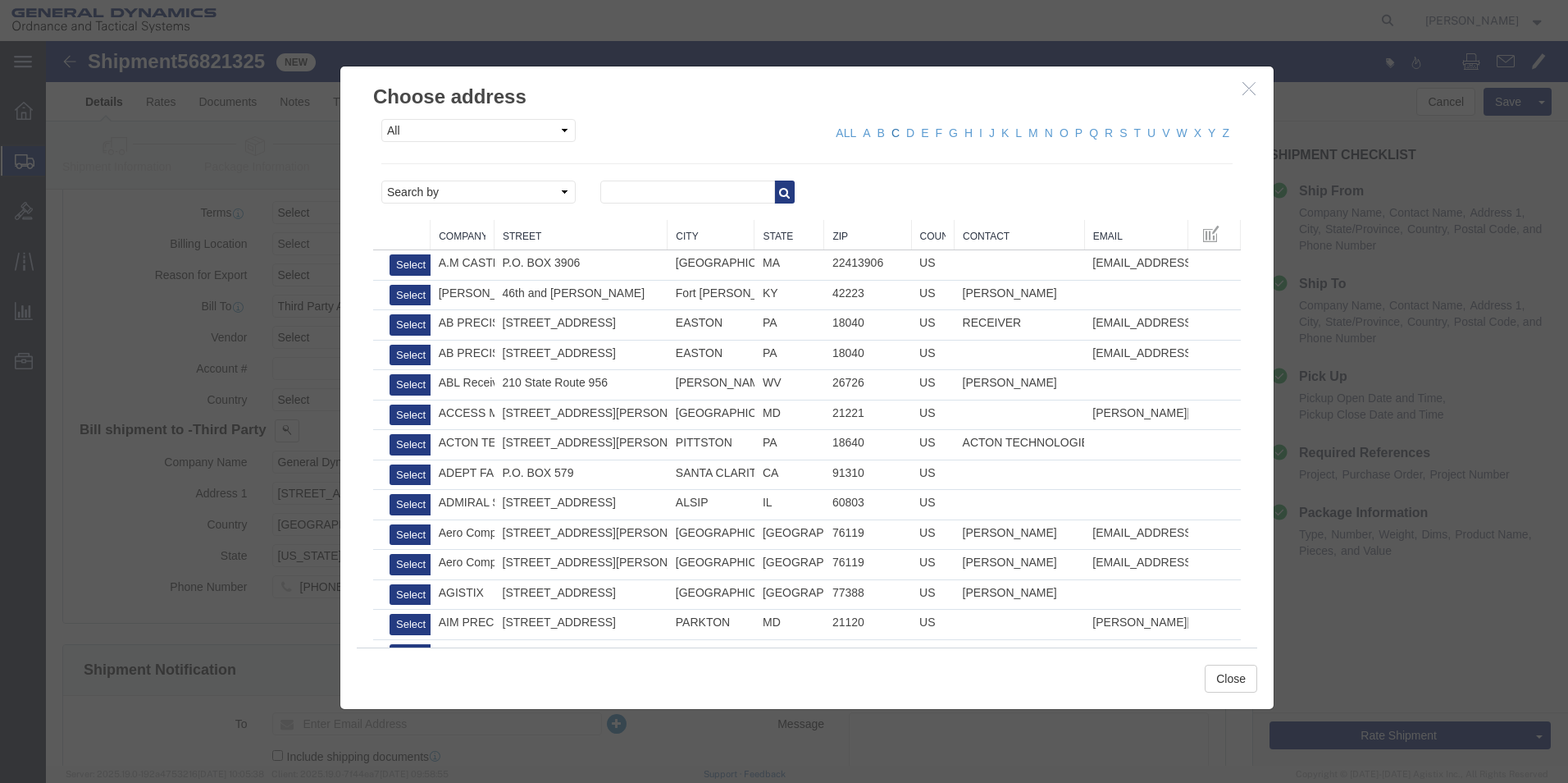
click link "C"
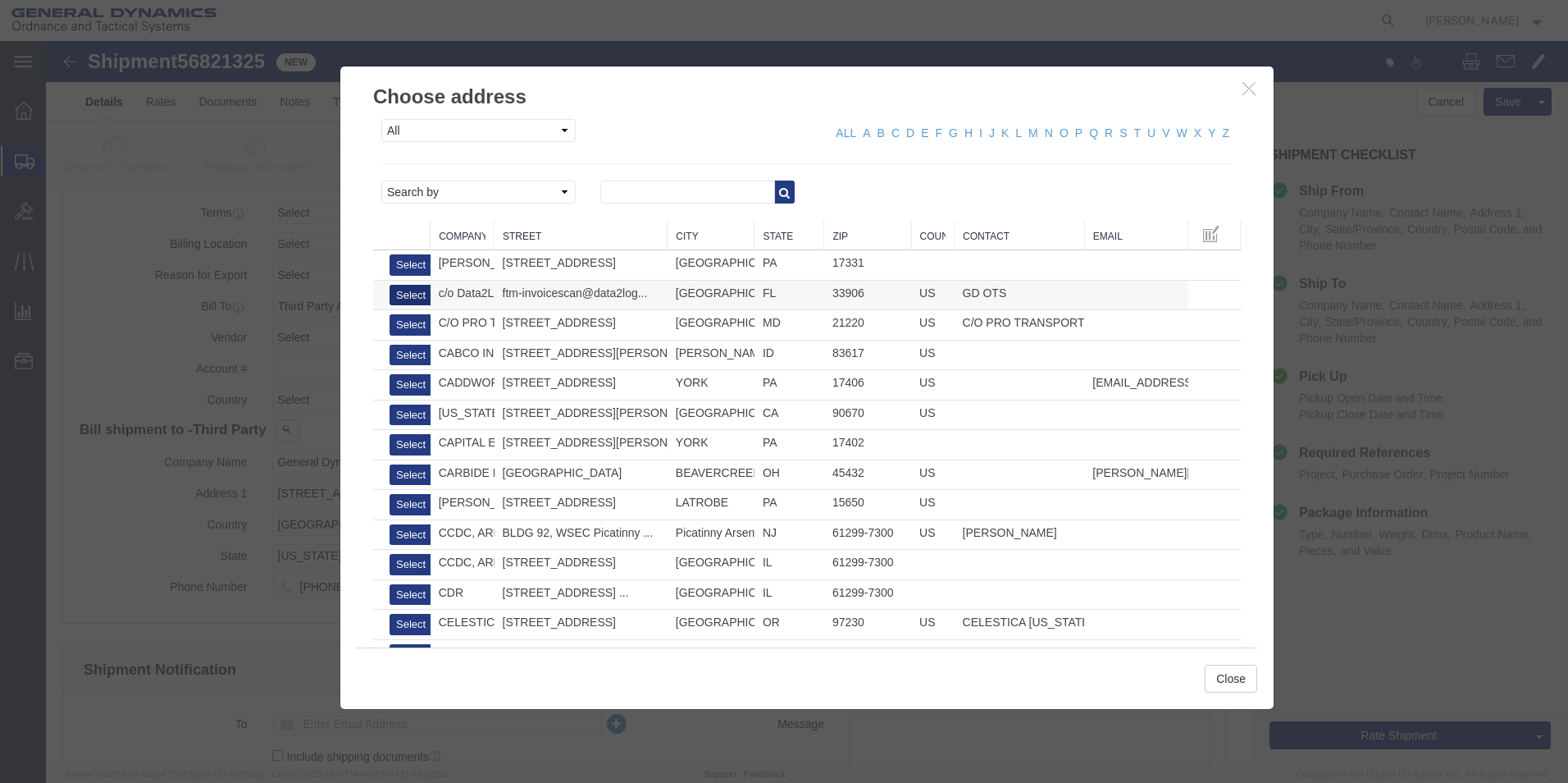
click button "Select"
type input "c/o Data2Logistics"
type input "[EMAIL_ADDRESS][DOMAIN_NAME]"
type input "[PHONE_NUMBER]"
type input "GD OTS"
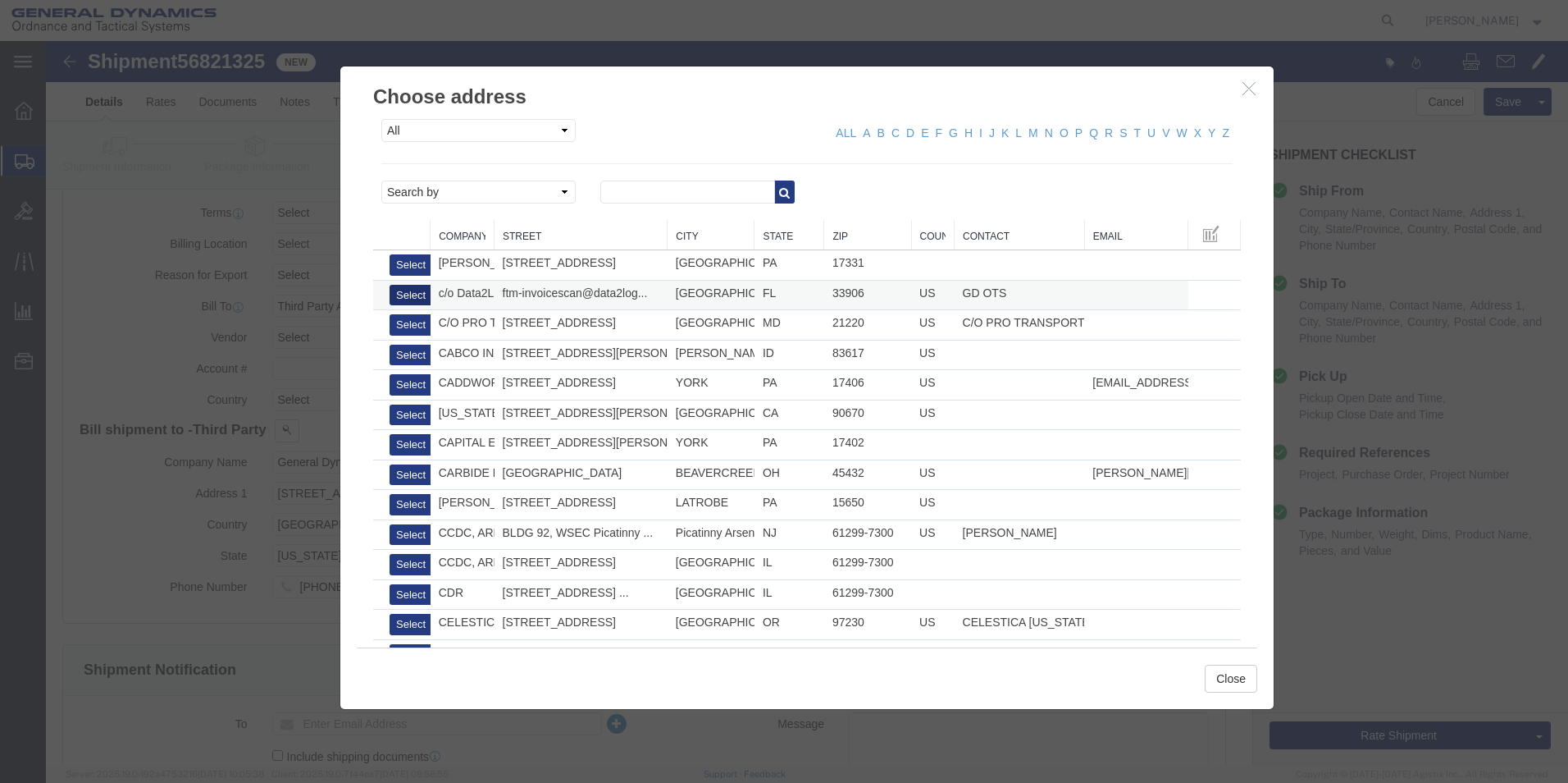
type input "P.O. Box 61050"
type input "33906"
select select "FL"
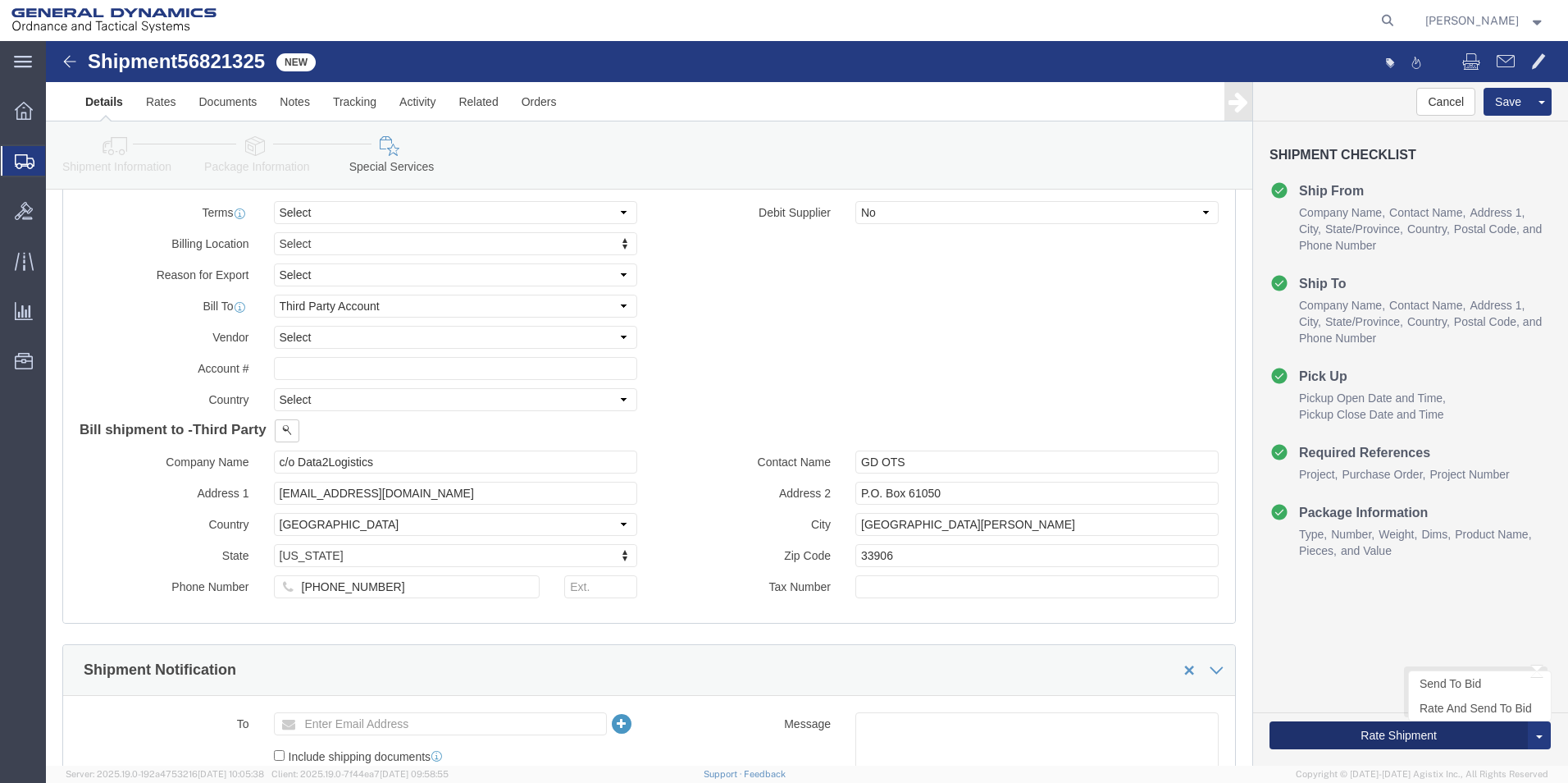
click button "Rate Shipment"
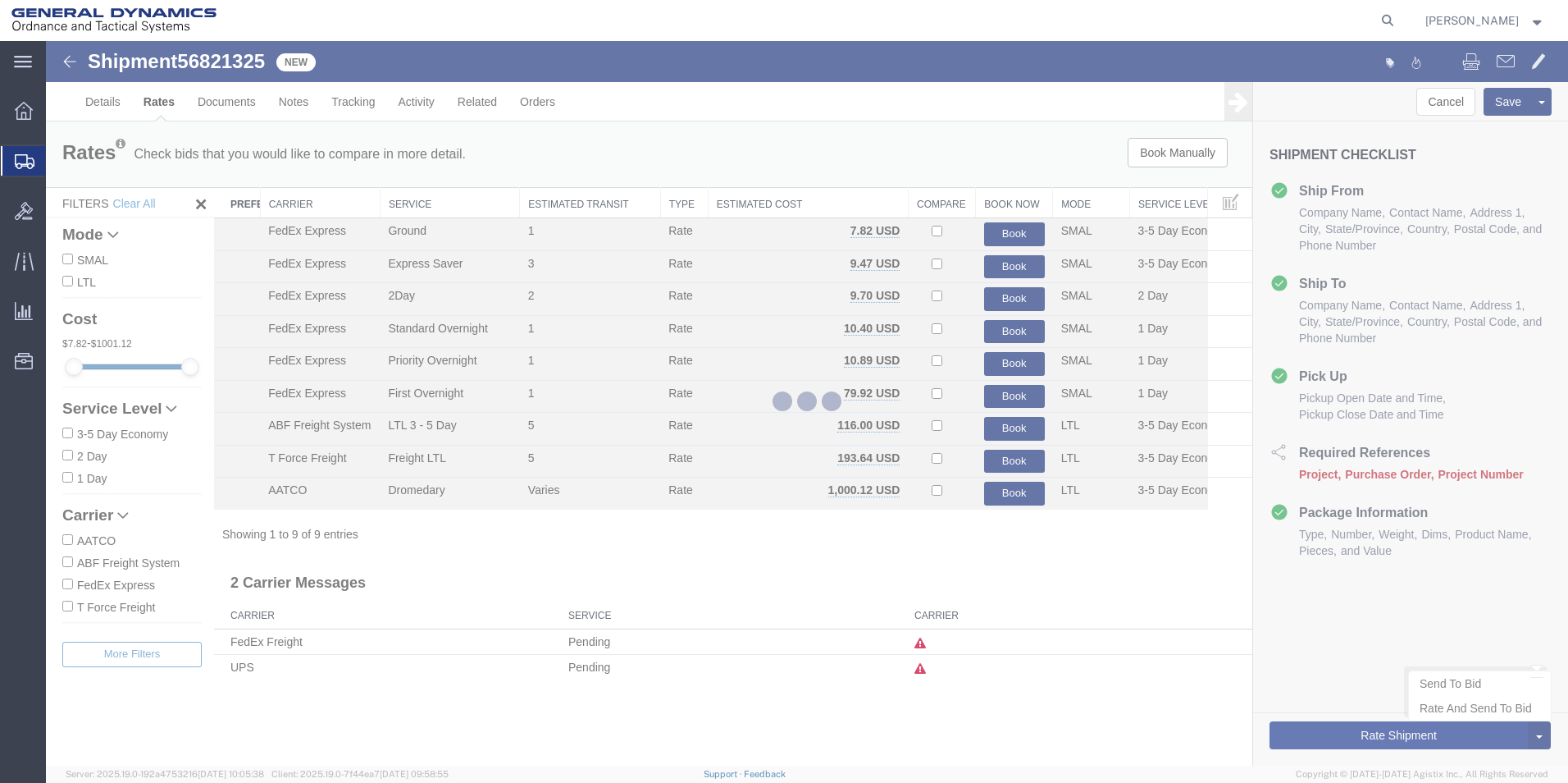
scroll to position [0, 0]
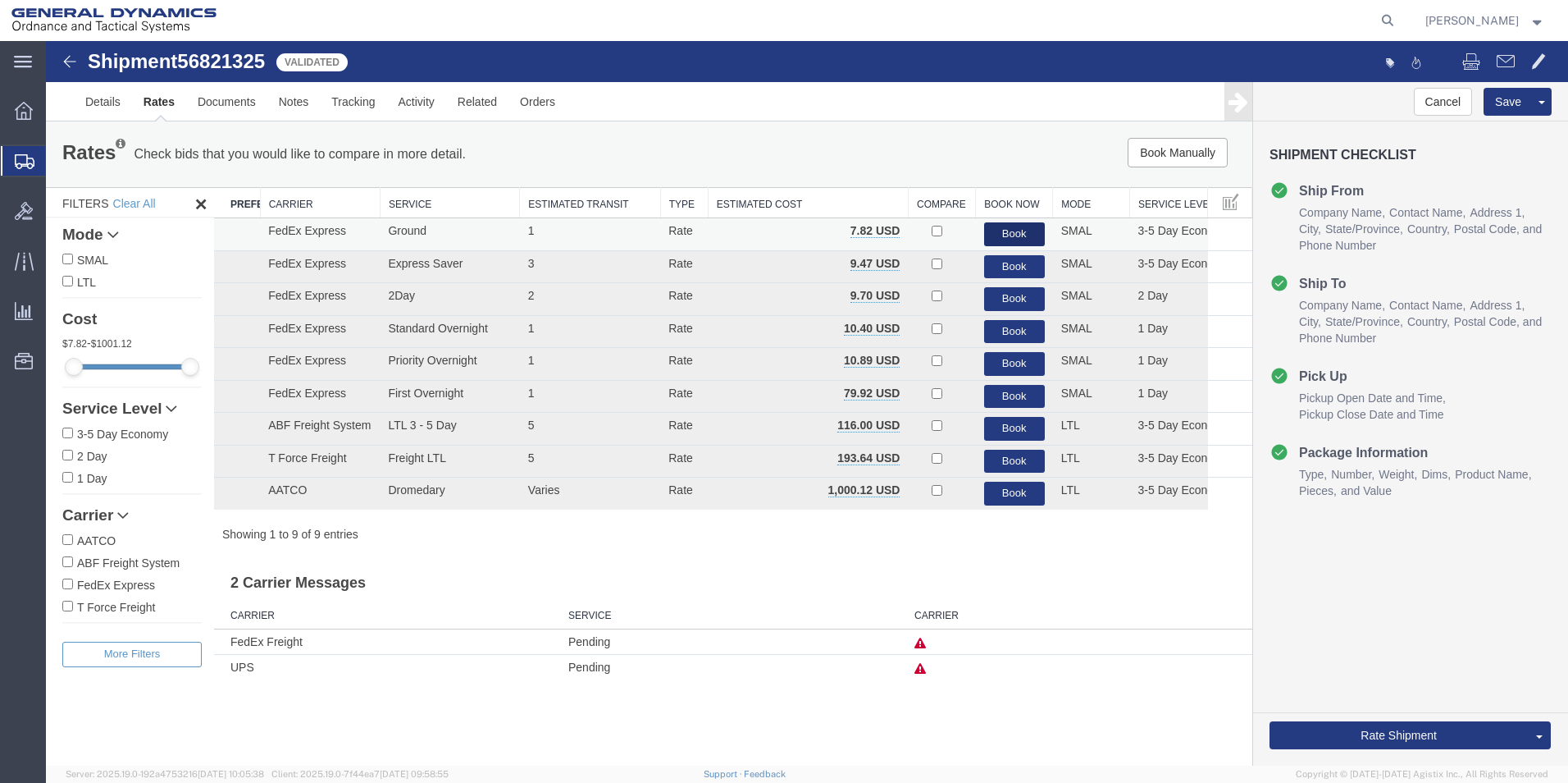
click at [1021, 235] on button "Book" at bounding box center [1015, 234] width 61 height 24
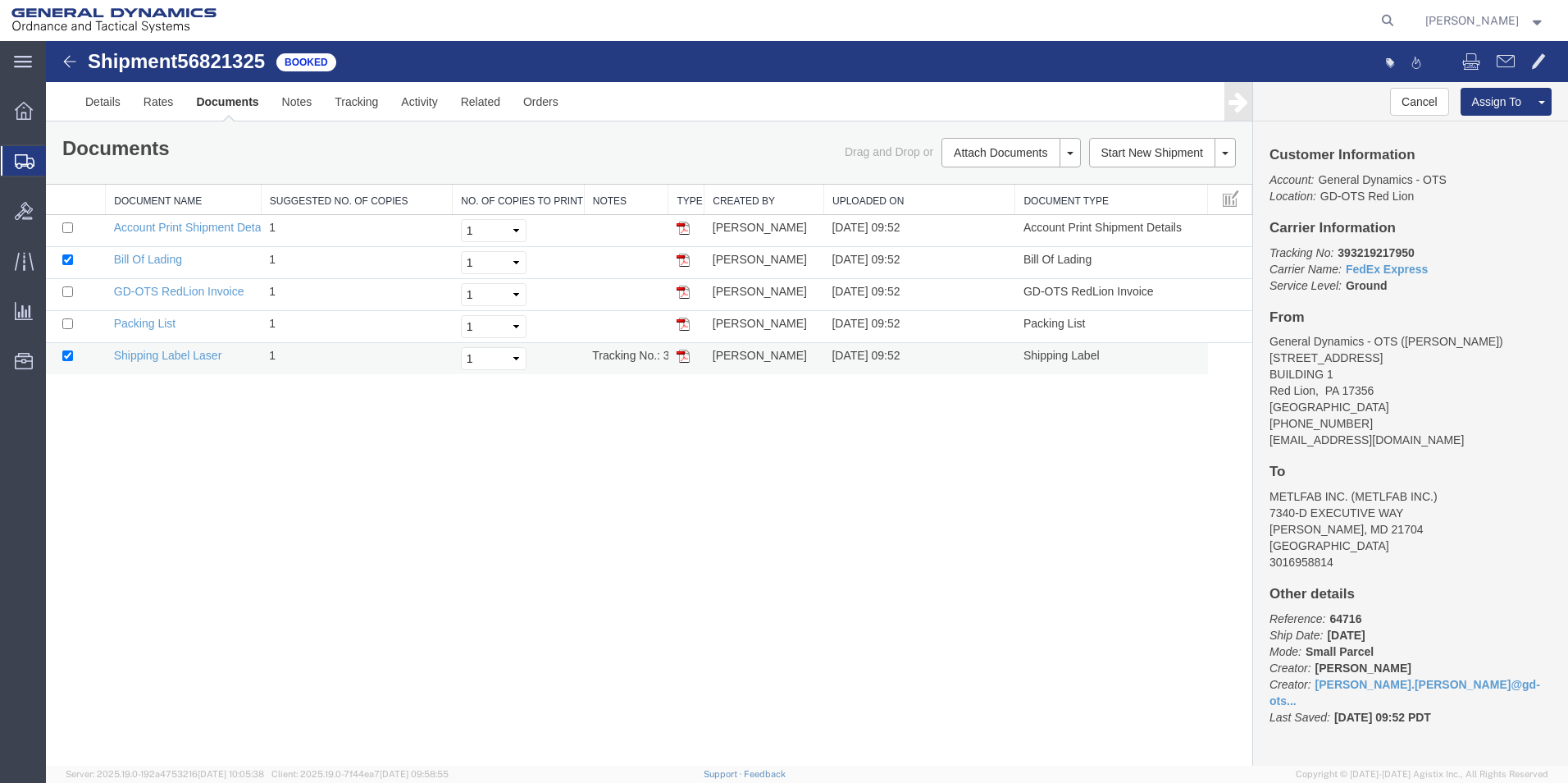
click at [682, 356] on img at bounding box center [683, 356] width 13 height 13
